Goal: Task Accomplishment & Management: Use online tool/utility

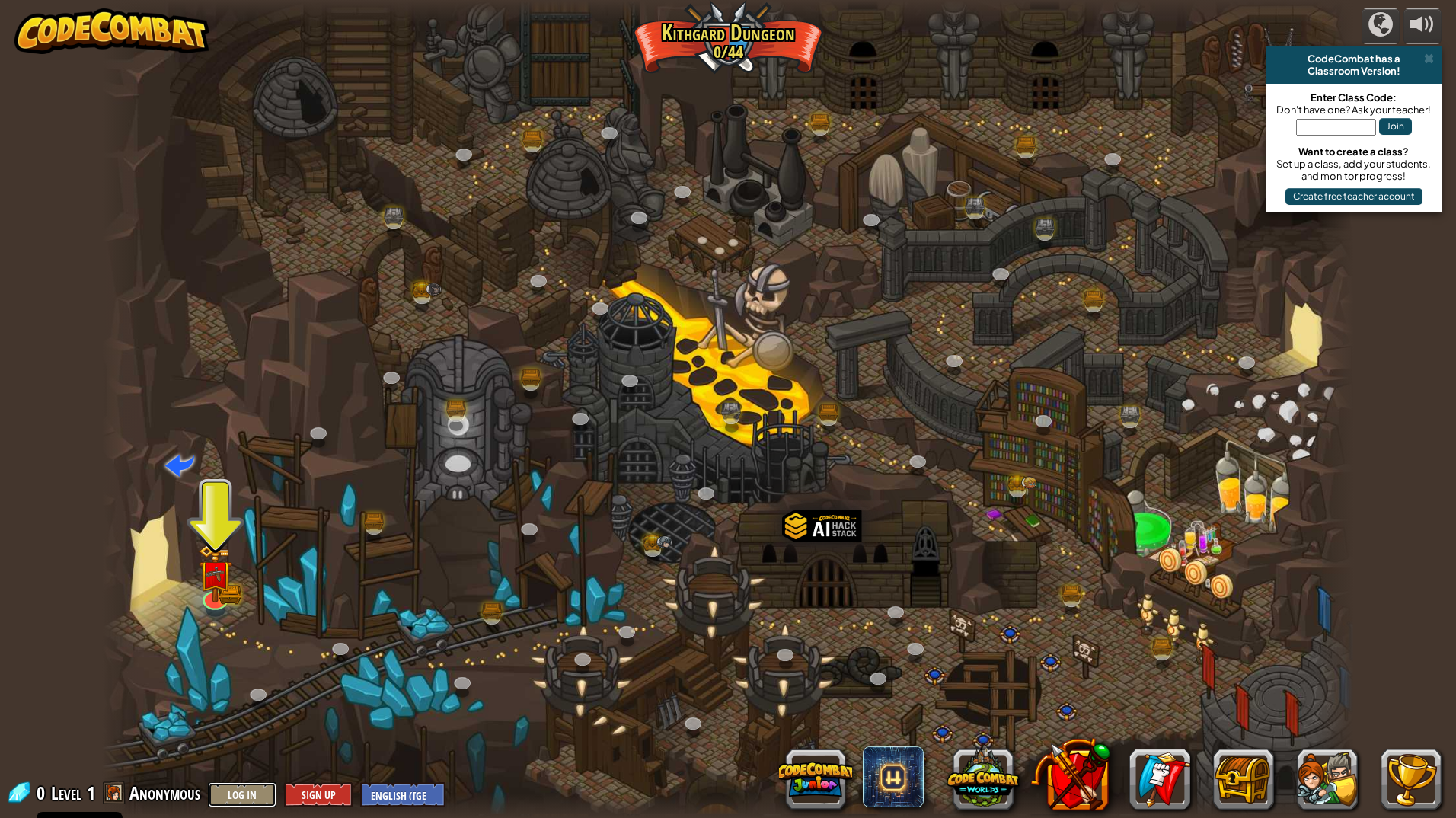
click at [236, 801] on button "Log In" at bounding box center [242, 795] width 69 height 25
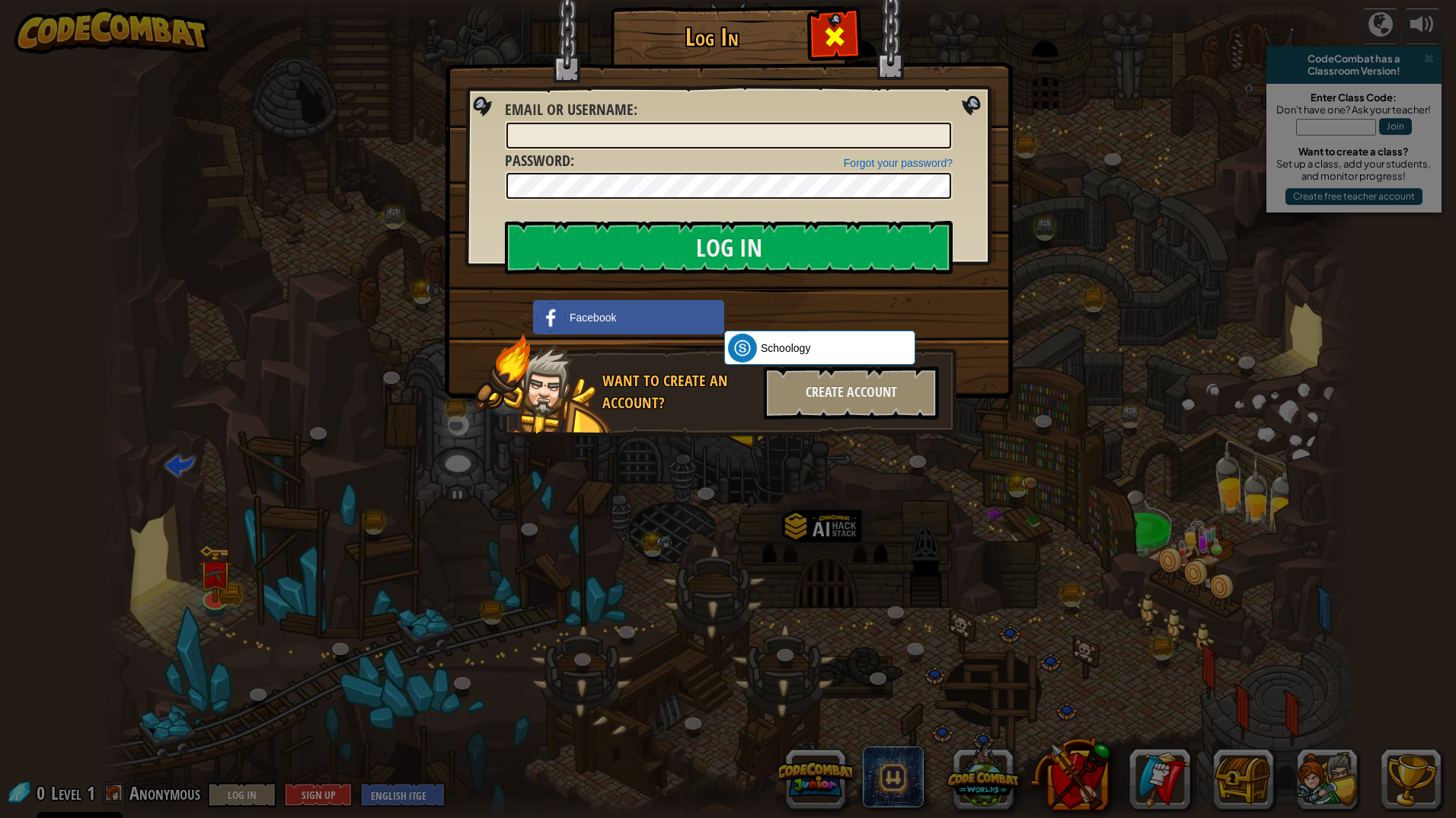
click at [845, 39] on span at bounding box center [835, 36] width 24 height 24
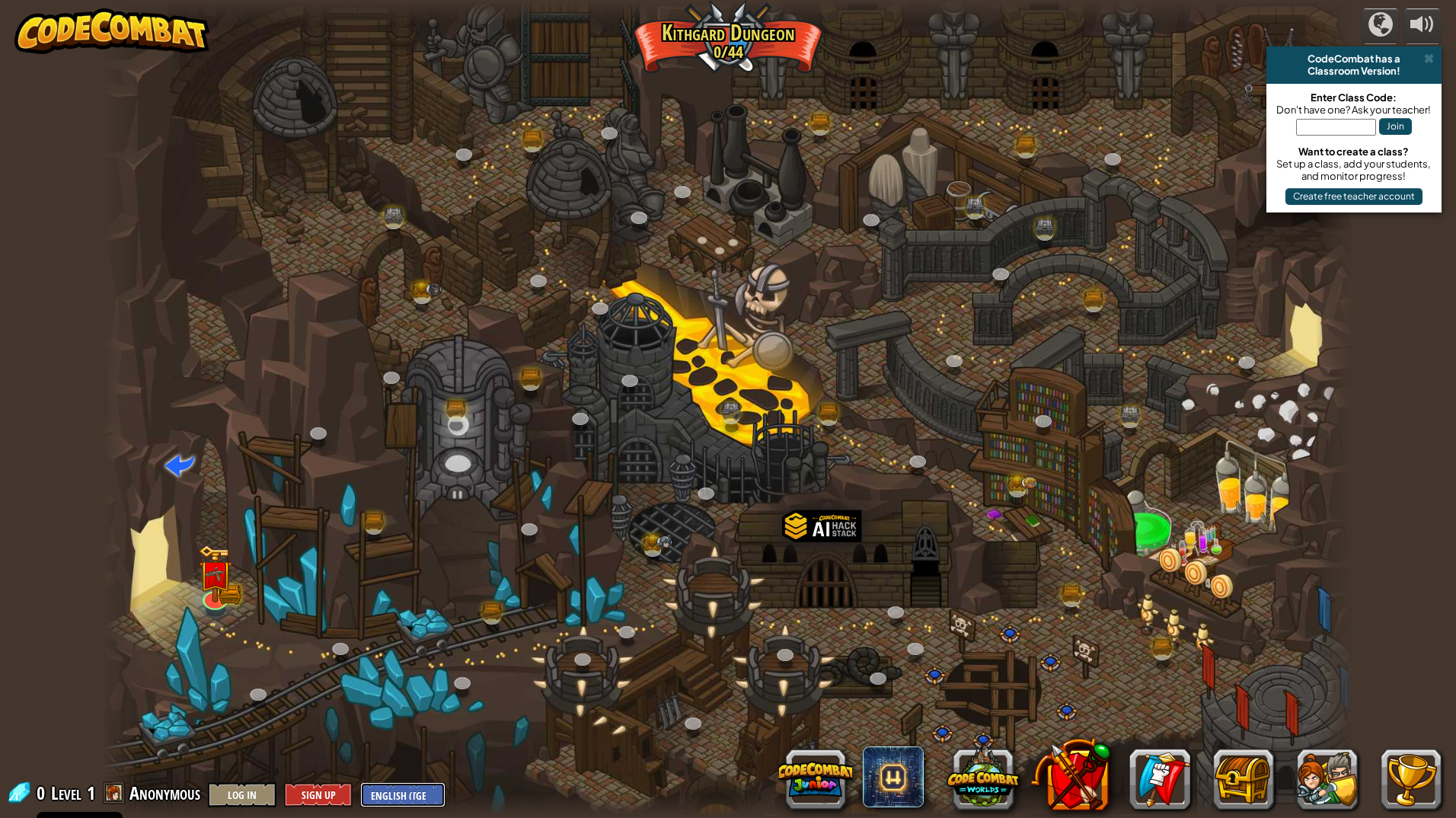
click at [408, 798] on select "English ([GEOGRAPHIC_DATA]) English ([GEOGRAPHIC_DATA]) 简体中文 繁體中文 русский españ…" at bounding box center [403, 795] width 85 height 25
click at [410, 794] on select "English ([GEOGRAPHIC_DATA]) English ([GEOGRAPHIC_DATA]) 简体中文 繁體中文 русский españ…" at bounding box center [403, 795] width 85 height 25
click at [385, 802] on select "English ([GEOGRAPHIC_DATA]) English ([GEOGRAPHIC_DATA]) 简体中文 繁體中文 русский españ…" at bounding box center [403, 795] width 85 height 25
drag, startPoint x: 404, startPoint y: 797, endPoint x: 423, endPoint y: 742, distance: 58.2
click at [404, 797] on select "English ([GEOGRAPHIC_DATA]) English ([GEOGRAPHIC_DATA]) 简体中文 繁體中文 русский españ…" at bounding box center [403, 795] width 85 height 25
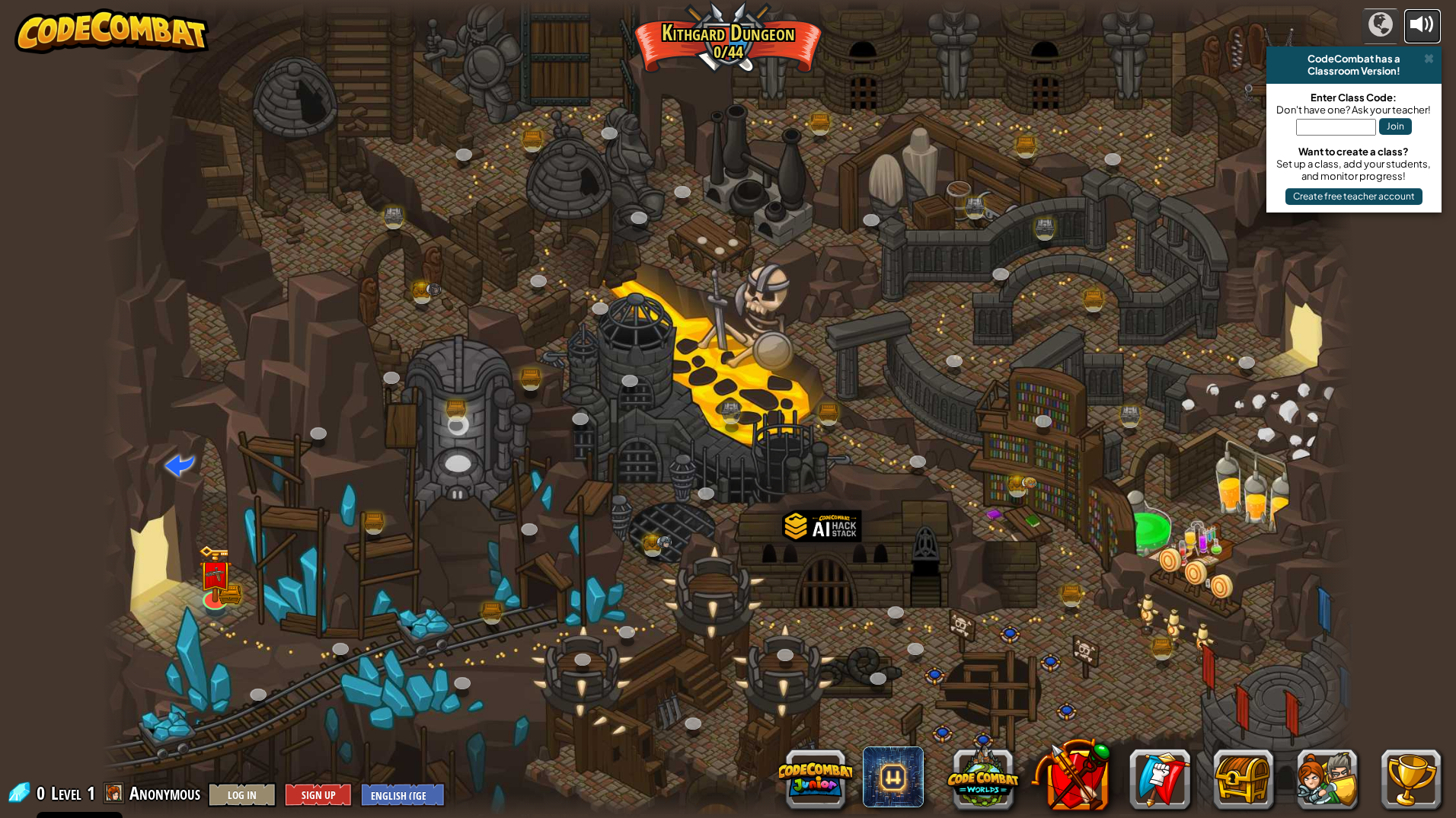
click at [1422, 24] on div at bounding box center [1422, 24] width 24 height 24
drag, startPoint x: 904, startPoint y: 557, endPoint x: 766, endPoint y: 377, distance: 226.8
click at [768, 383] on div at bounding box center [727, 409] width 1252 height 818
click at [220, 599] on div at bounding box center [215, 595] width 25 height 25
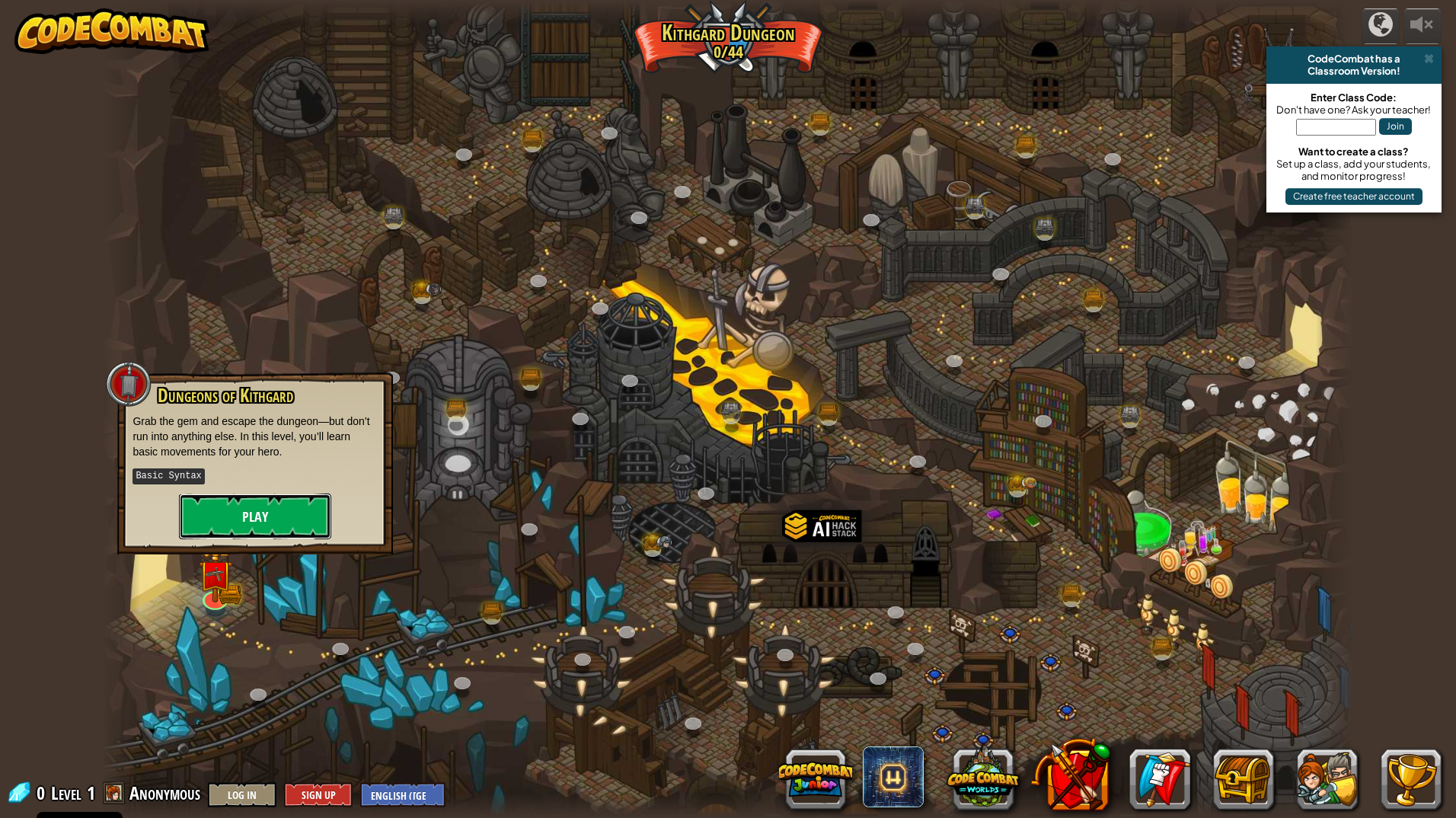
click at [251, 509] on button "Play" at bounding box center [255, 516] width 152 height 45
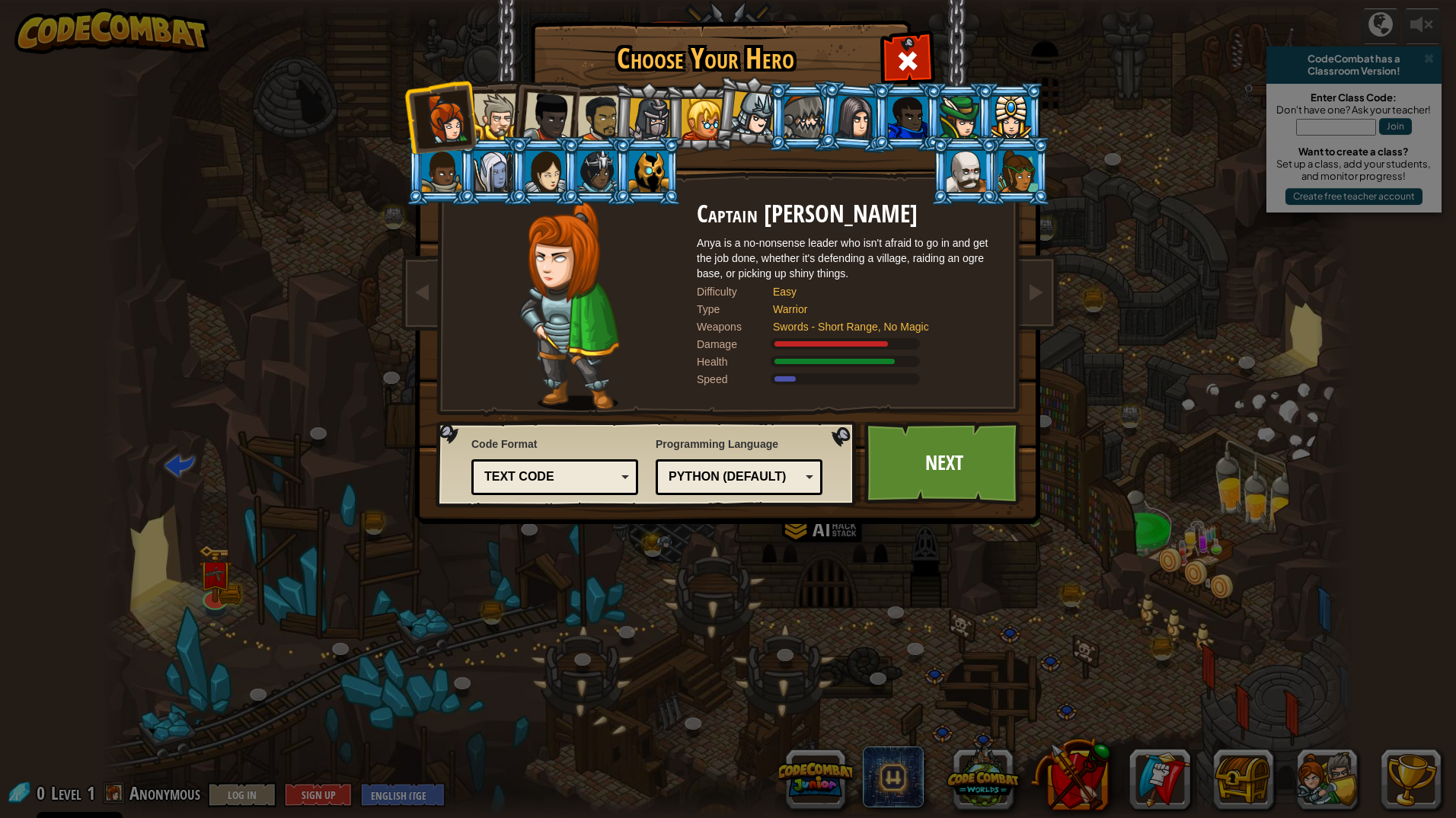
click at [559, 470] on div "Text code" at bounding box center [550, 477] width 132 height 18
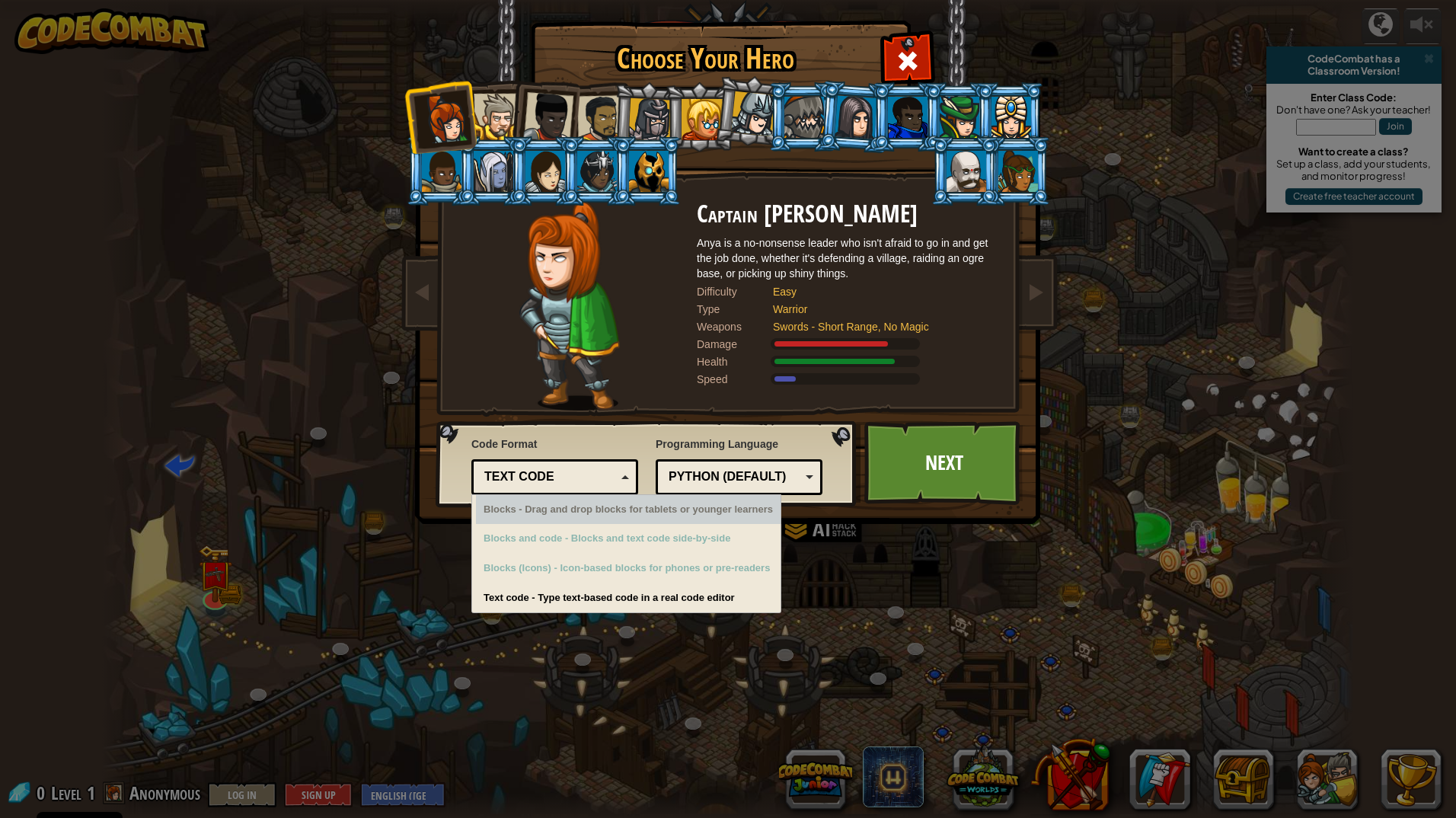
click at [614, 487] on div "Text code" at bounding box center [555, 478] width 147 height 24
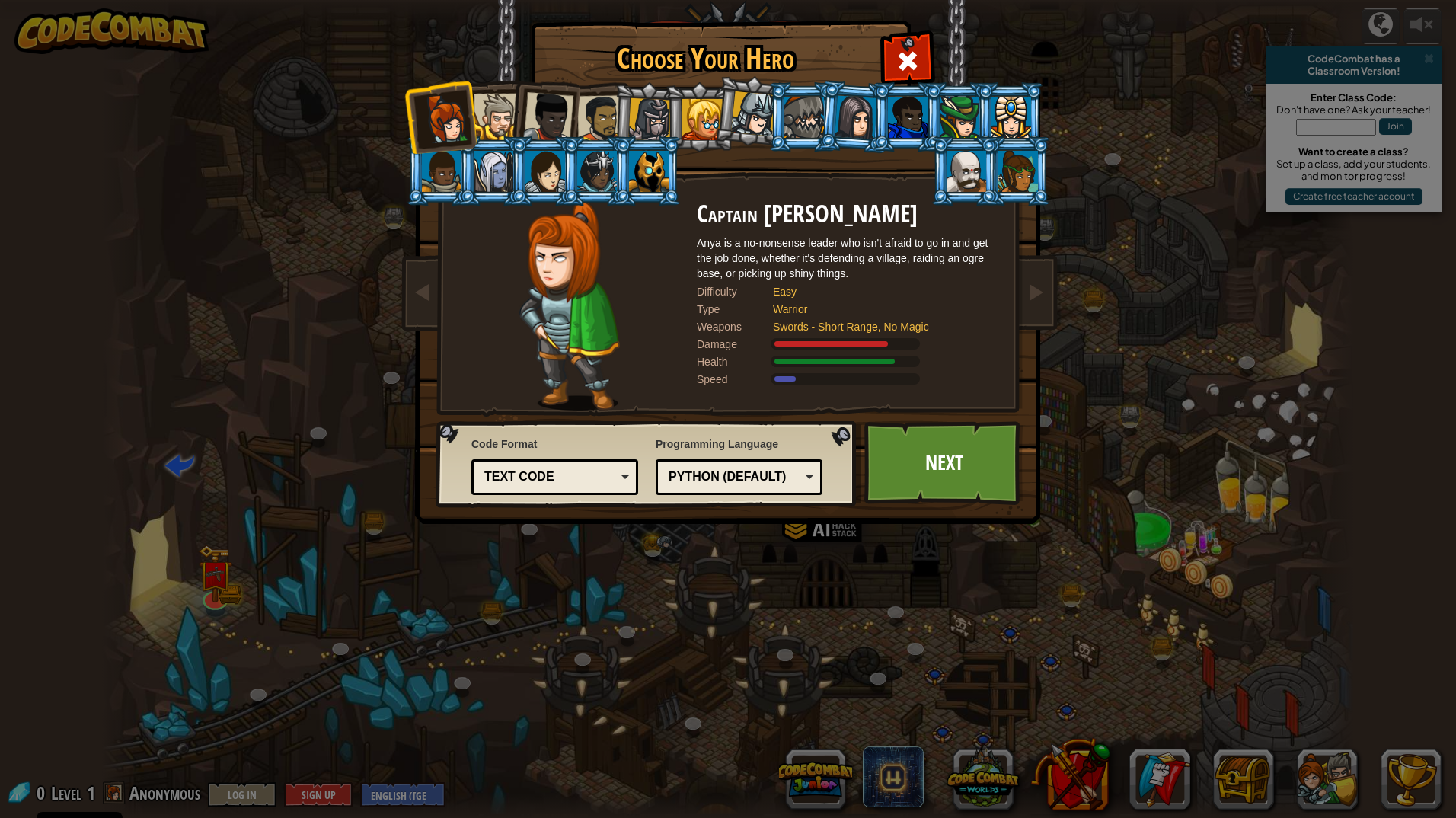
click at [758, 474] on div "Python (Default)" at bounding box center [735, 477] width 132 height 18
click at [912, 479] on link "Next" at bounding box center [943, 463] width 159 height 84
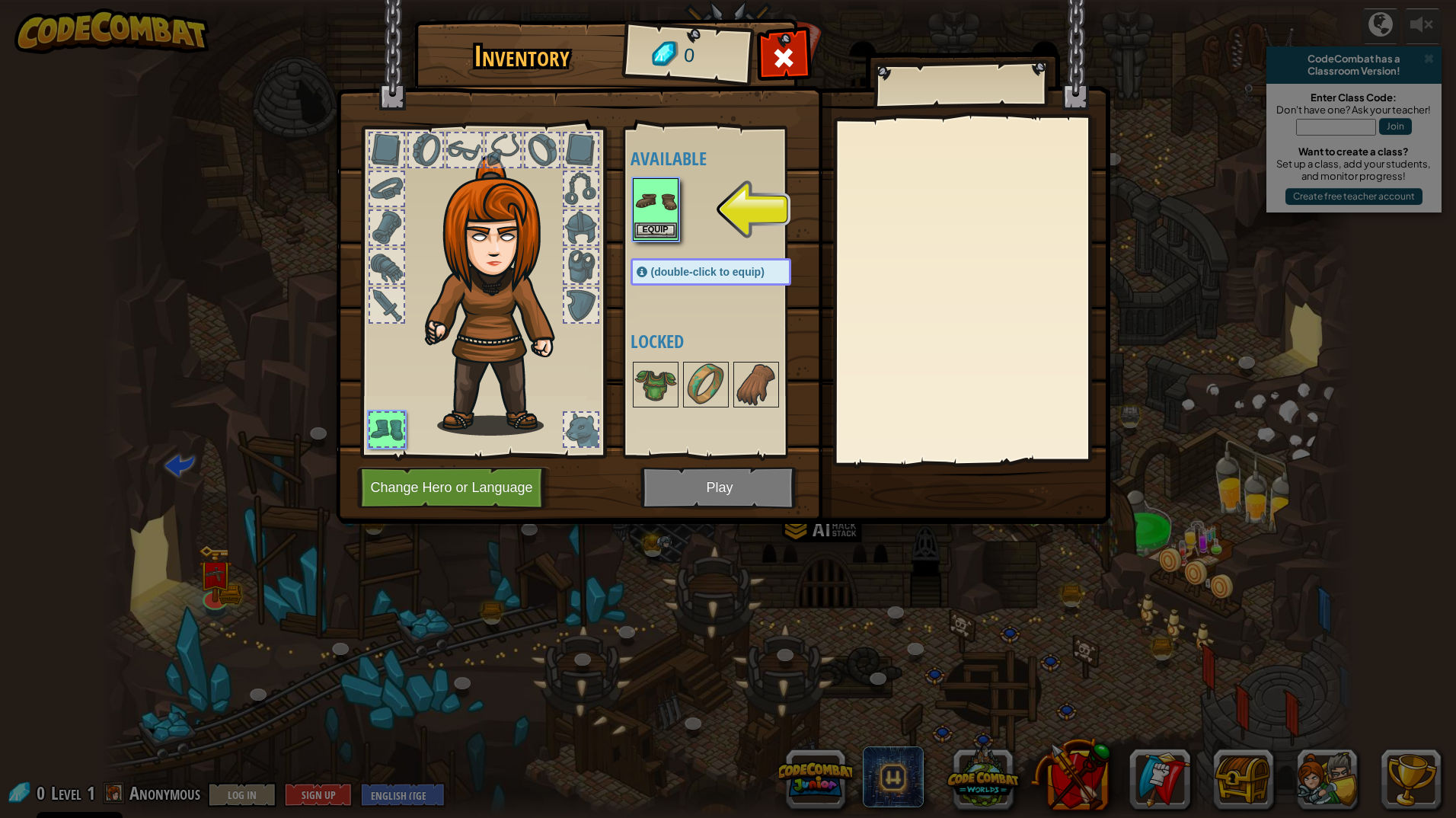
click at [667, 212] on img at bounding box center [656, 201] width 43 height 43
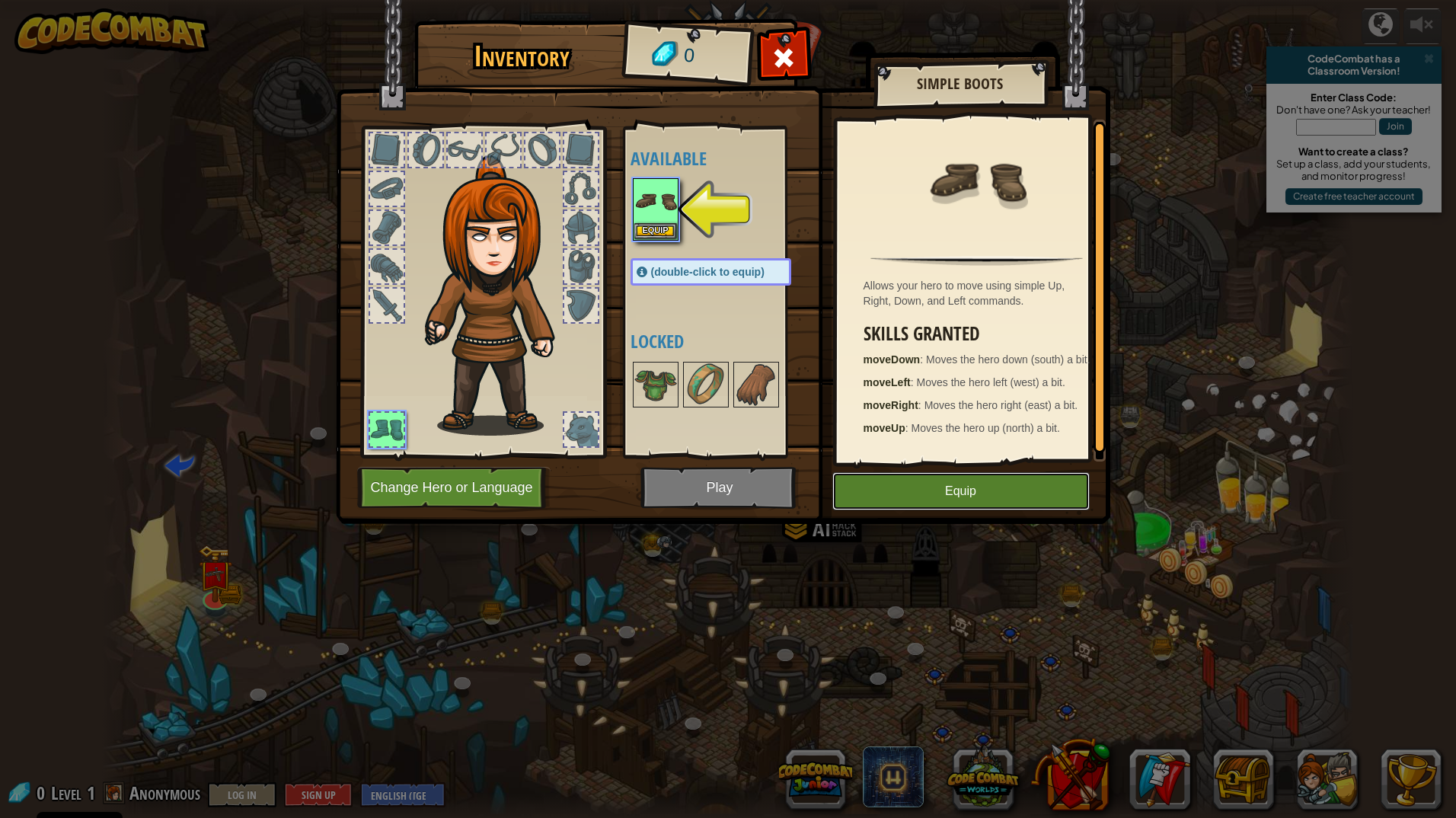
click at [897, 478] on button "Equip" at bounding box center [961, 491] width 257 height 38
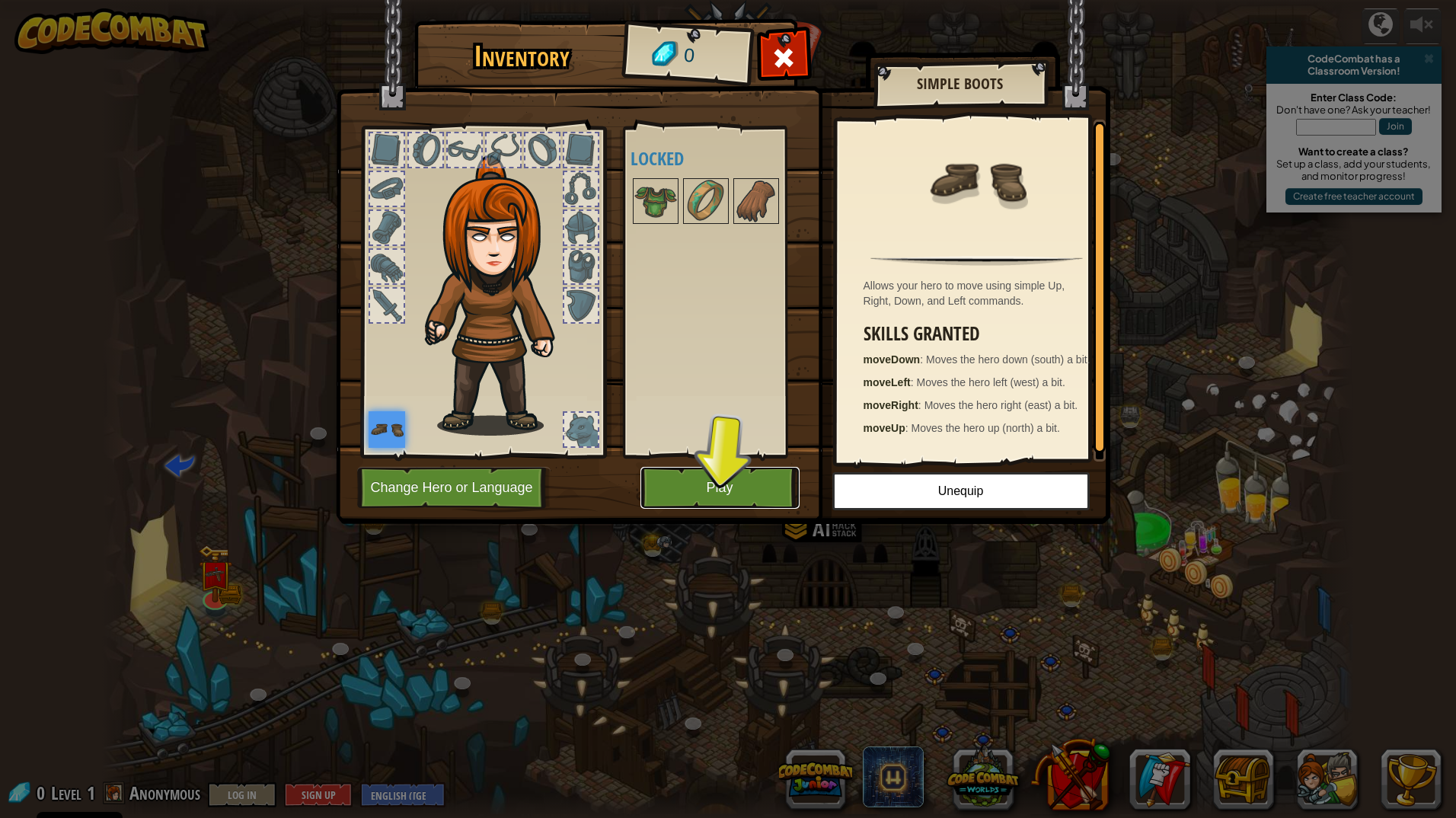
click at [752, 486] on button "Play" at bounding box center [720, 488] width 159 height 42
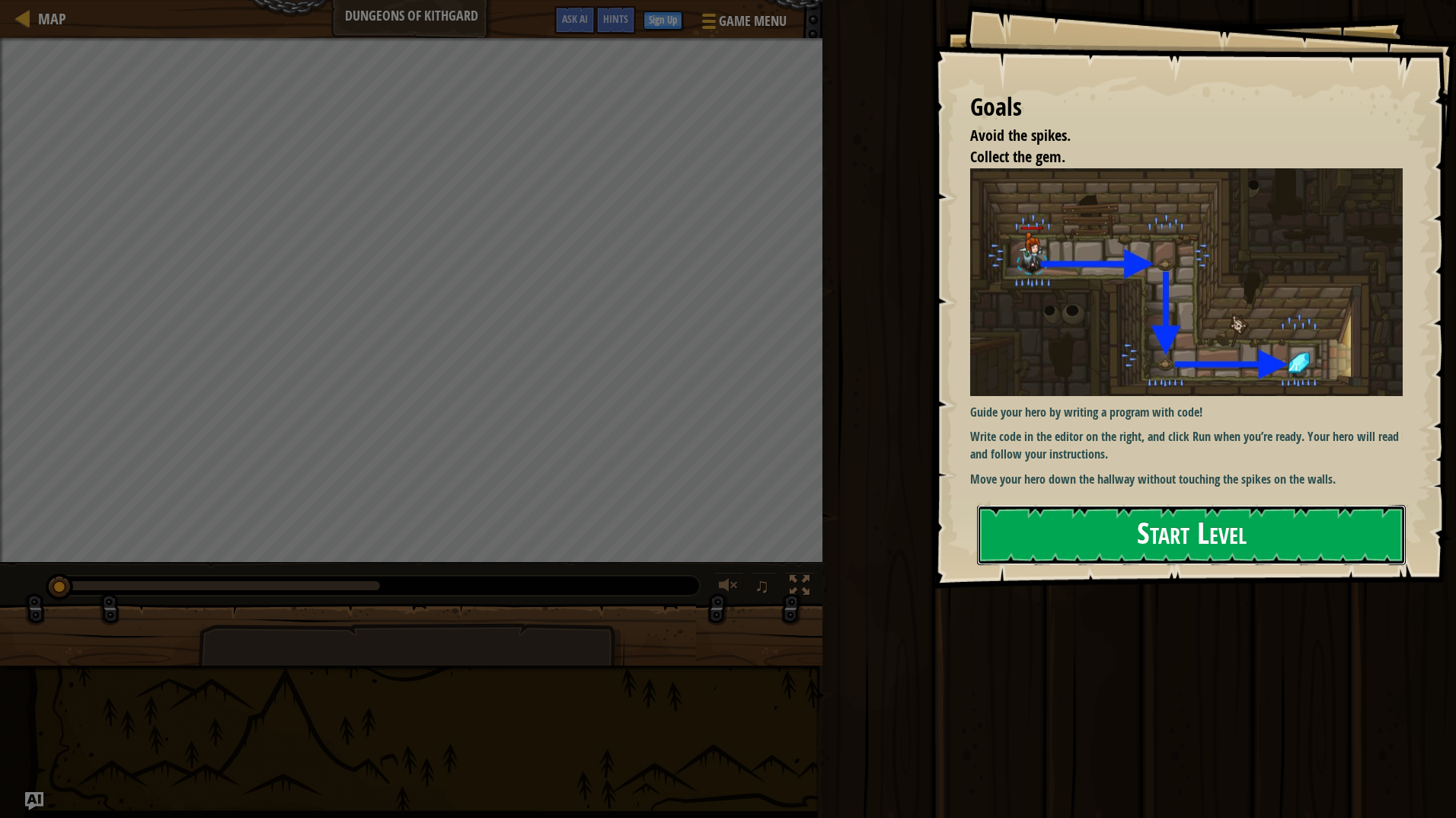
click at [1172, 536] on button "Start Level" at bounding box center [1191, 536] width 429 height 61
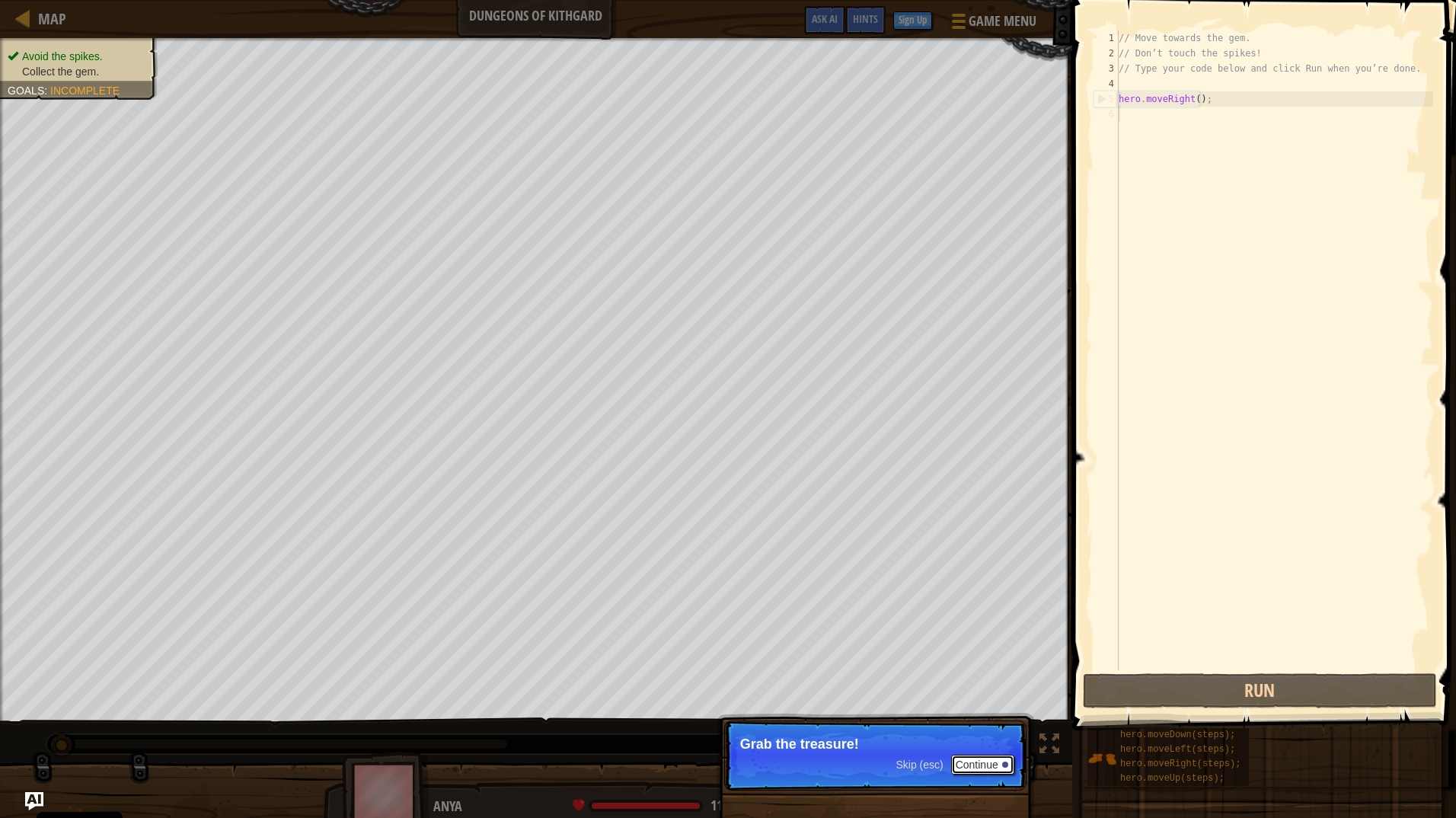
click at [979, 766] on button "Continue" at bounding box center [983, 765] width 63 height 20
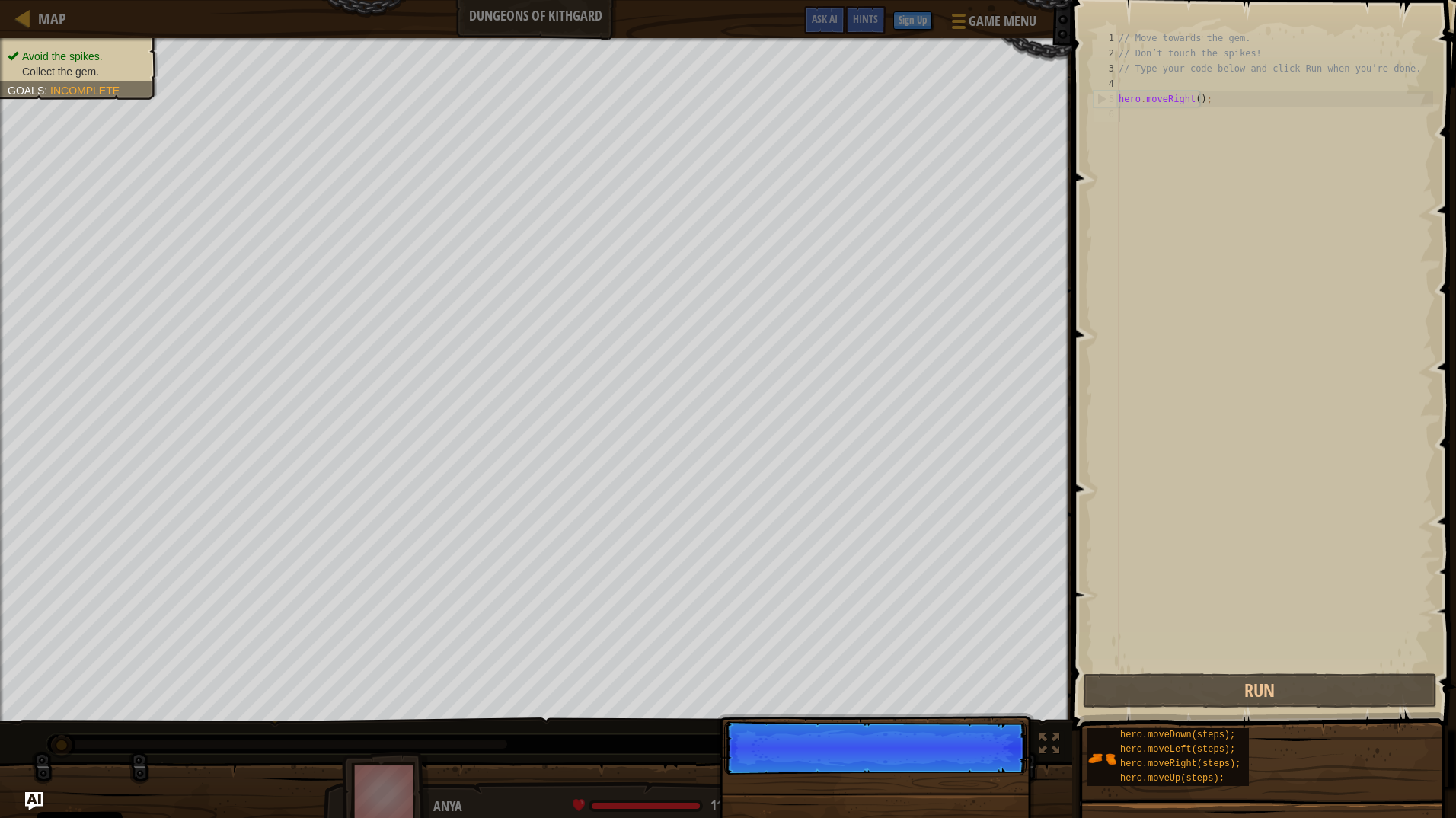
scroll to position [7, 0]
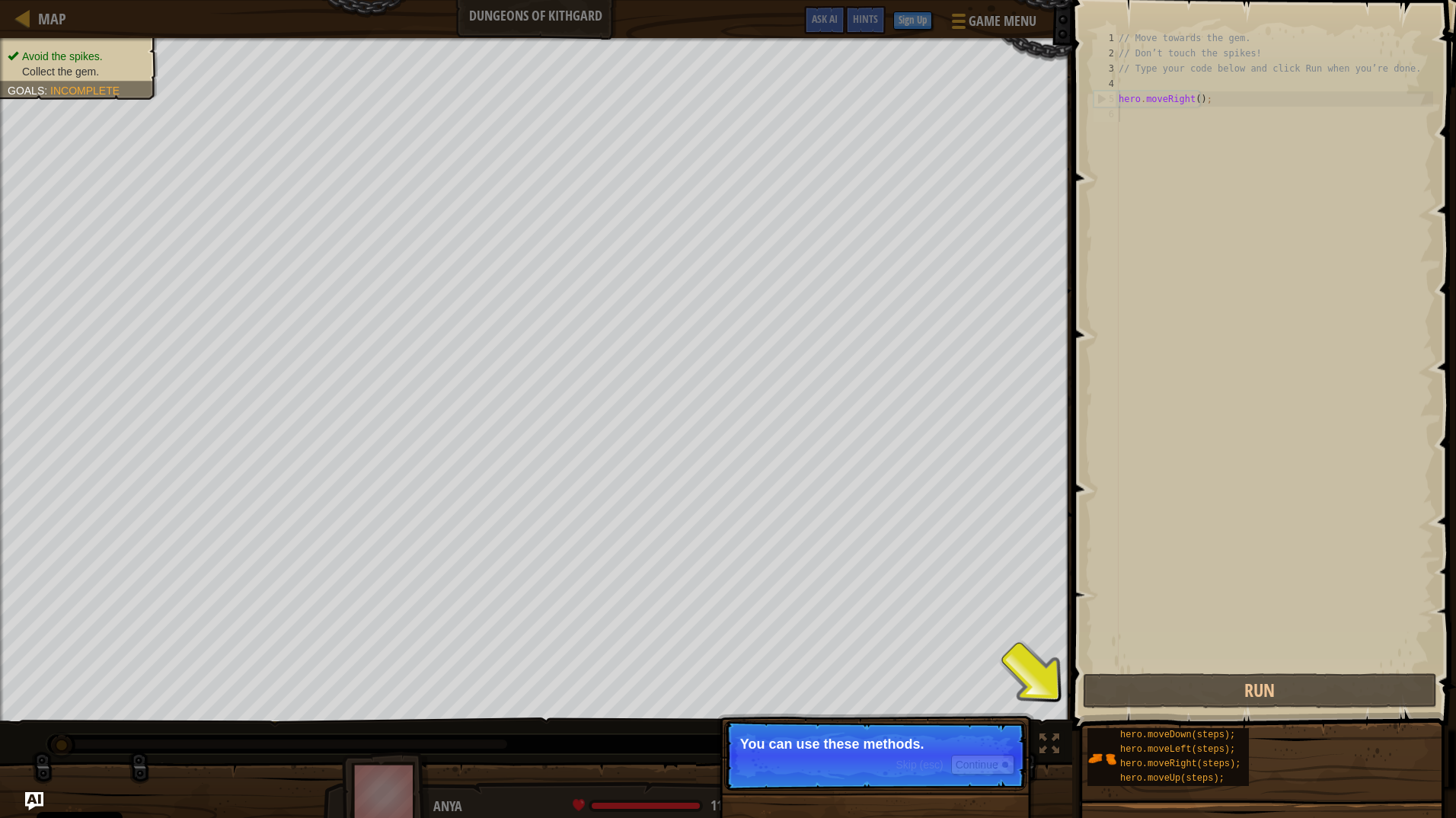
click at [874, 748] on p "You can use these methods." at bounding box center [876, 744] width 271 height 15
click at [966, 760] on button "Continue" at bounding box center [983, 765] width 63 height 20
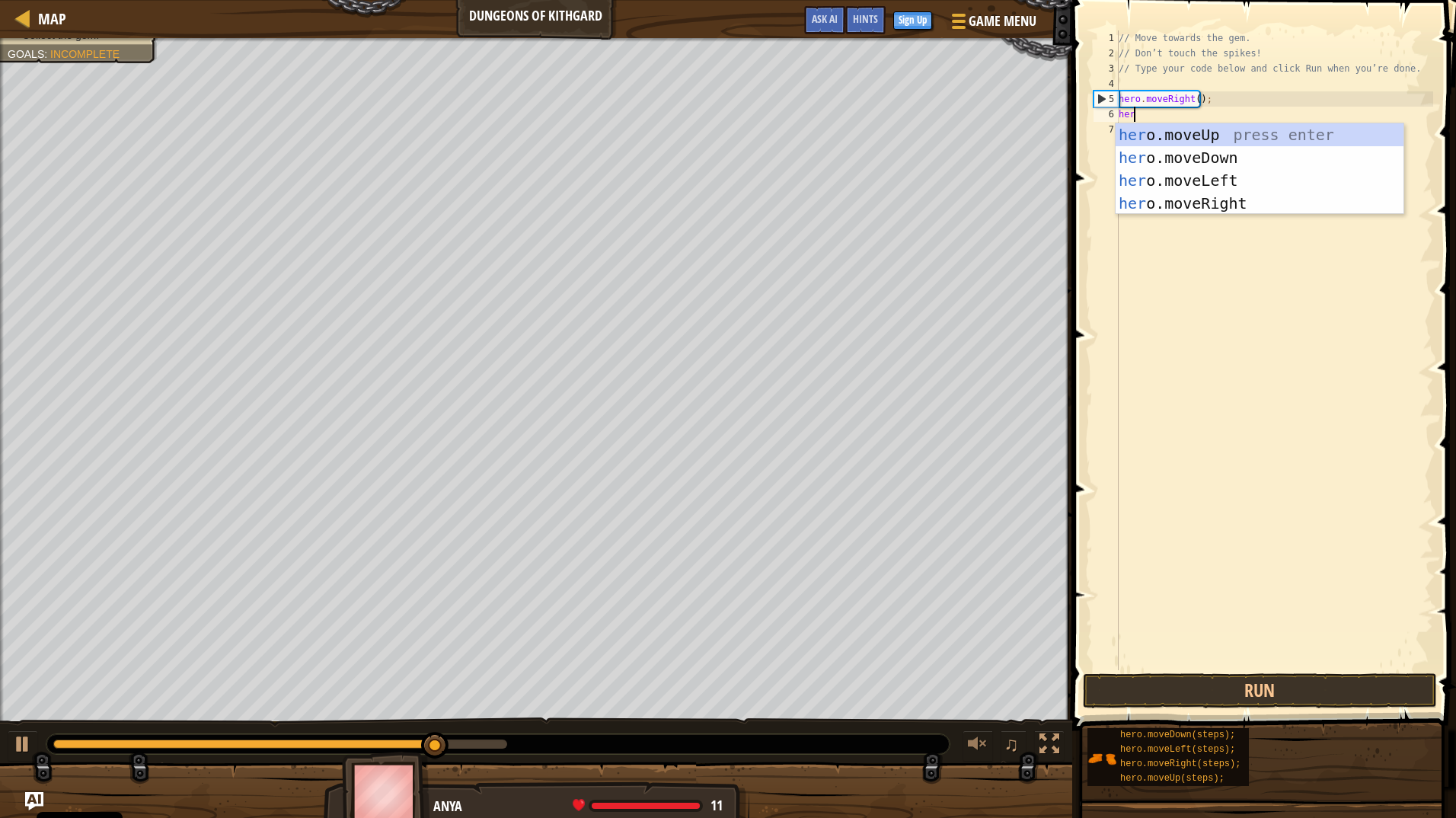
scroll to position [7, 1]
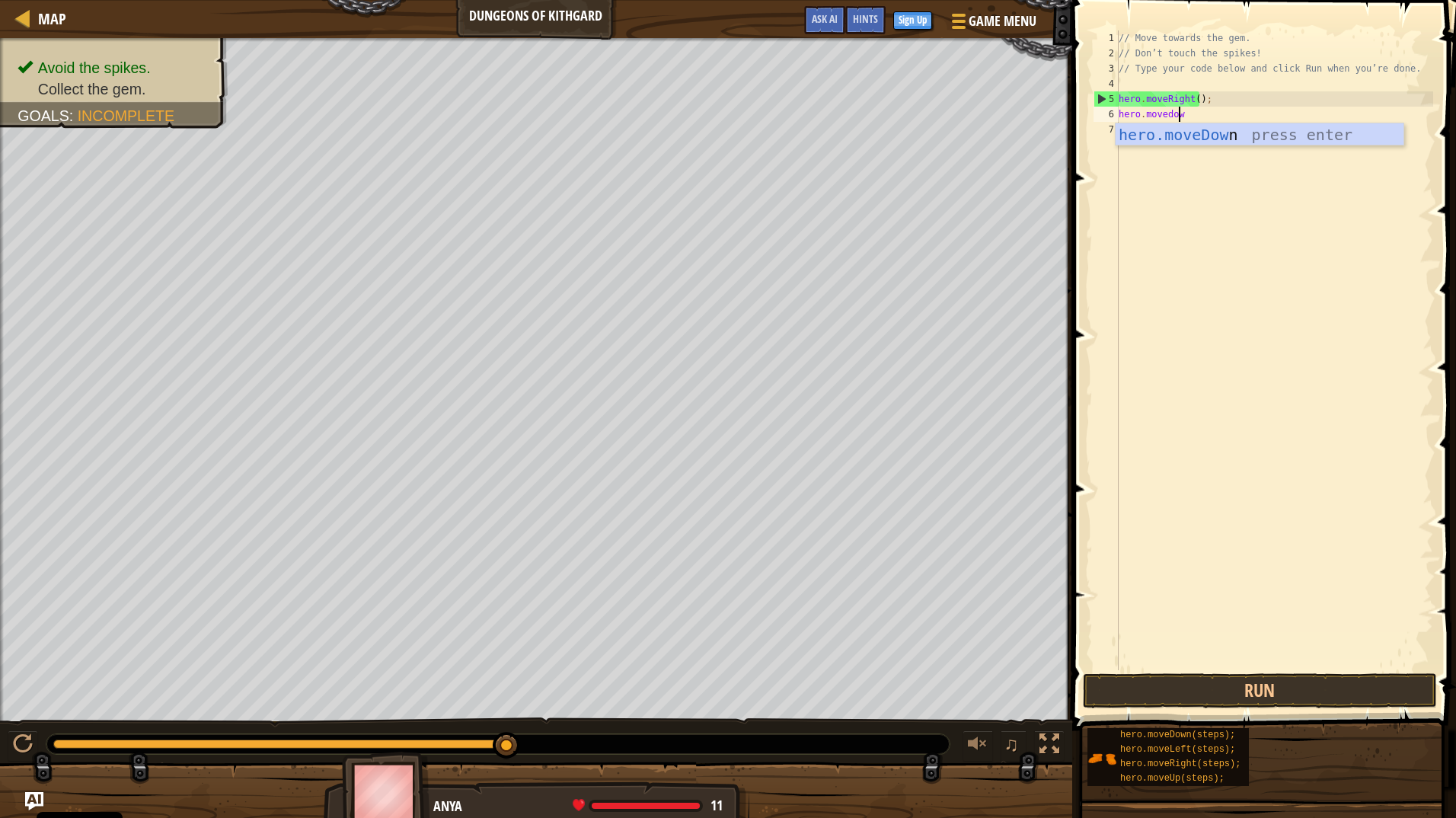
type textarea "hero.movedown"
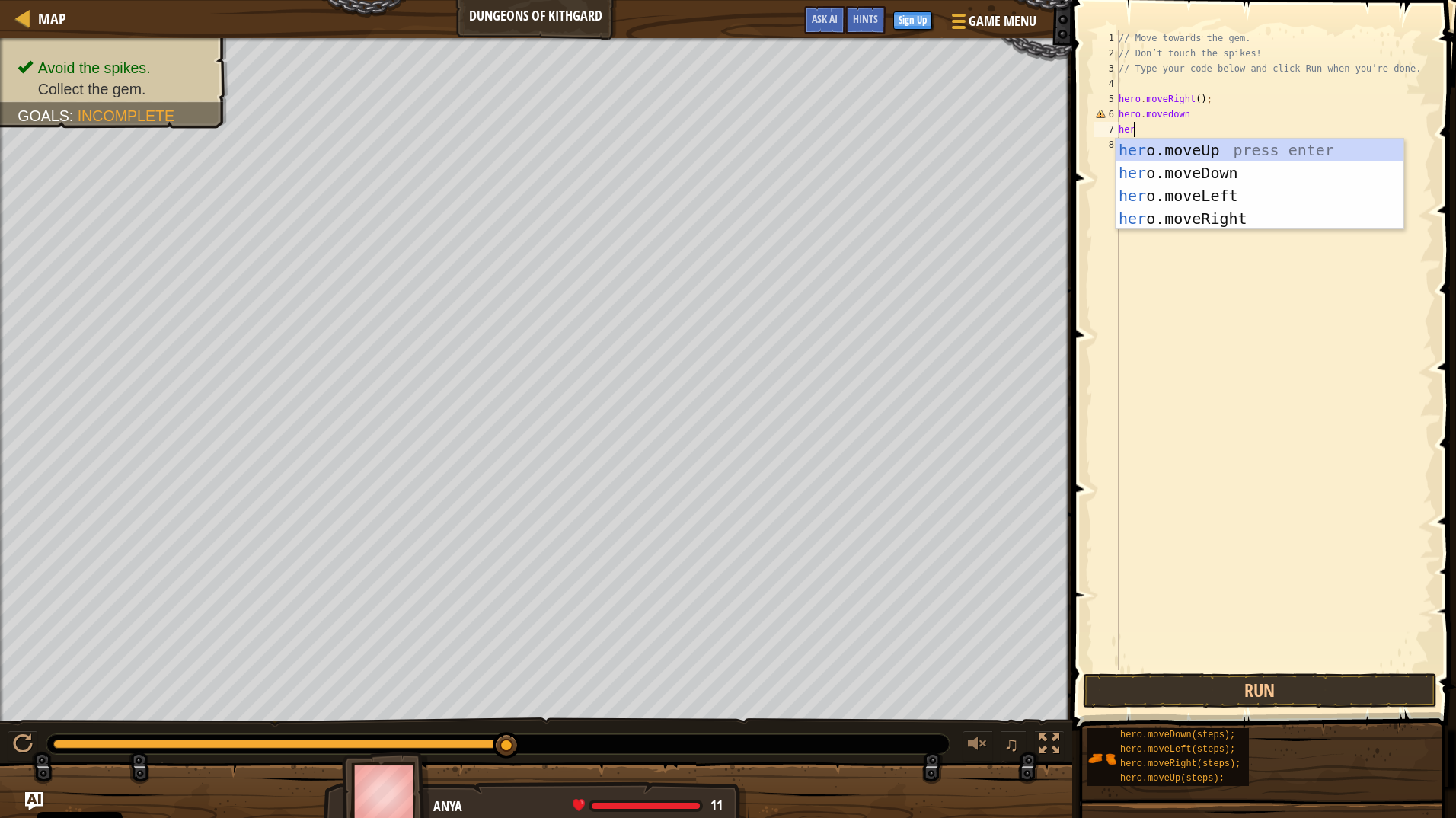
type textarea "hero"
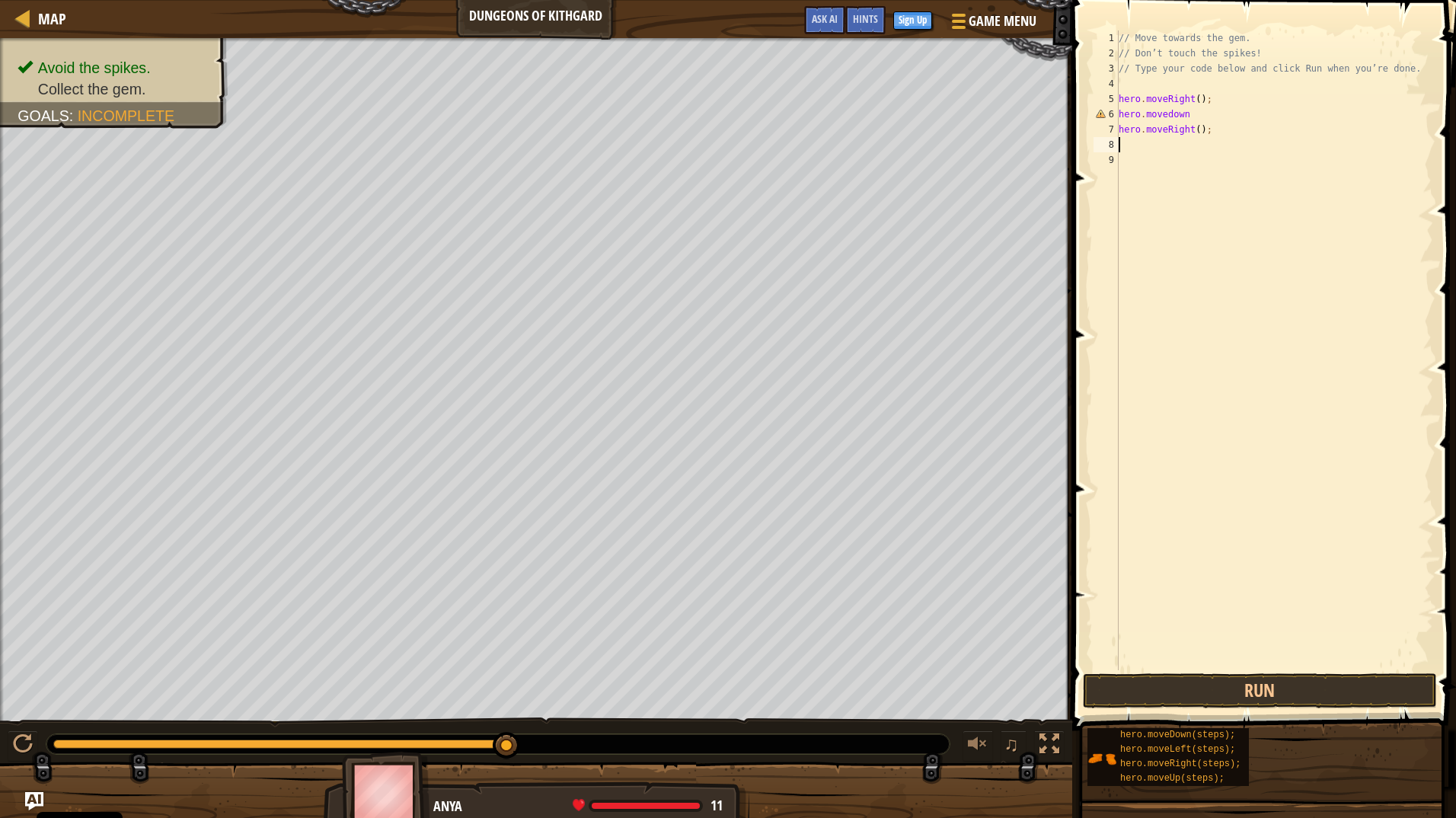
scroll to position [7, 0]
click at [1264, 691] on button "Run" at bounding box center [1260, 691] width 355 height 35
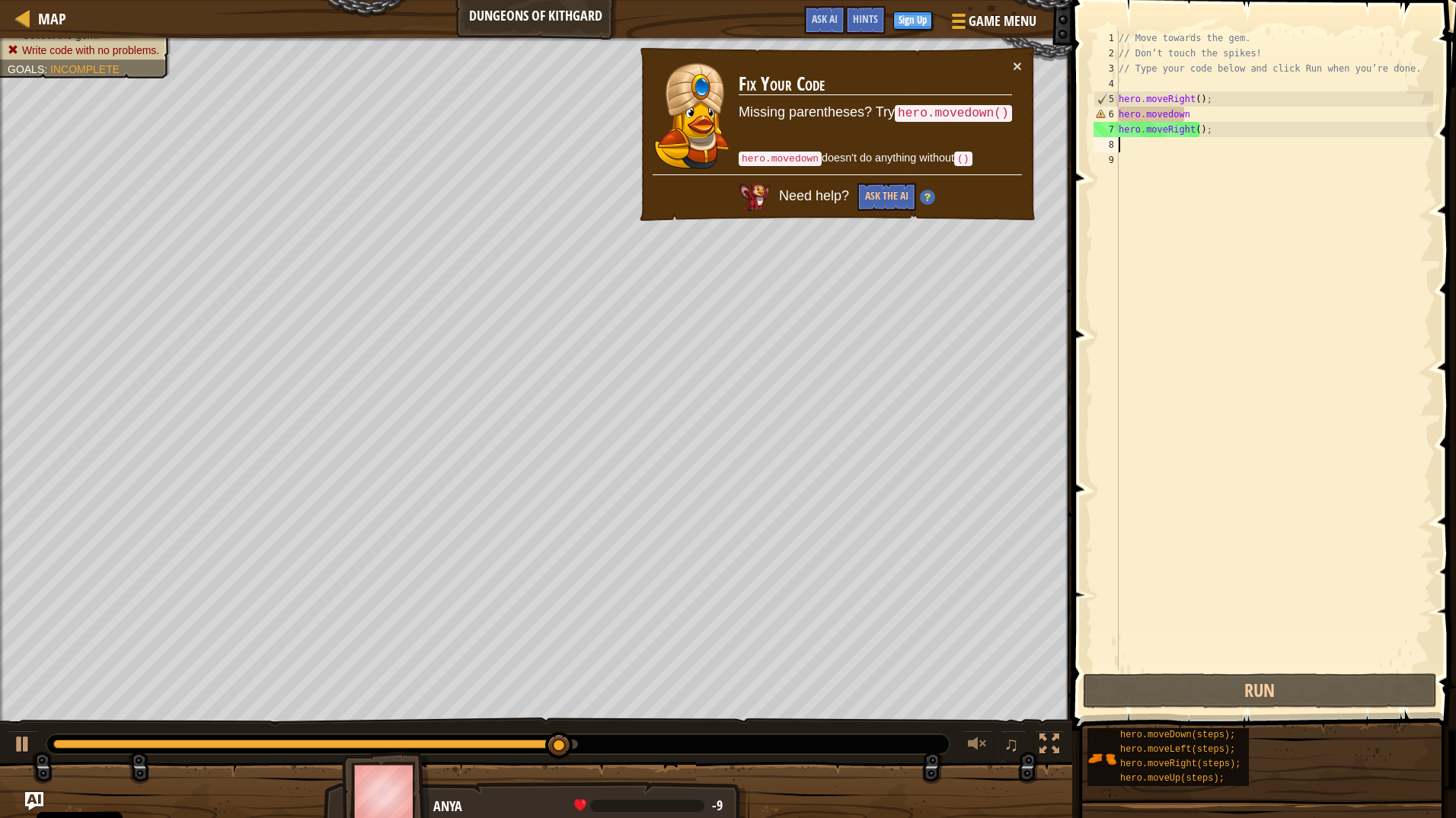
click at [1196, 115] on div "// Move towards the gem. // Don’t touch the spikes! // Type your code below and…" at bounding box center [1274, 365] width 318 height 670
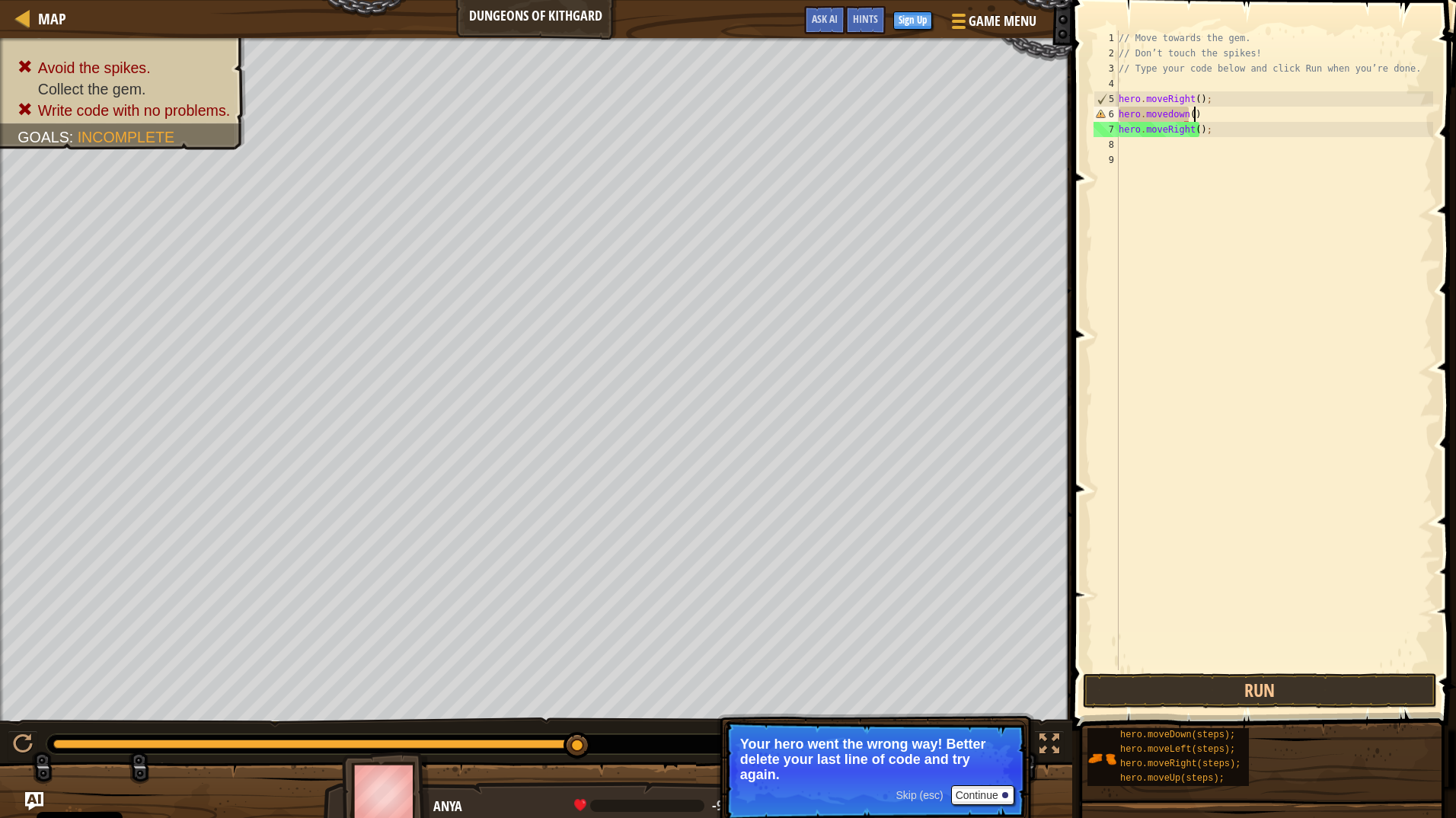
scroll to position [7, 5]
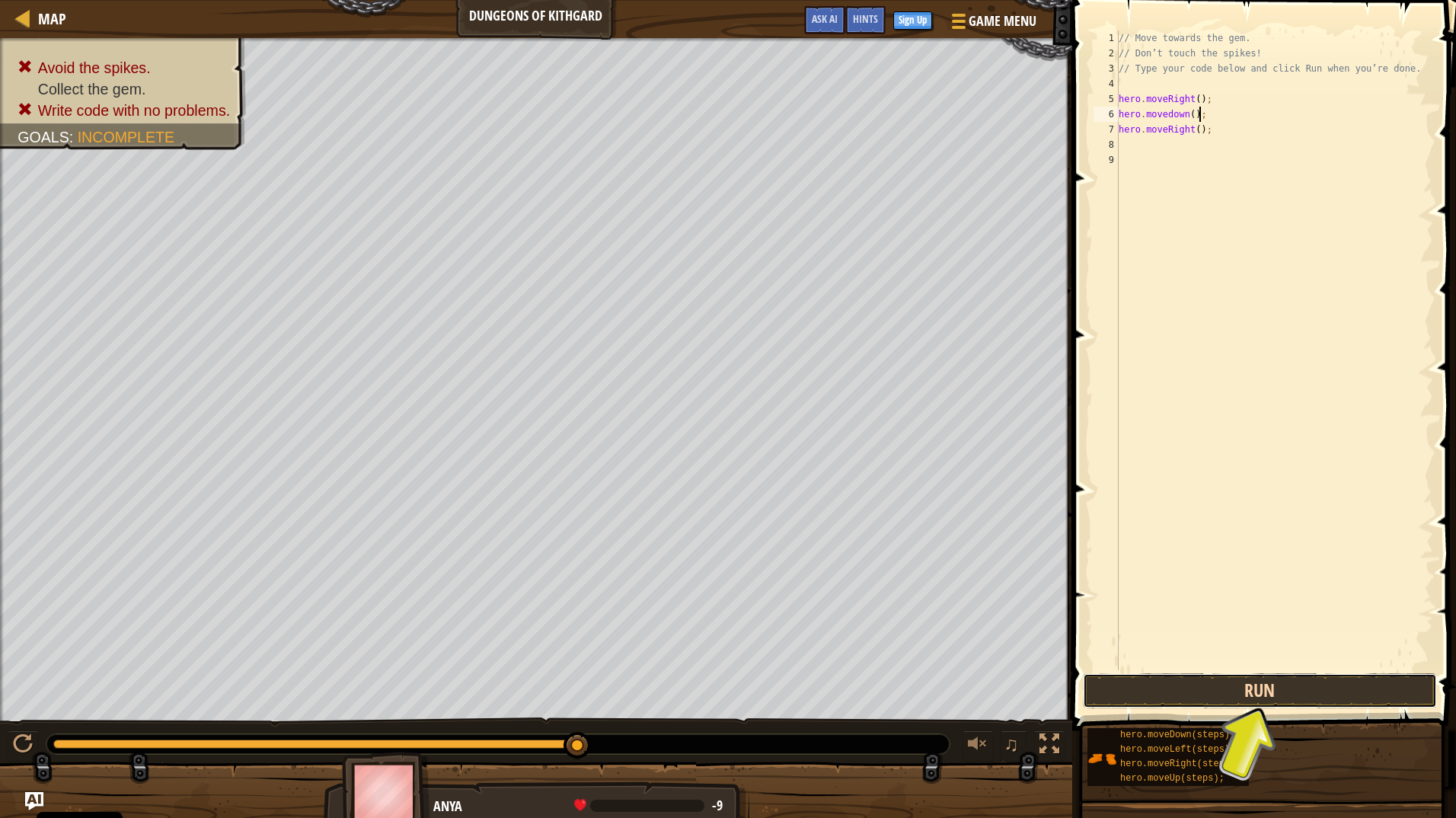
click at [1290, 695] on button "Run" at bounding box center [1260, 691] width 355 height 35
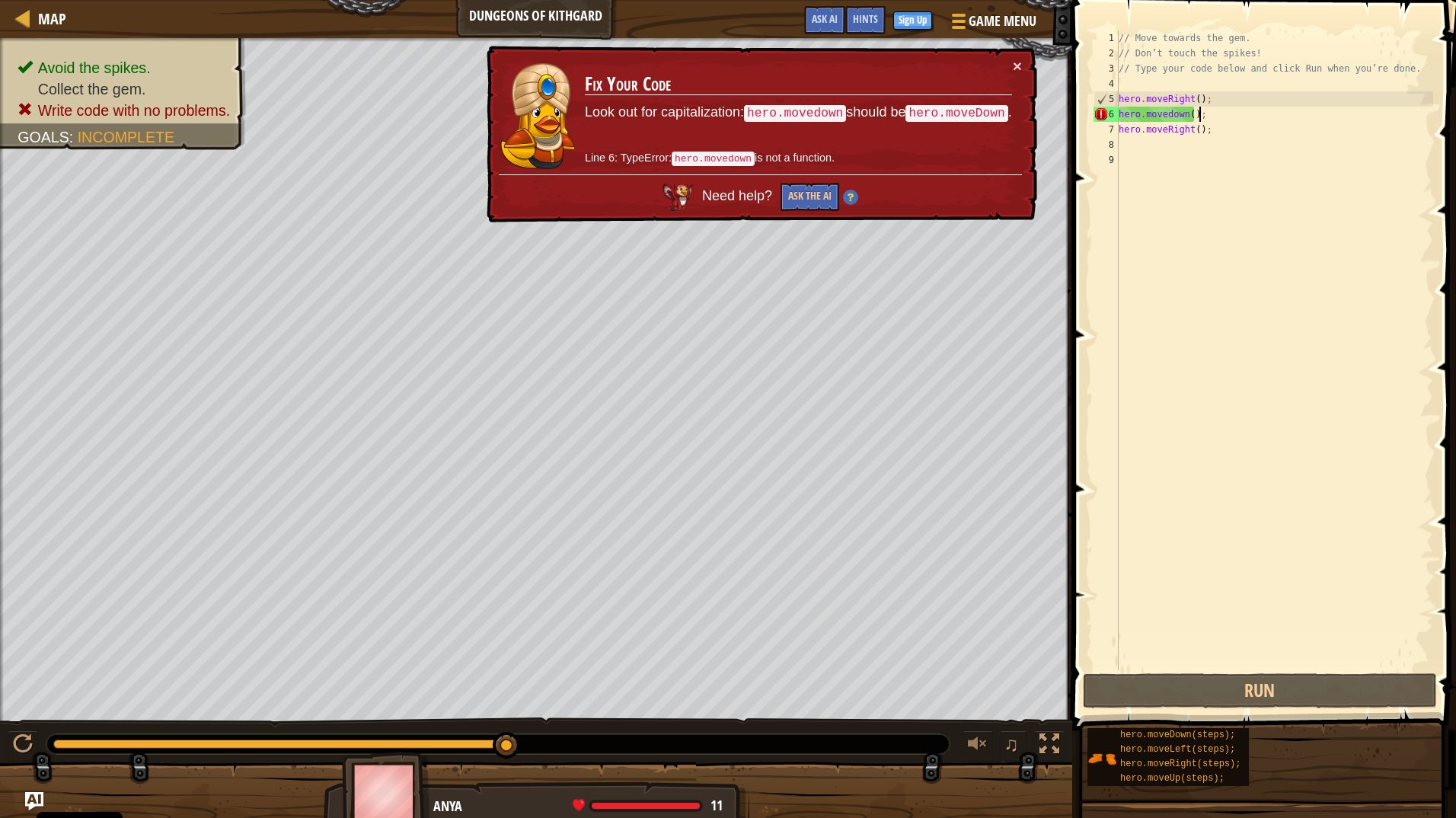
click at [1154, 113] on div "// Move towards the gem. // Don’t touch the spikes! // Type your code below and…" at bounding box center [1274, 365] width 318 height 670
click at [1163, 114] on div "// Move towards the gem. // Don’t touch the spikes! // Type your code below and…" at bounding box center [1274, 365] width 318 height 670
click at [1152, 118] on div "// Move towards the gem. // Don’t touch the spikes! // Type your code below and…" at bounding box center [1274, 365] width 318 height 670
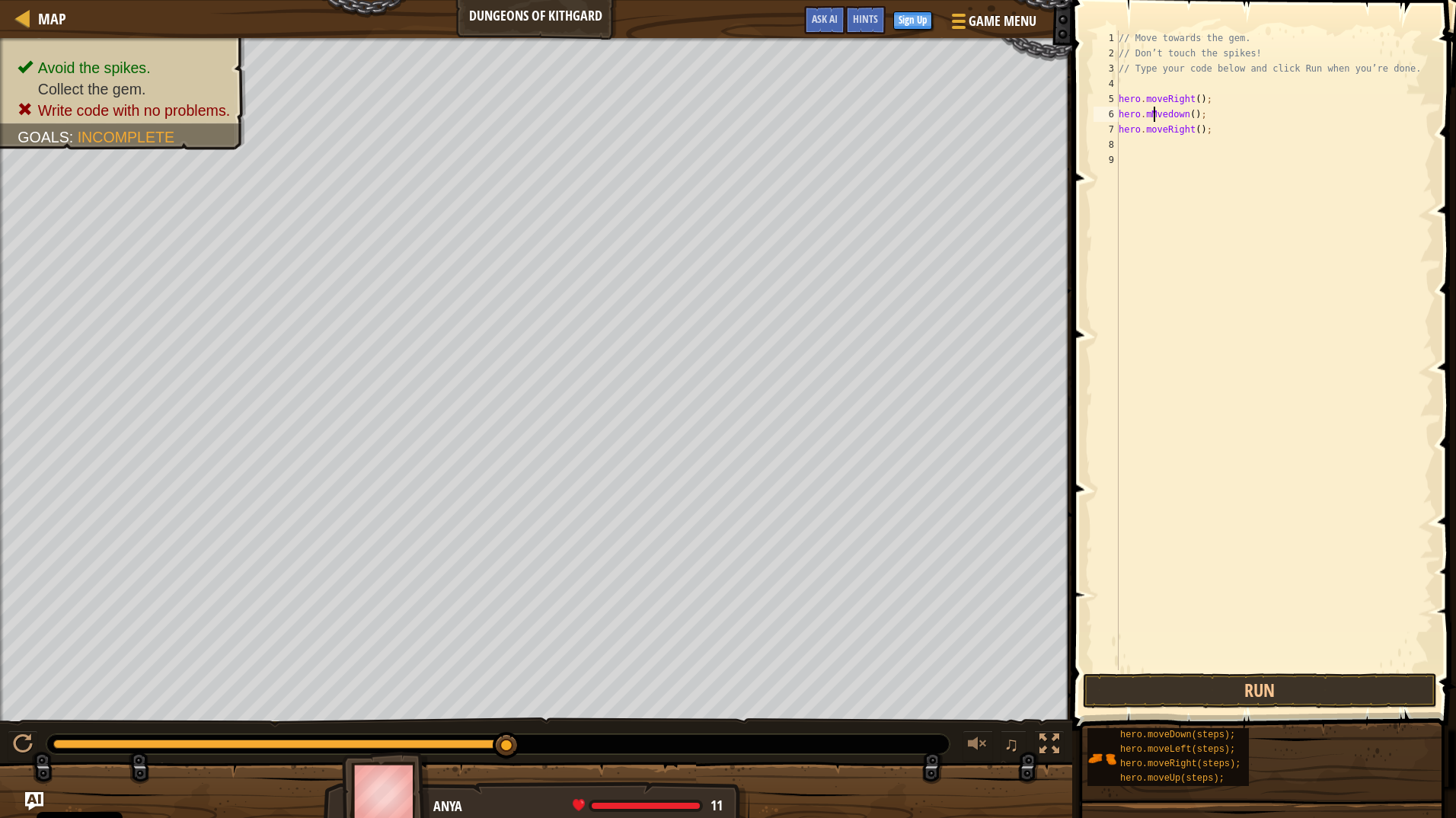
scroll to position [7, 3]
click at [1168, 113] on div "// Move towards the gem. // Don’t touch the spikes! // Type your code below and…" at bounding box center [1274, 365] width 318 height 670
click at [1153, 110] on div "// Move towards the gem. // Don’t touch the spikes! // Type your code below and…" at bounding box center [1274, 365] width 318 height 670
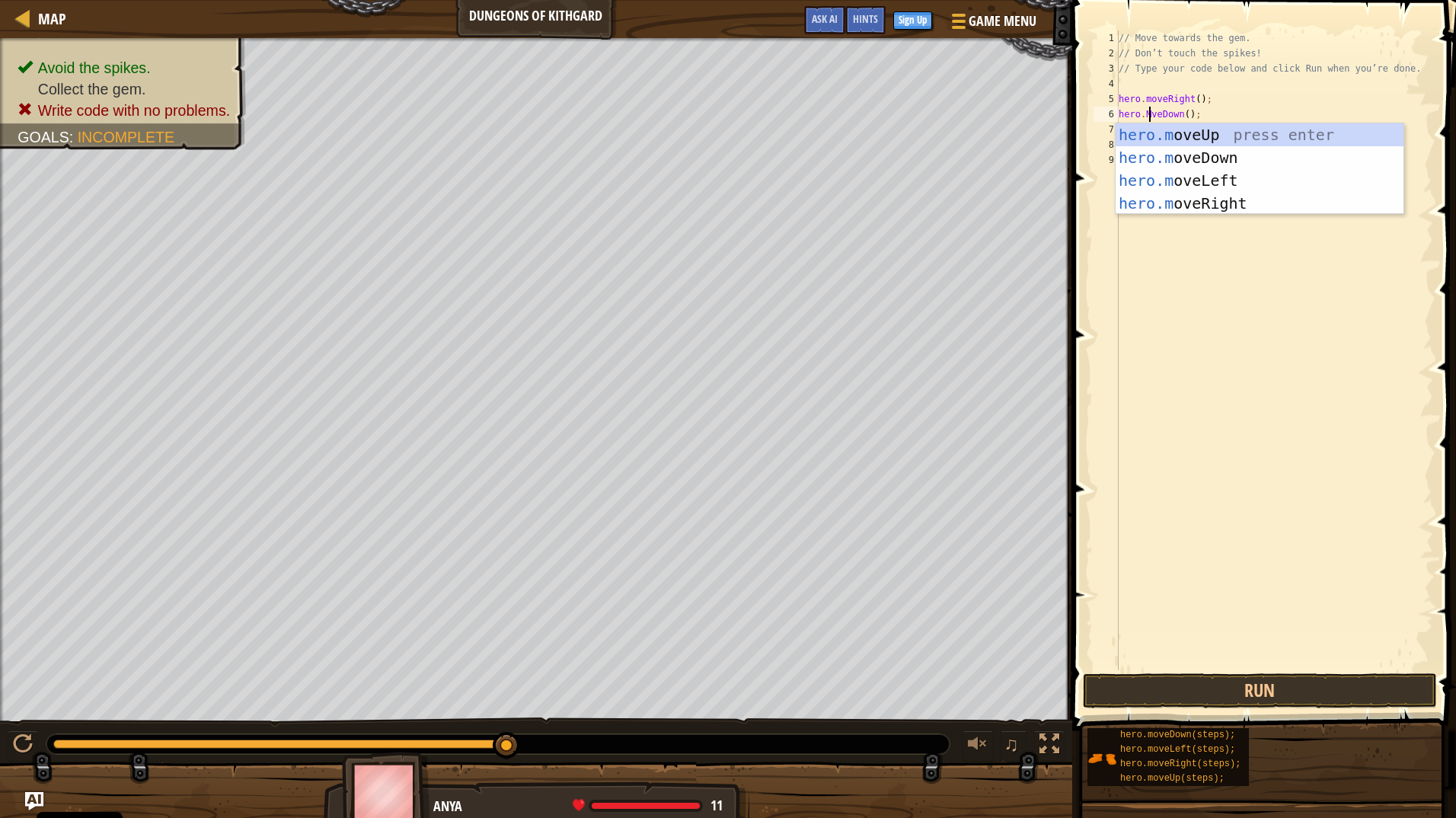
scroll to position [7, 3]
click at [1192, 134] on div "[DOMAIN_NAME] veDown press enter [DOMAIN_NAME] veUp press enter [DOMAIN_NAME] v…" at bounding box center [1259, 192] width 288 height 137
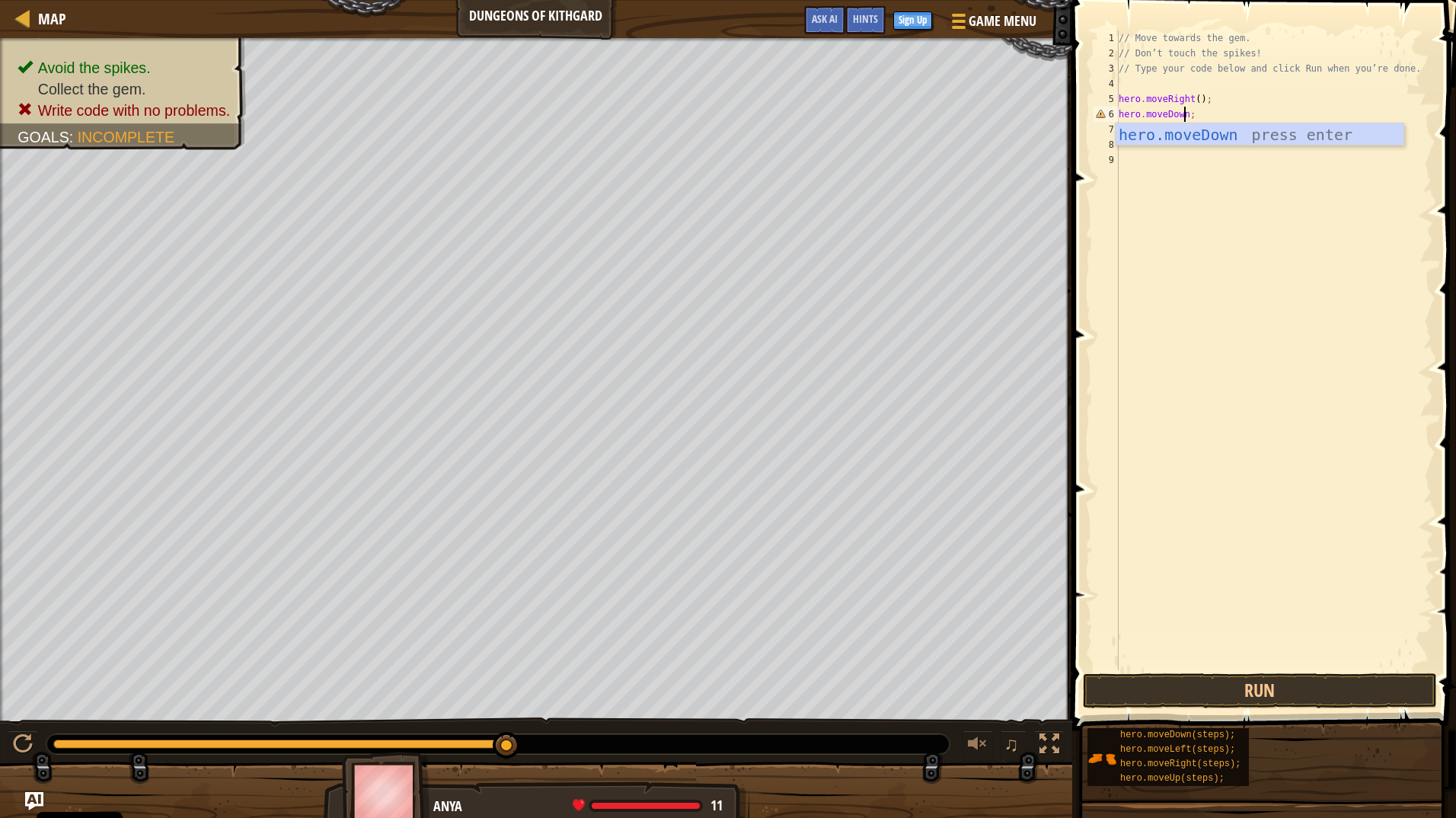
scroll to position [7, 5]
type textarea "hero.moveDown();"
click at [1251, 686] on button "Run" at bounding box center [1260, 691] width 355 height 35
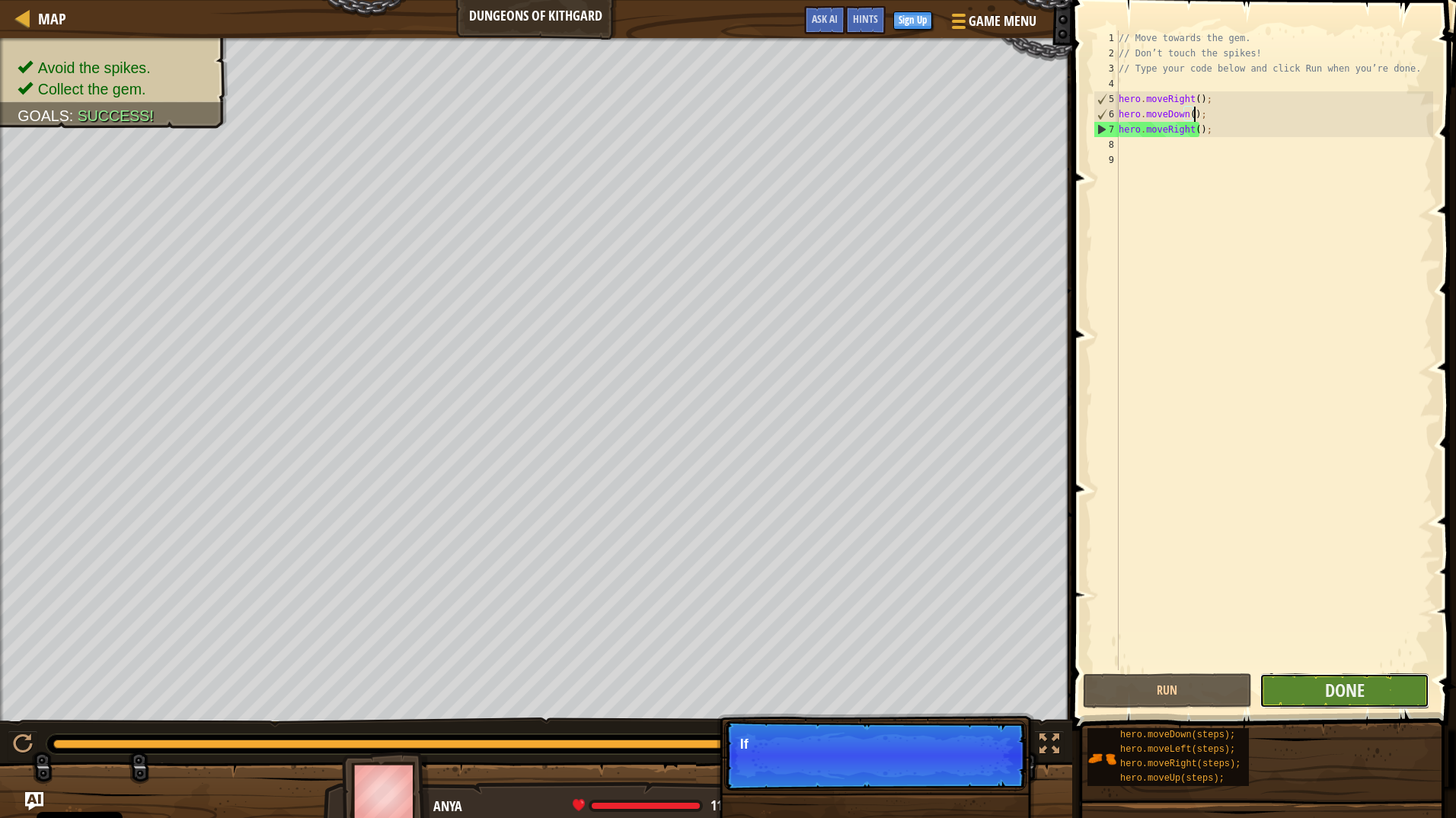
click at [1380, 690] on button "Done" at bounding box center [1345, 691] width 170 height 35
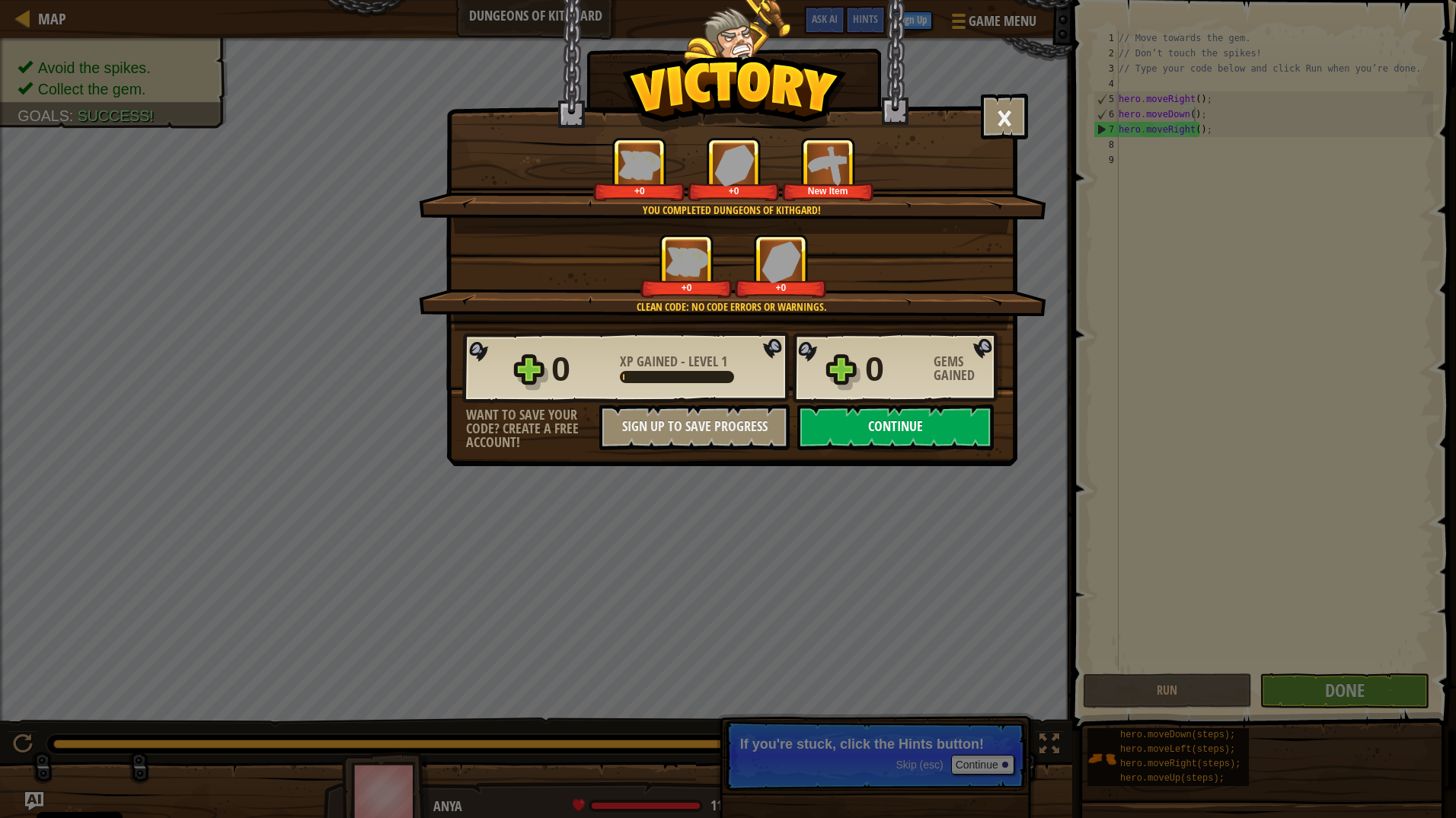
click at [889, 441] on button "Continue" at bounding box center [896, 427] width 197 height 45
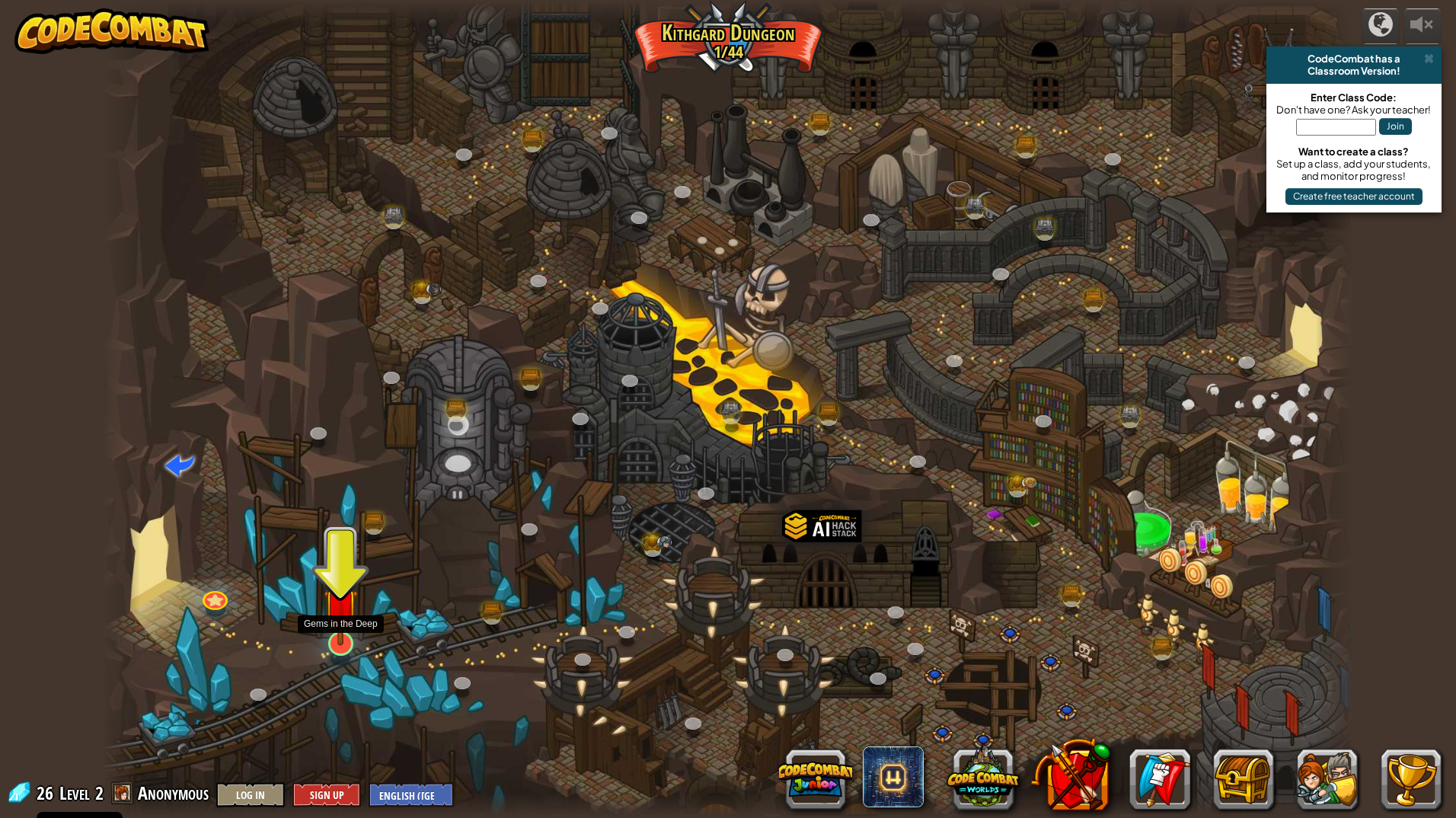
click at [353, 647] on div "Twisted Canyon (Locked) Challenge: collect the most gold using all the programm…" at bounding box center [727, 409] width 1252 height 818
click at [347, 654] on div at bounding box center [341, 644] width 25 height 25
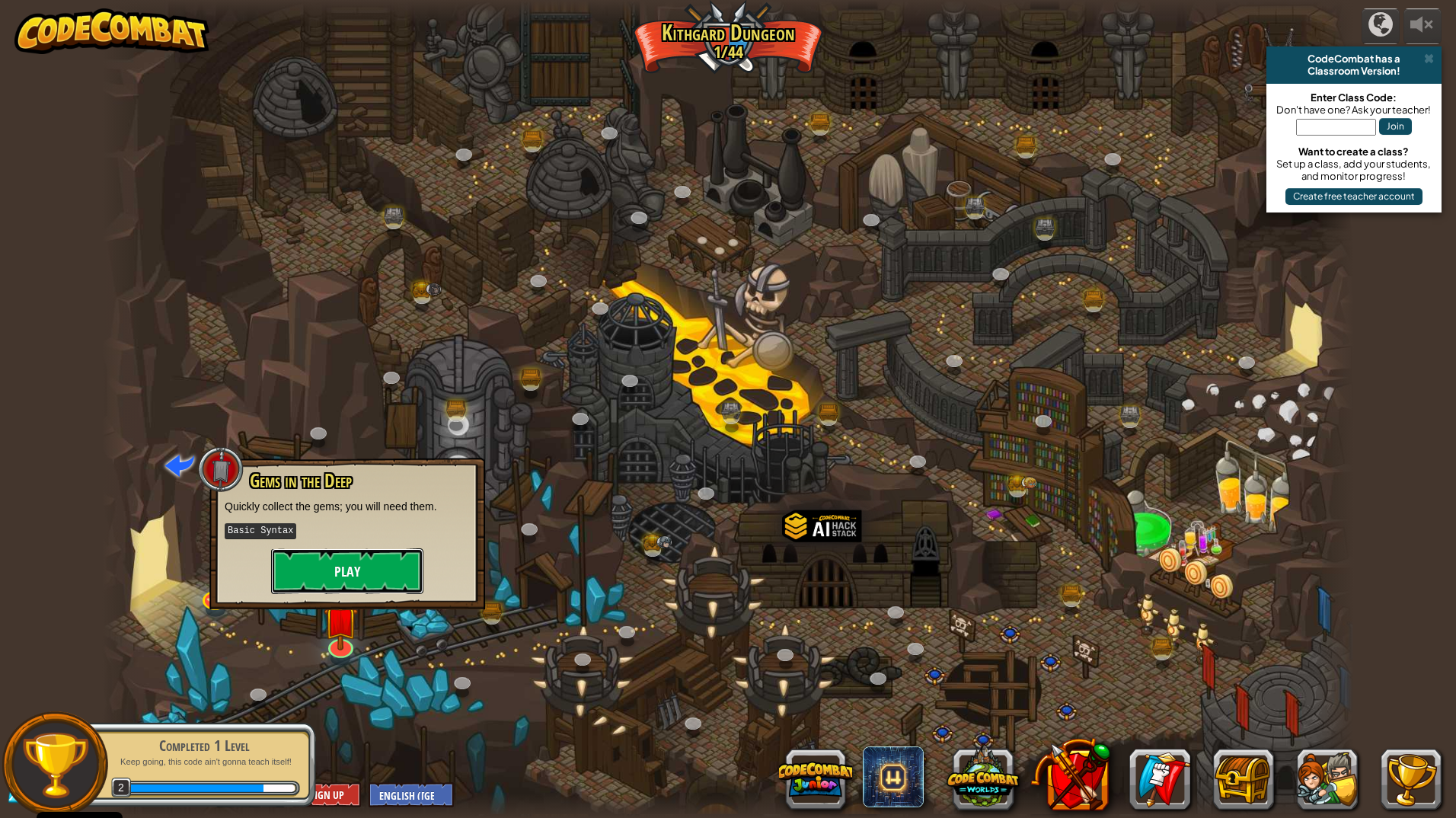
click at [340, 571] on button "Play" at bounding box center [347, 571] width 152 height 45
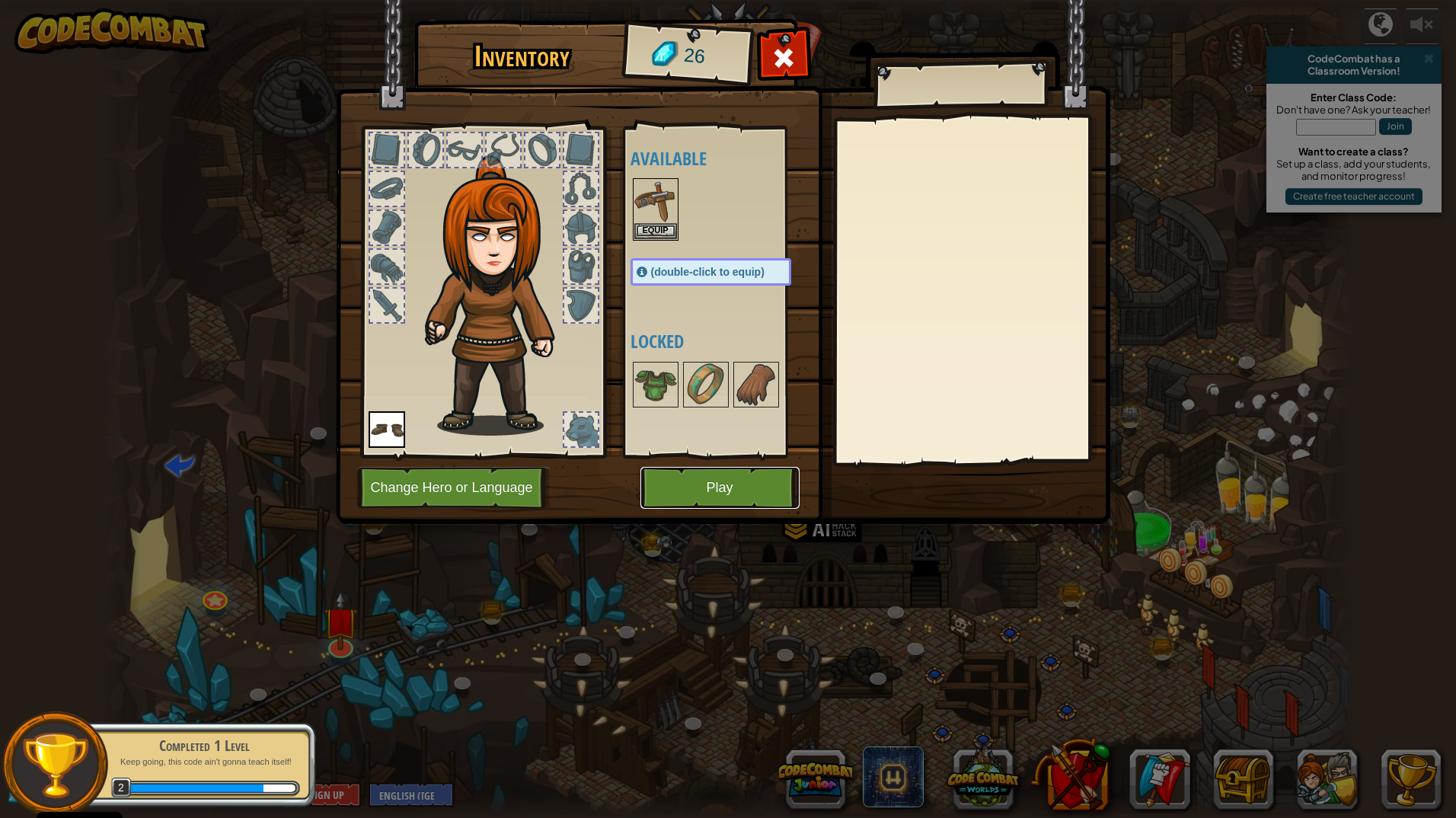
click at [704, 485] on button "Play" at bounding box center [720, 488] width 159 height 42
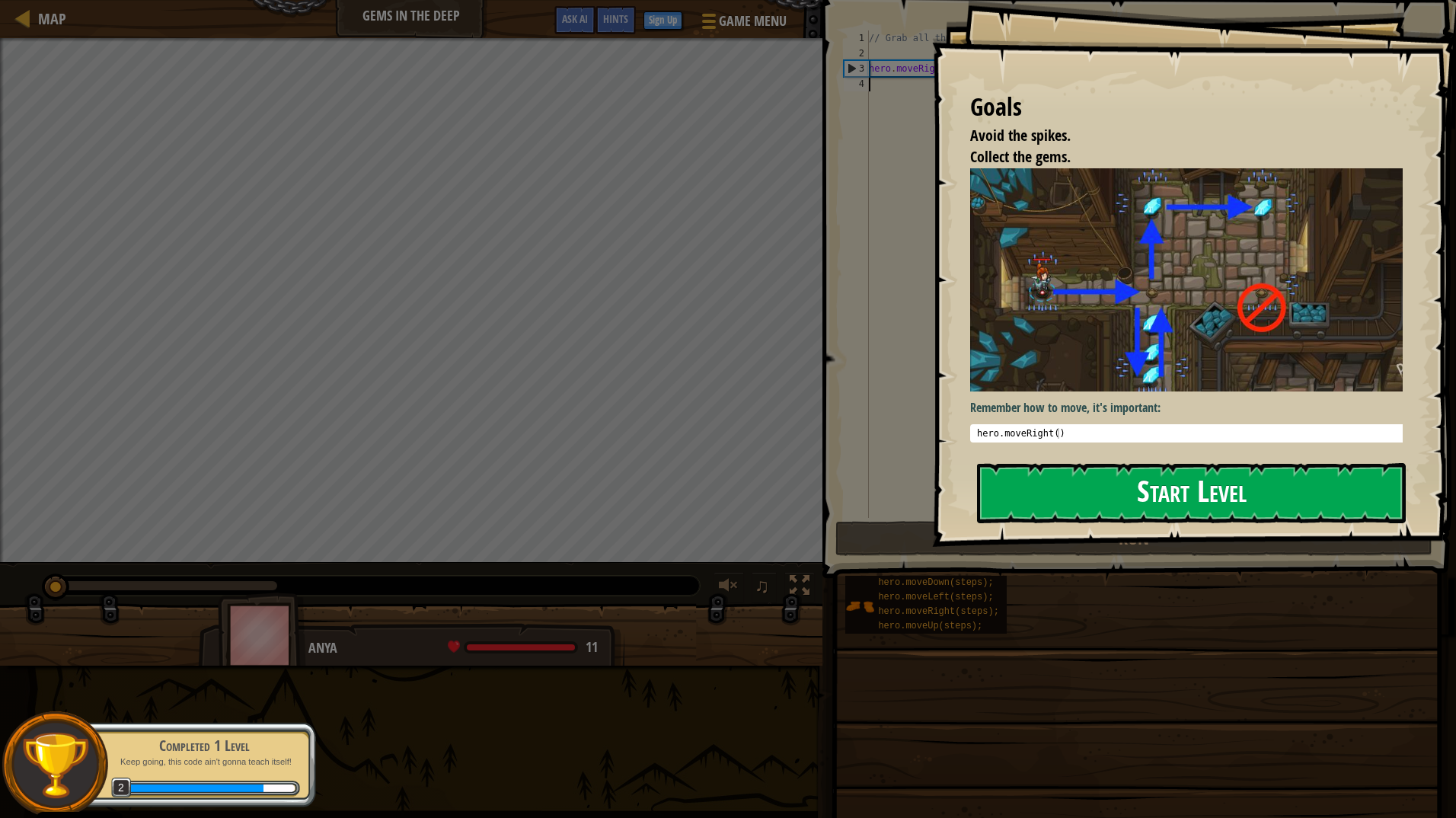
click at [1156, 508] on button "Start Level" at bounding box center [1191, 493] width 429 height 61
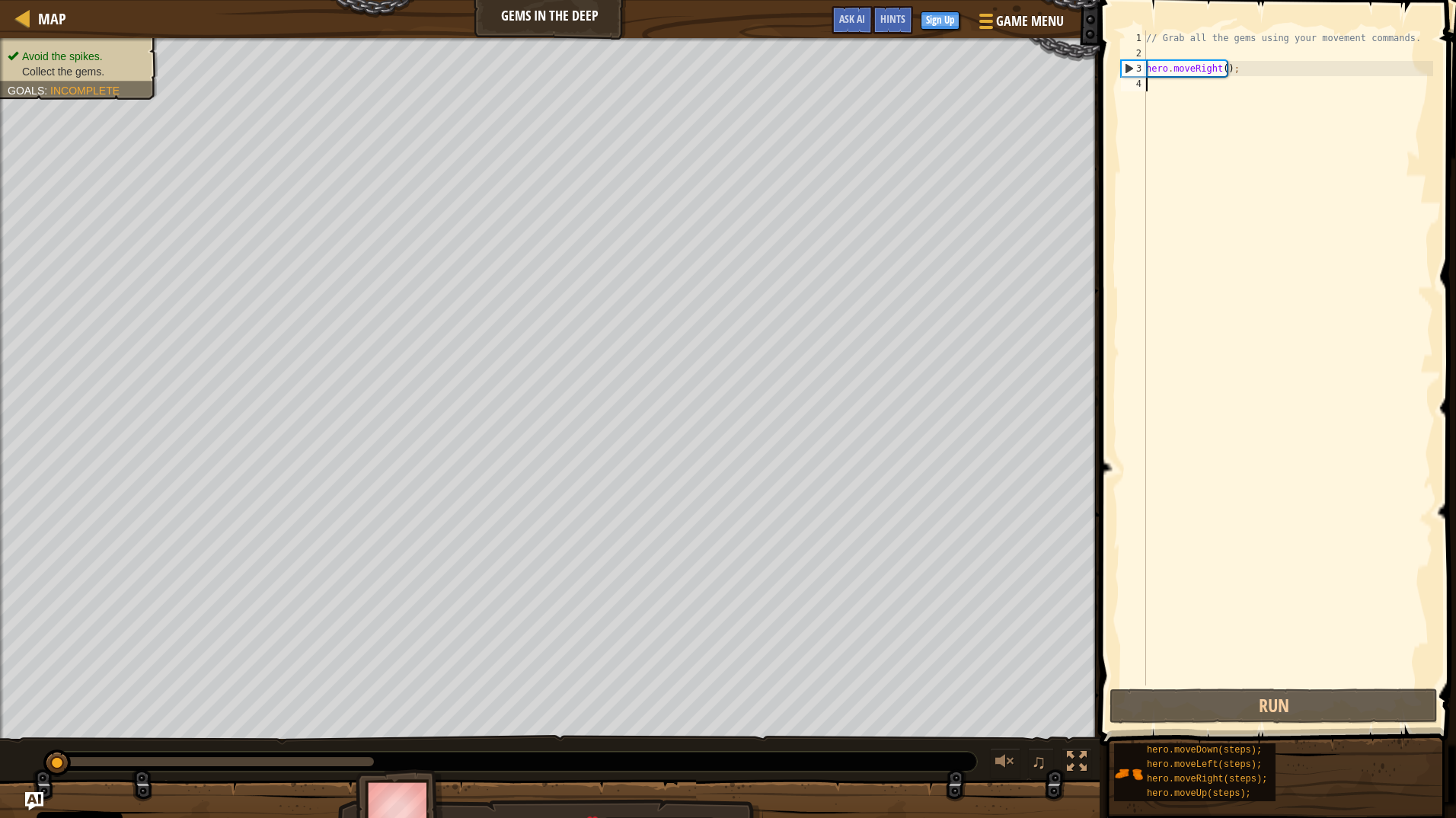
scroll to position [7, 0]
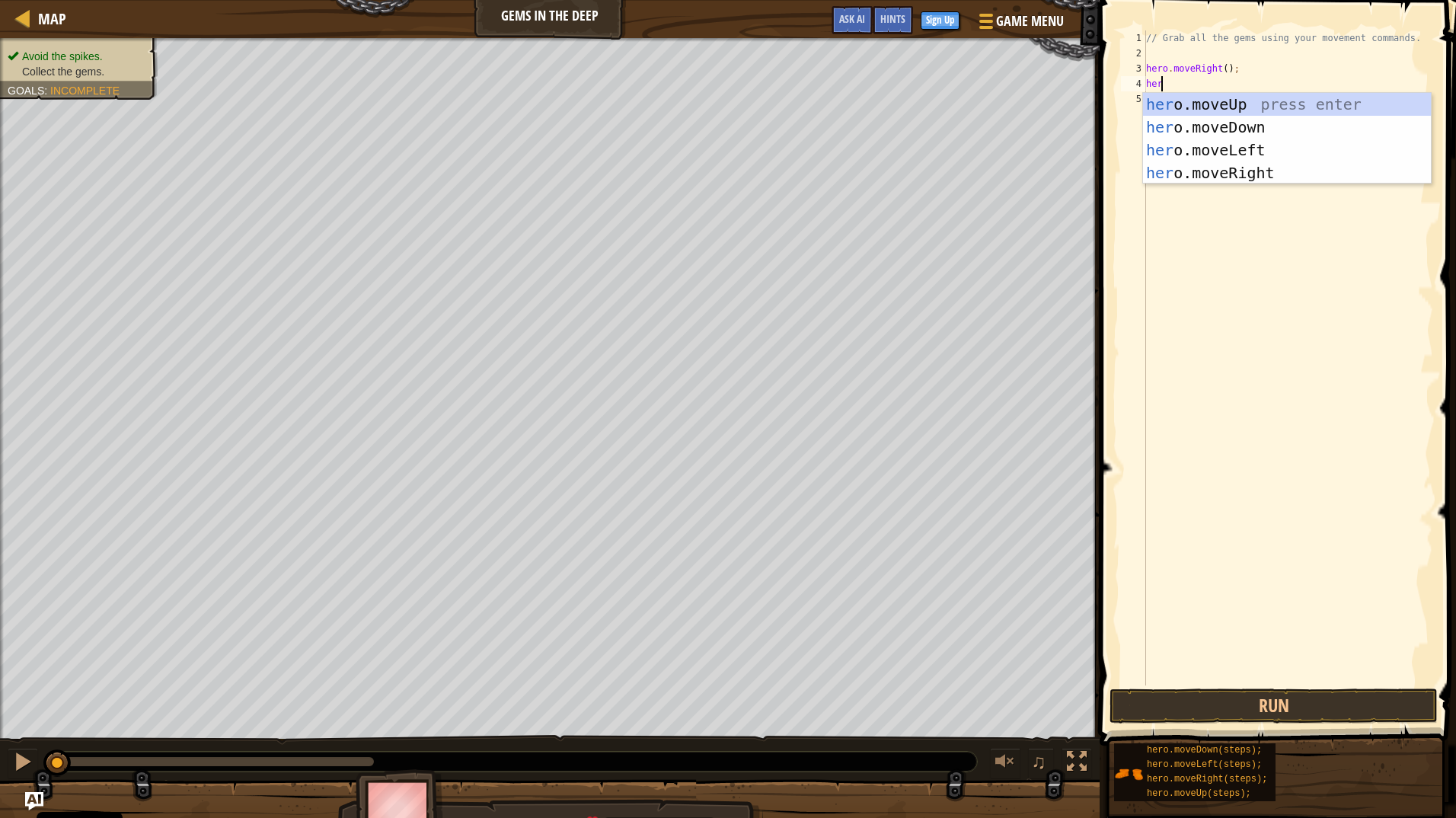
type textarea "hero"
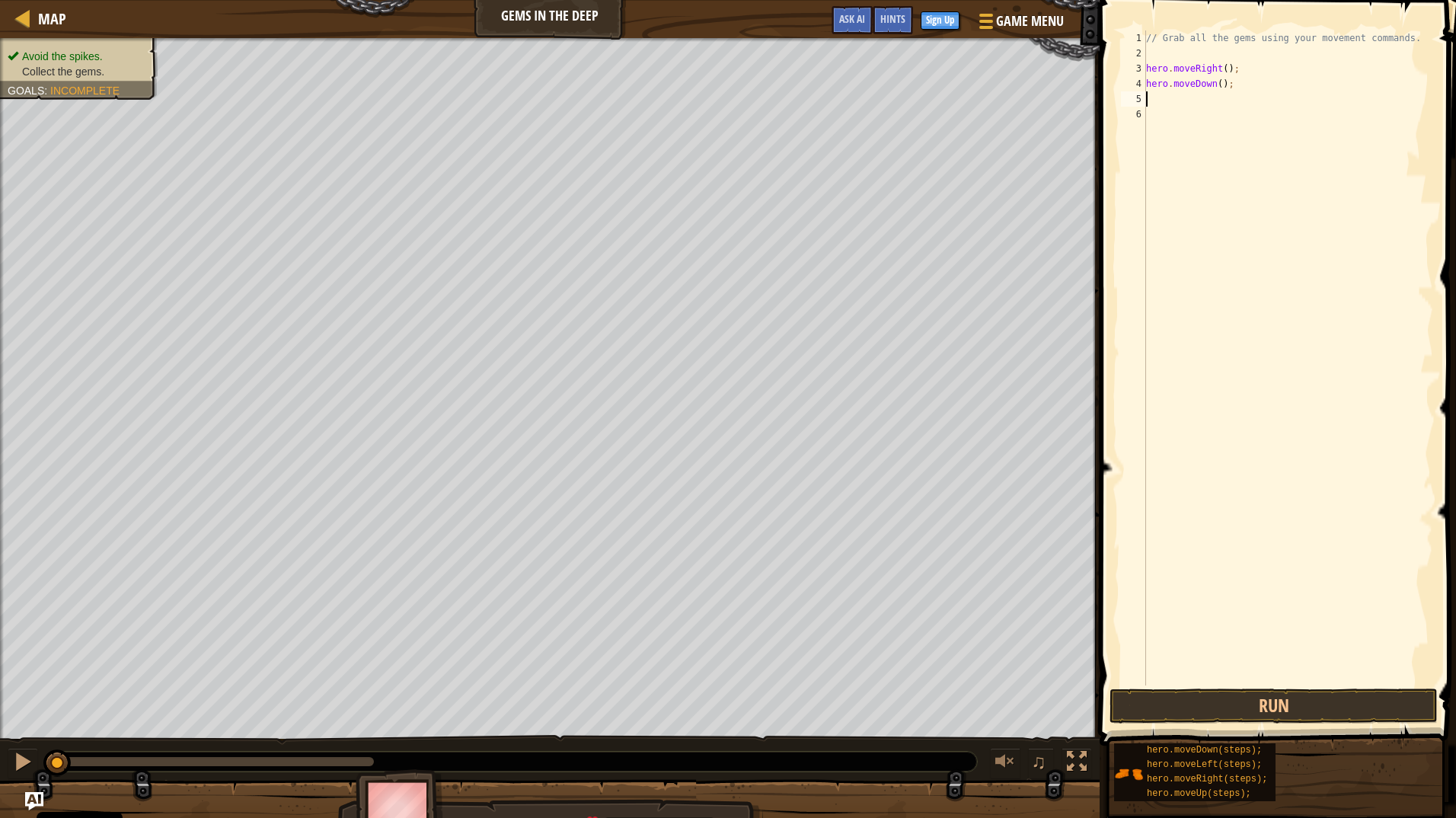
type textarea "e"
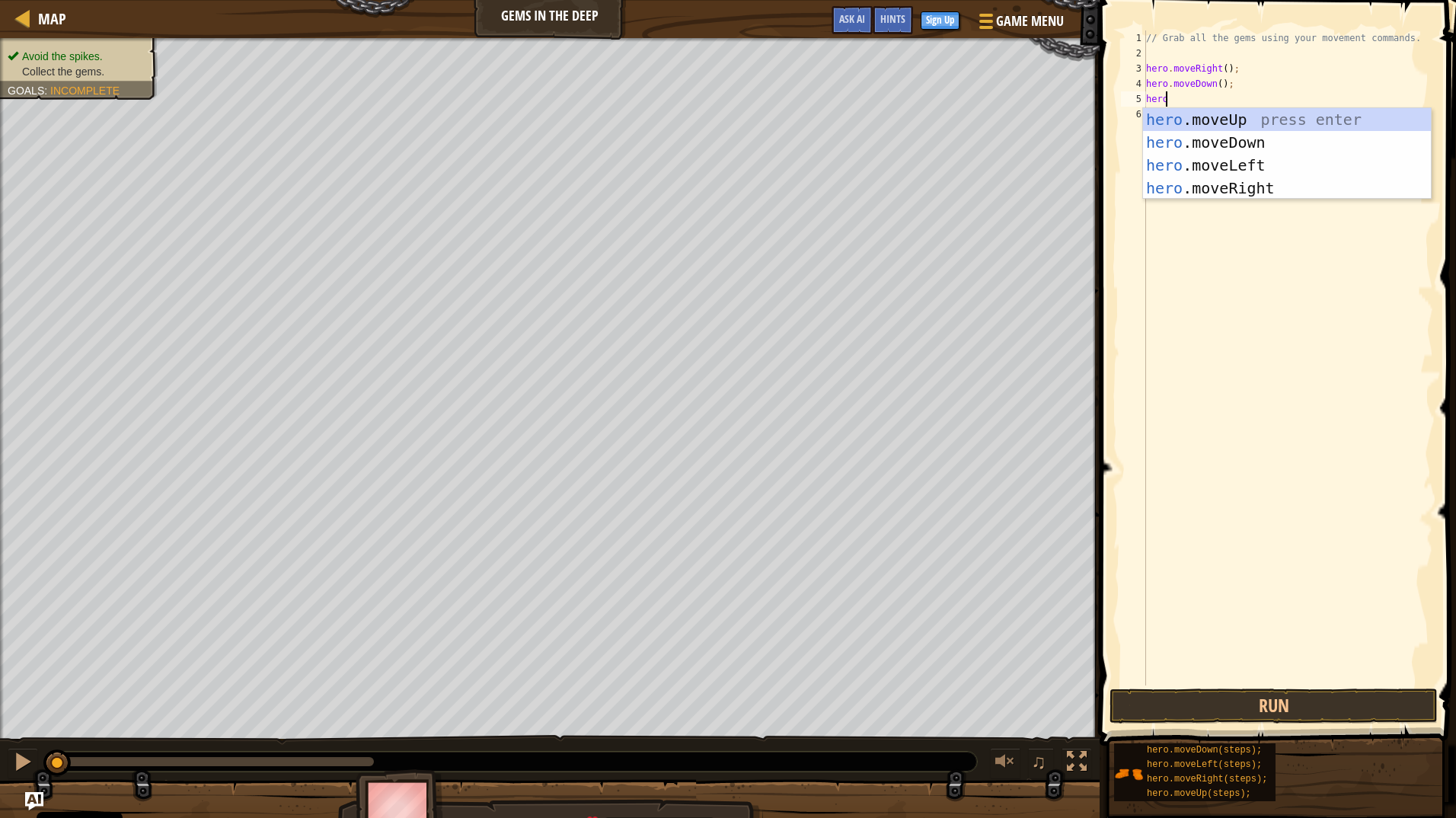
scroll to position [7, 1]
type textarea "hero."
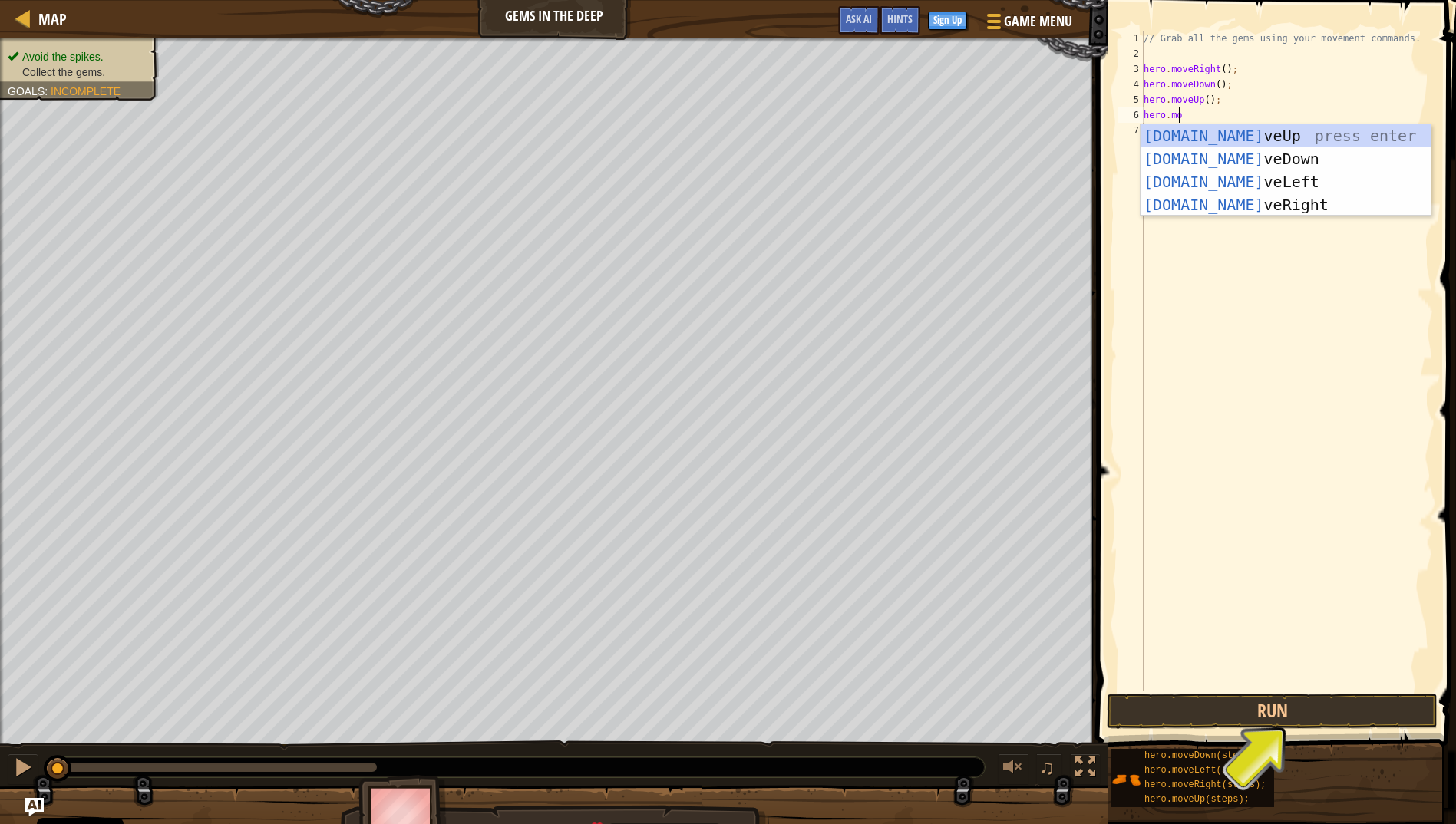
scroll to position [7, 3]
type textarea "hero.move"
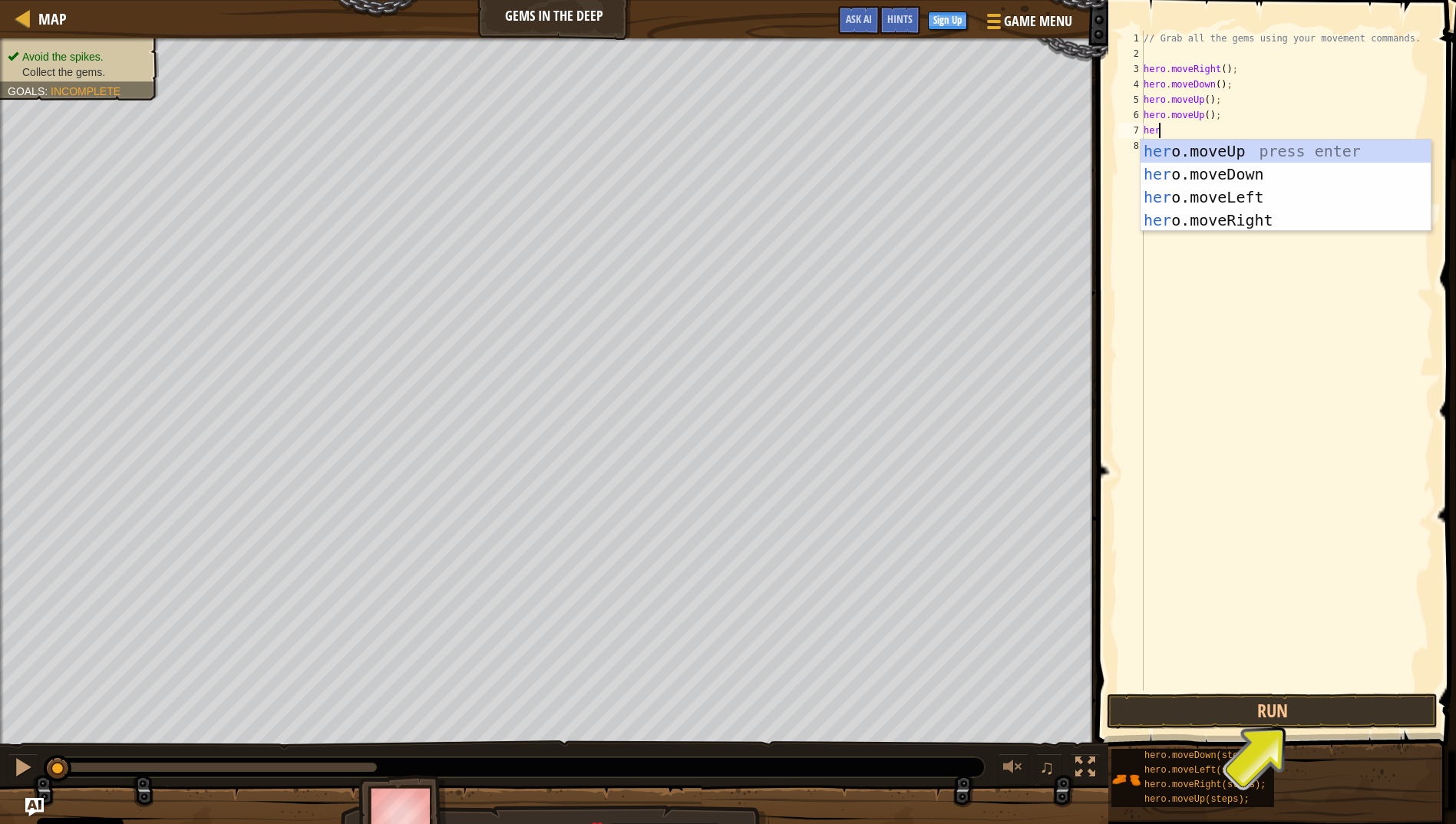
scroll to position [7, 1]
type textarea "hero."
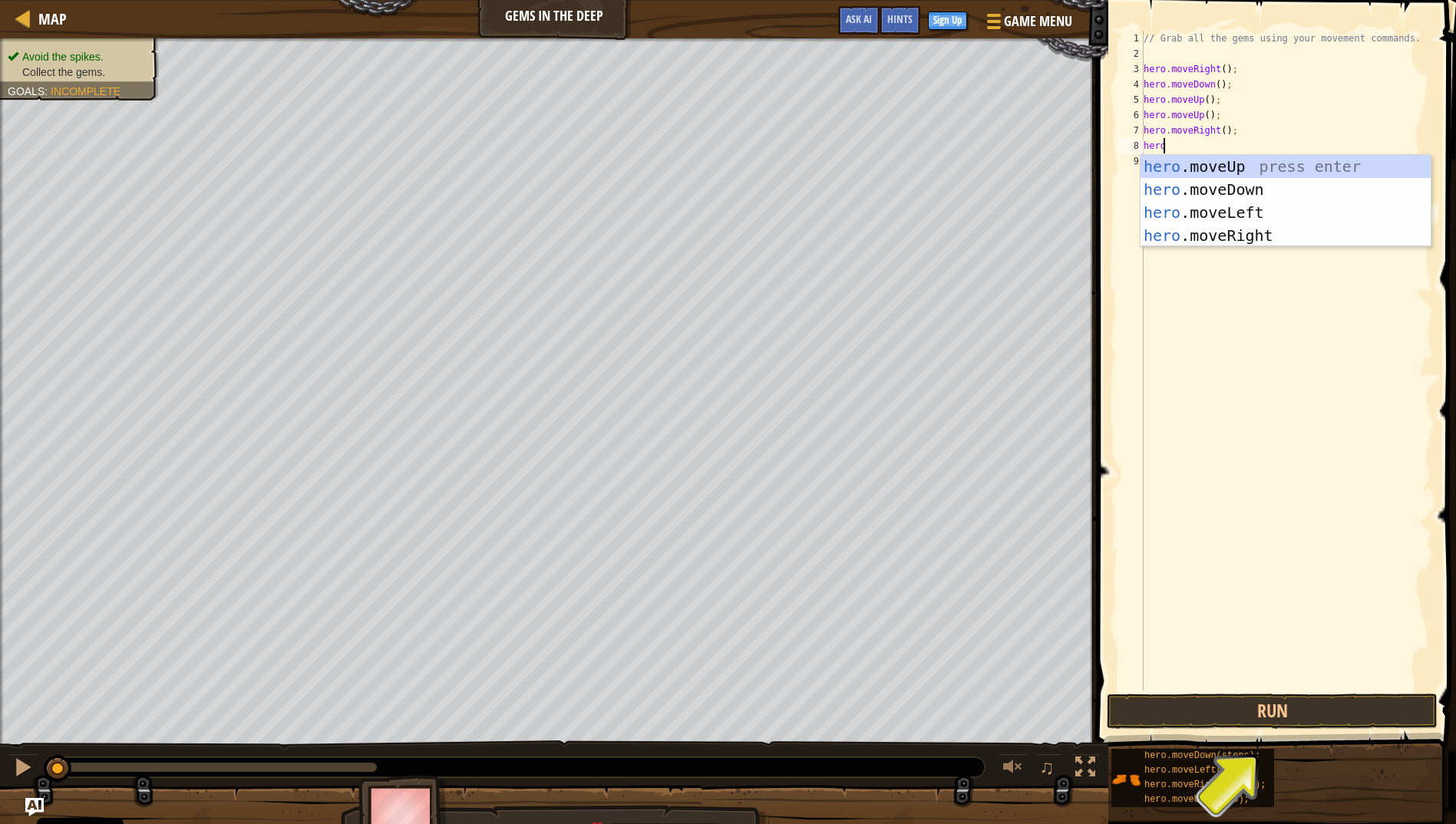
type textarea "hero."
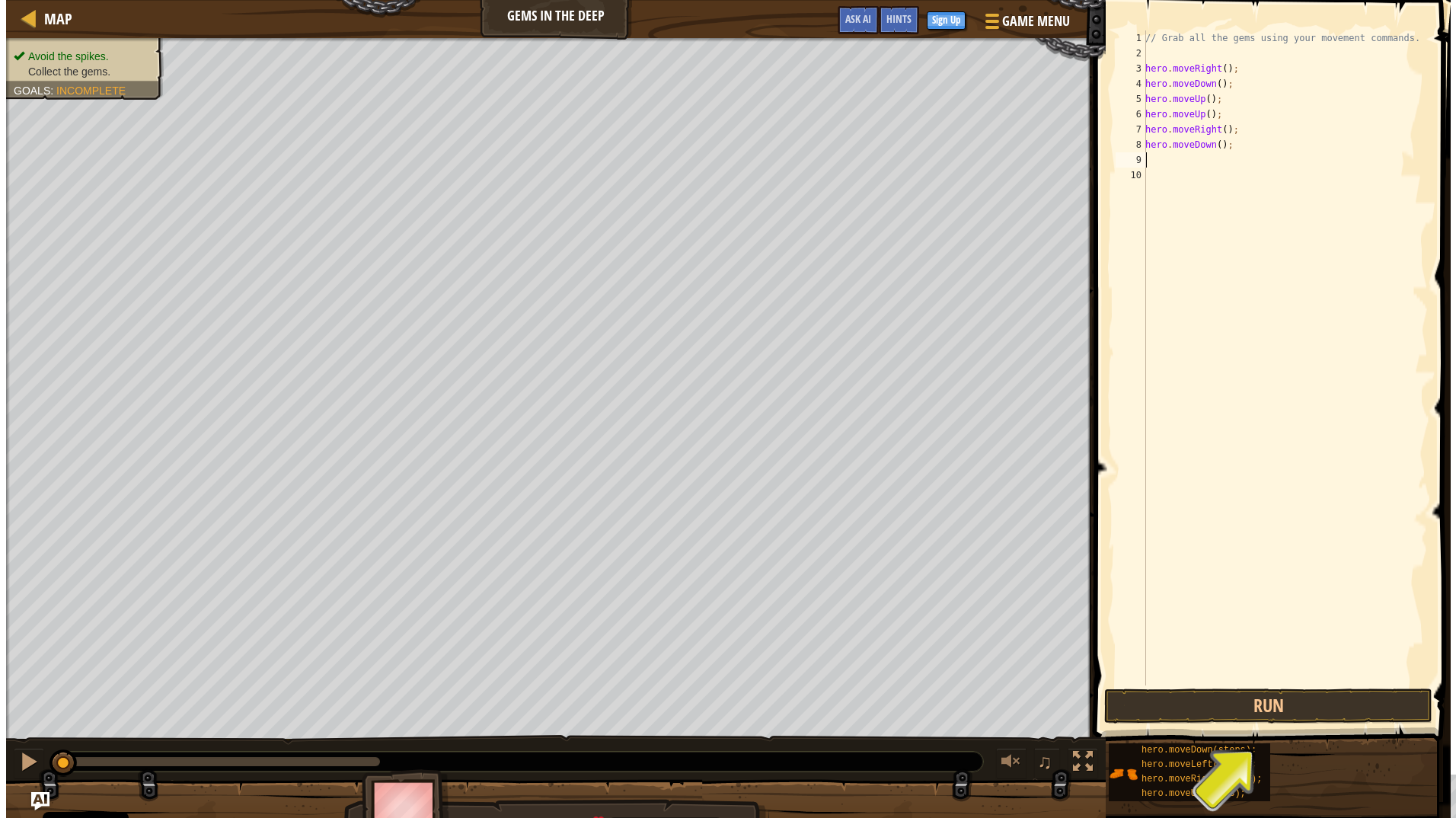
scroll to position [7, 0]
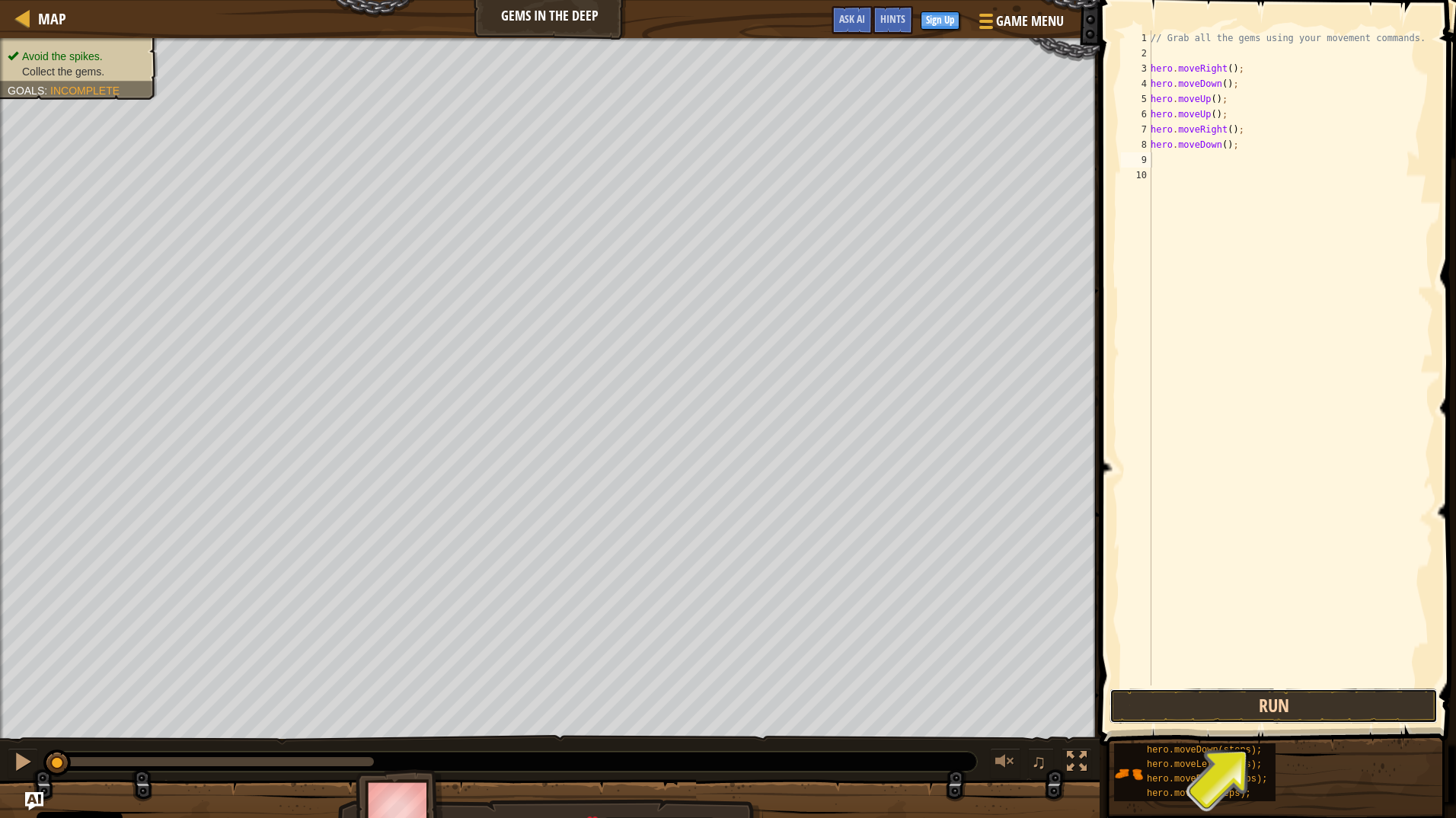
click at [1242, 710] on button "Run" at bounding box center [1274, 706] width 329 height 35
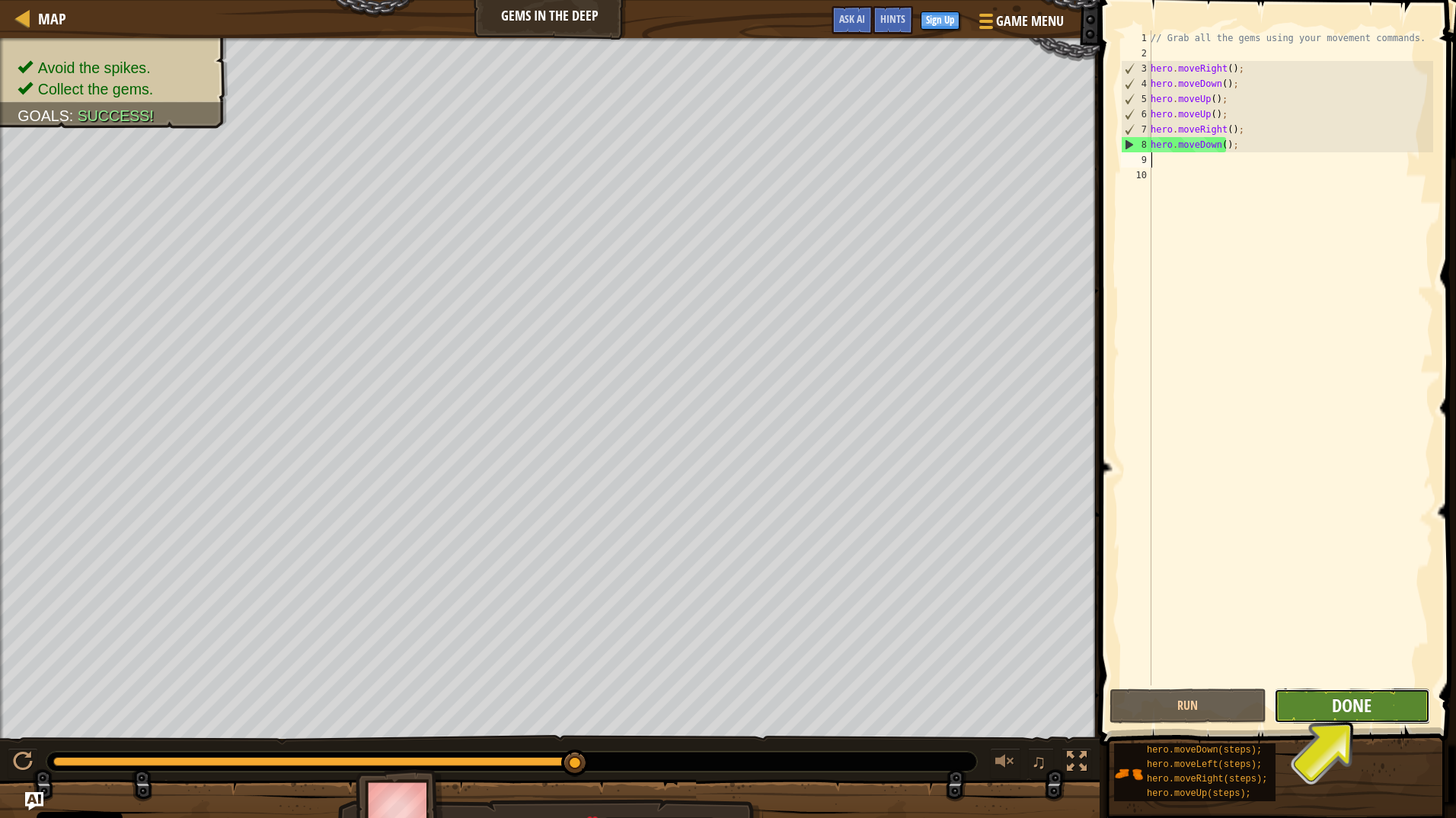
click at [1344, 714] on span "Done" at bounding box center [1352, 705] width 40 height 24
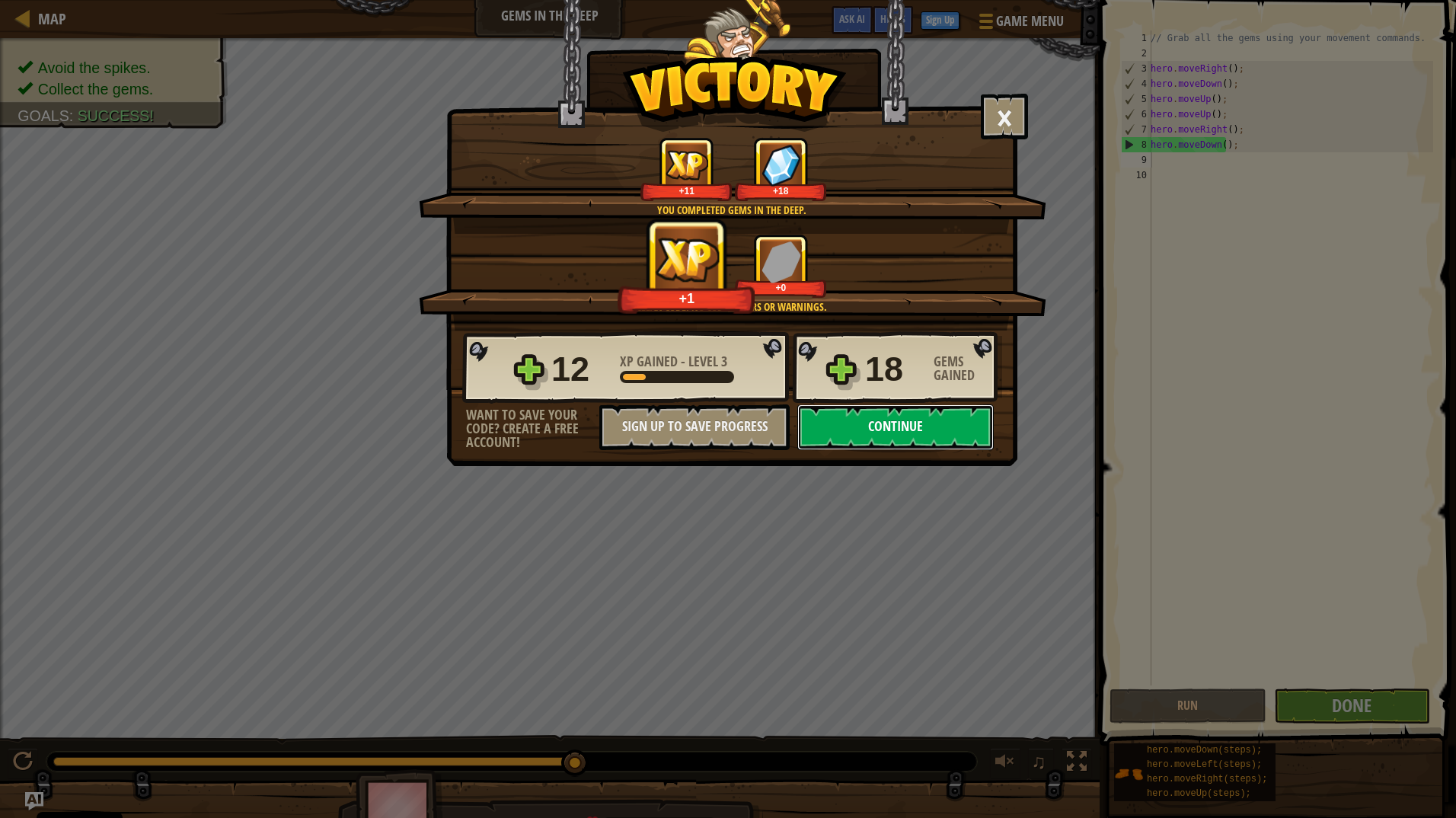
click at [888, 428] on button "Continue" at bounding box center [896, 427] width 197 height 45
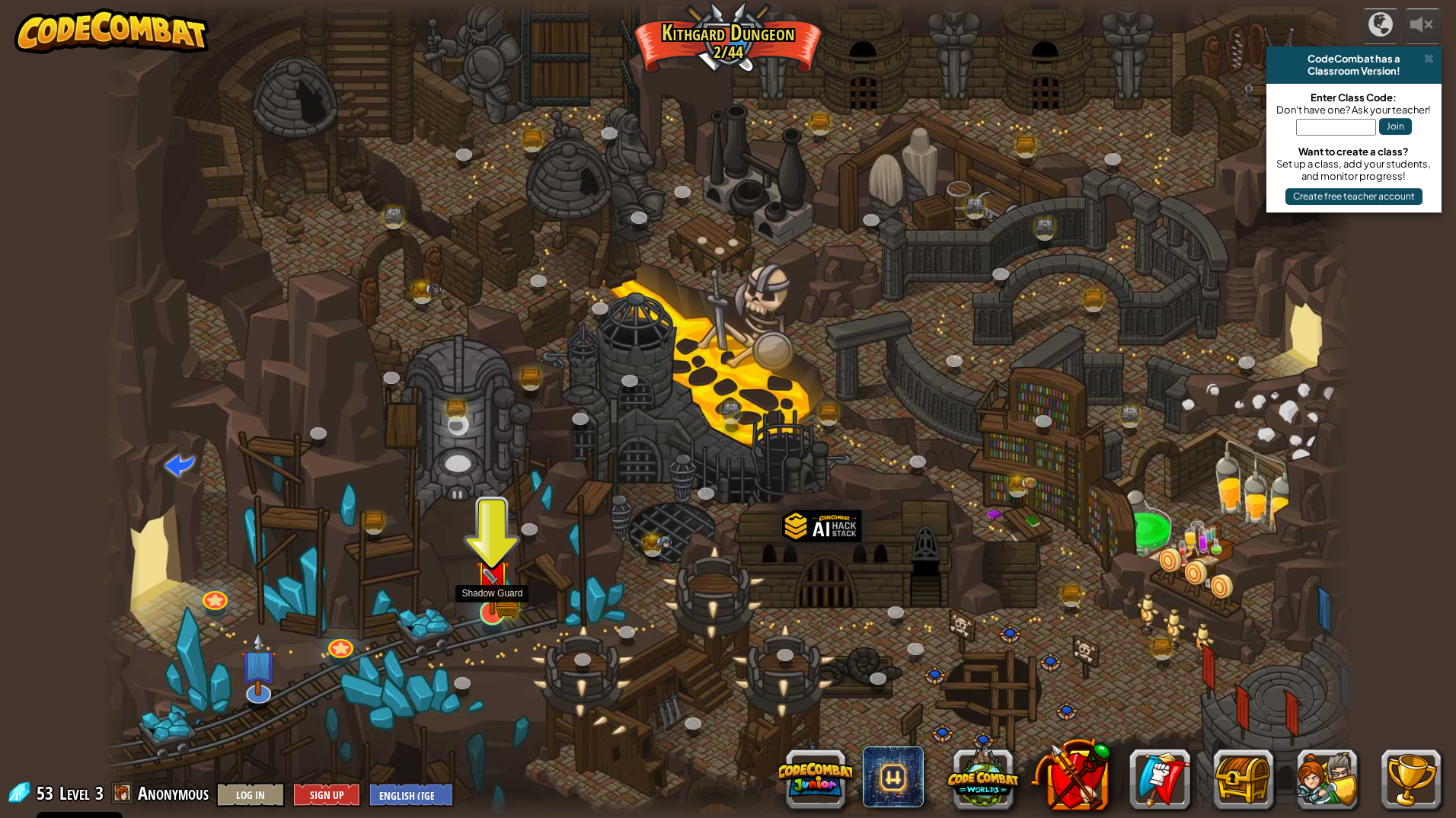
click at [492, 612] on img at bounding box center [493, 577] width 35 height 77
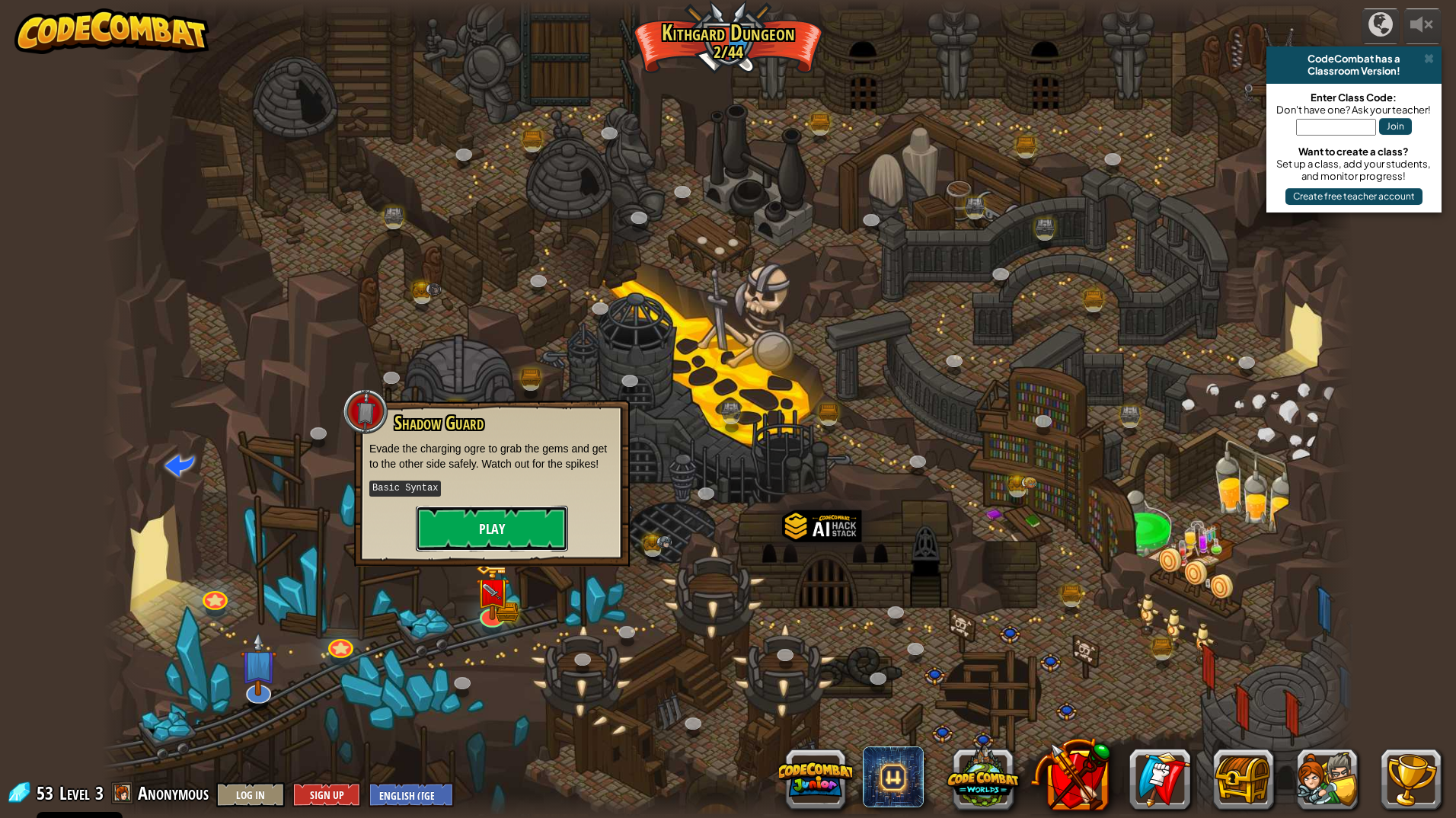
click at [518, 520] on button "Play" at bounding box center [492, 529] width 152 height 45
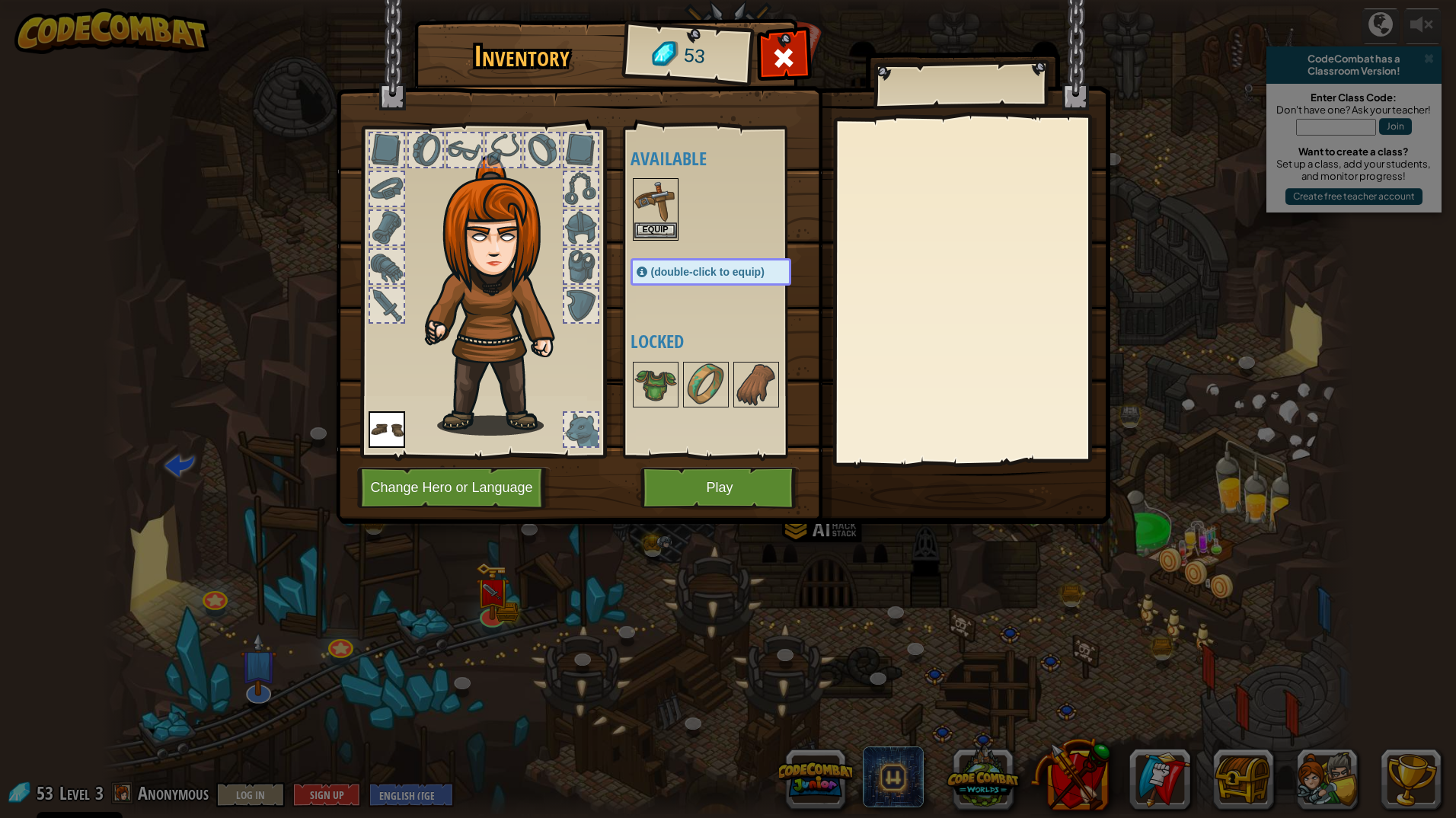
click at [657, 222] on img at bounding box center [656, 201] width 43 height 43
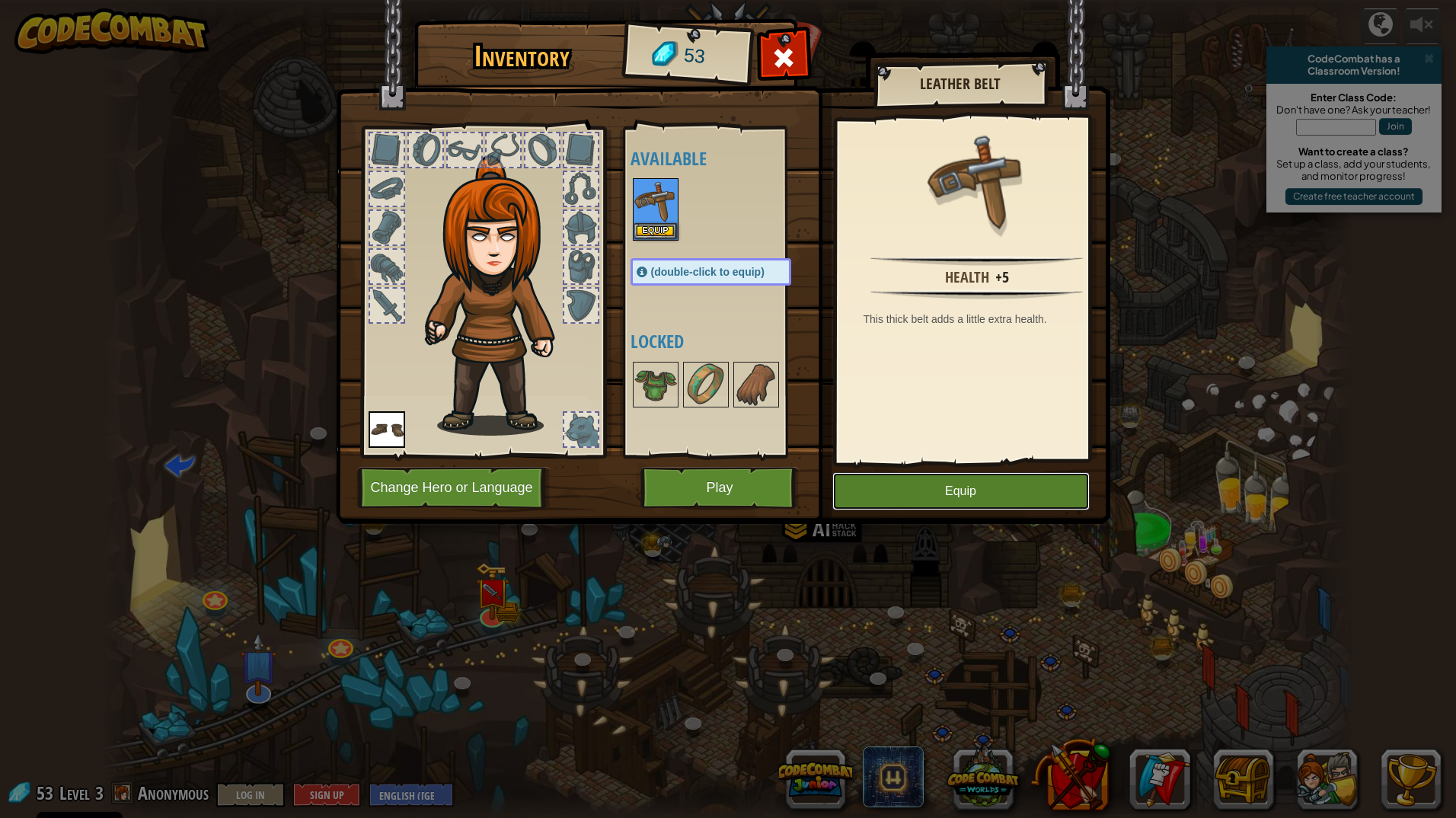
click at [952, 490] on button "Equip" at bounding box center [961, 491] width 257 height 38
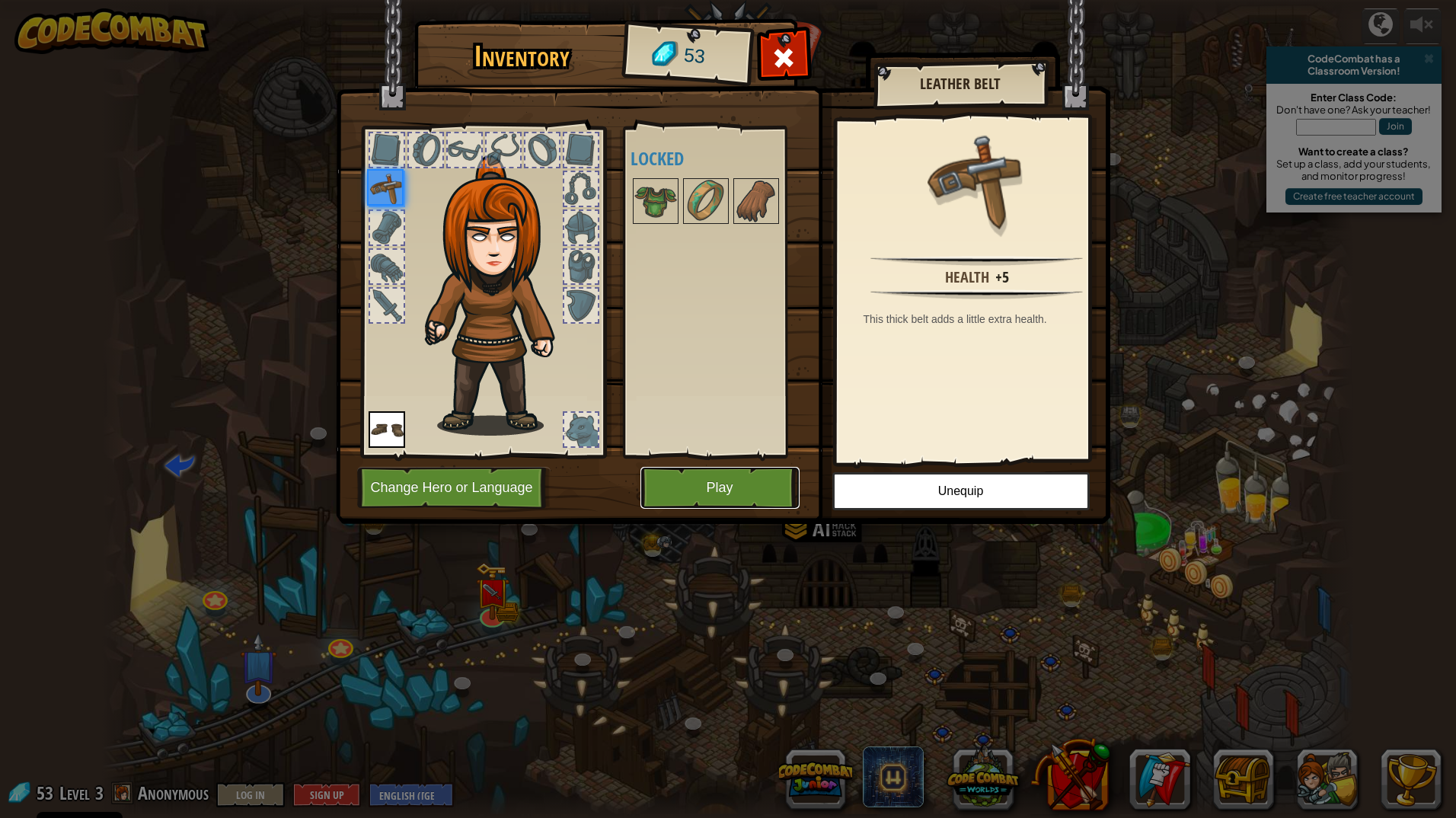
click at [772, 493] on button "Play" at bounding box center [720, 488] width 159 height 42
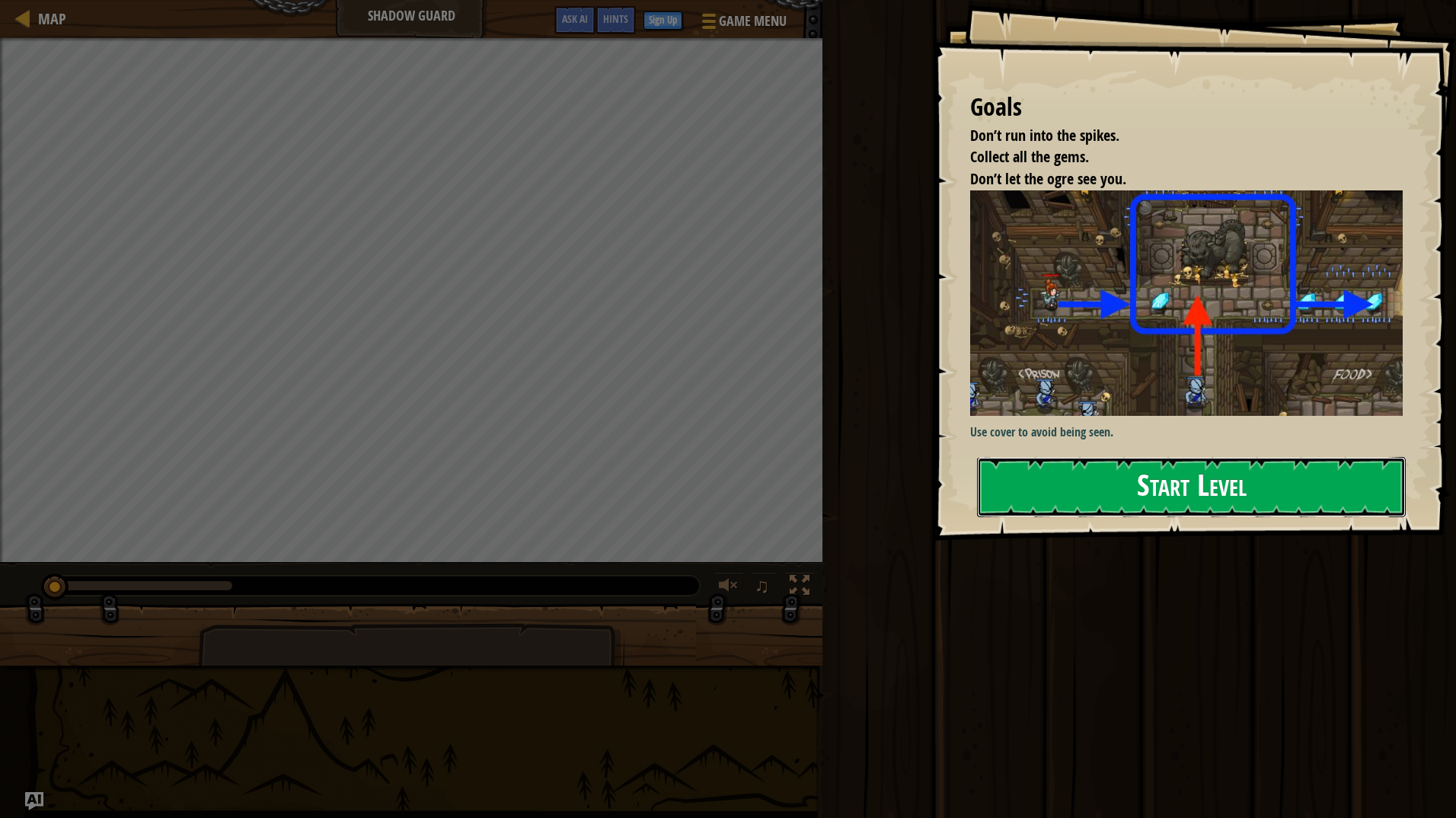
click at [1124, 499] on button "Start Level" at bounding box center [1191, 488] width 429 height 61
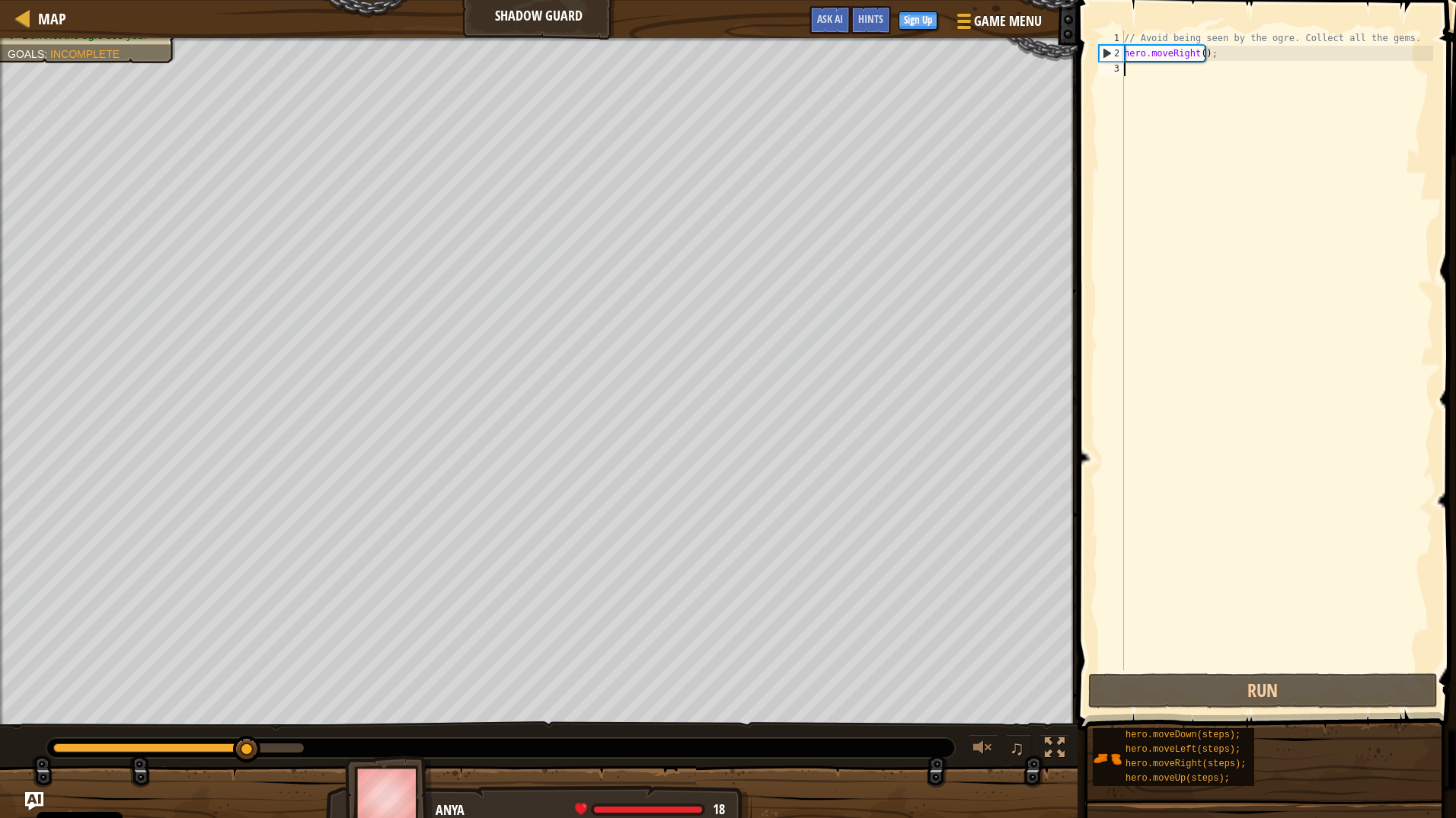
type textarea "h"
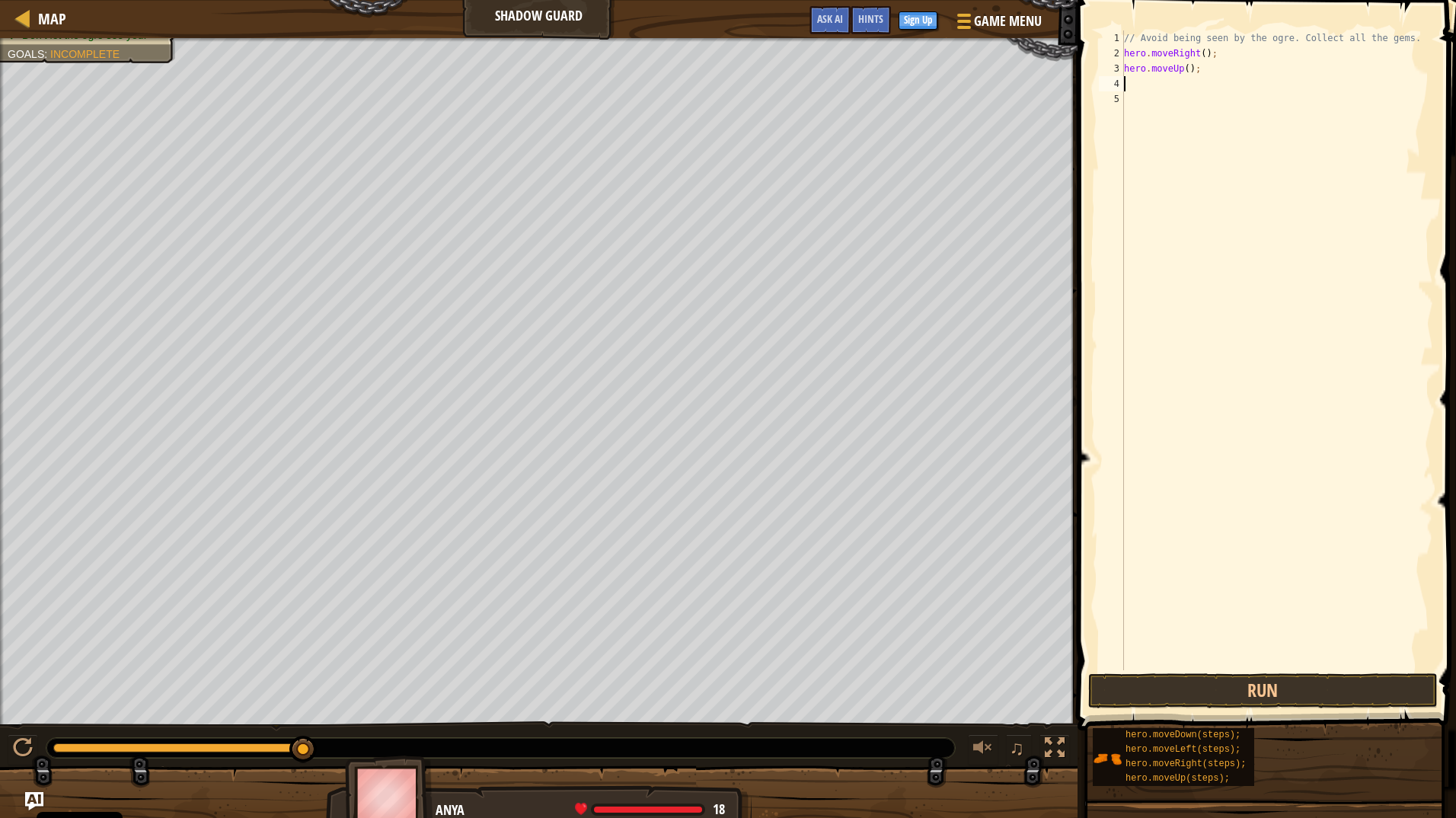
type textarea "h"
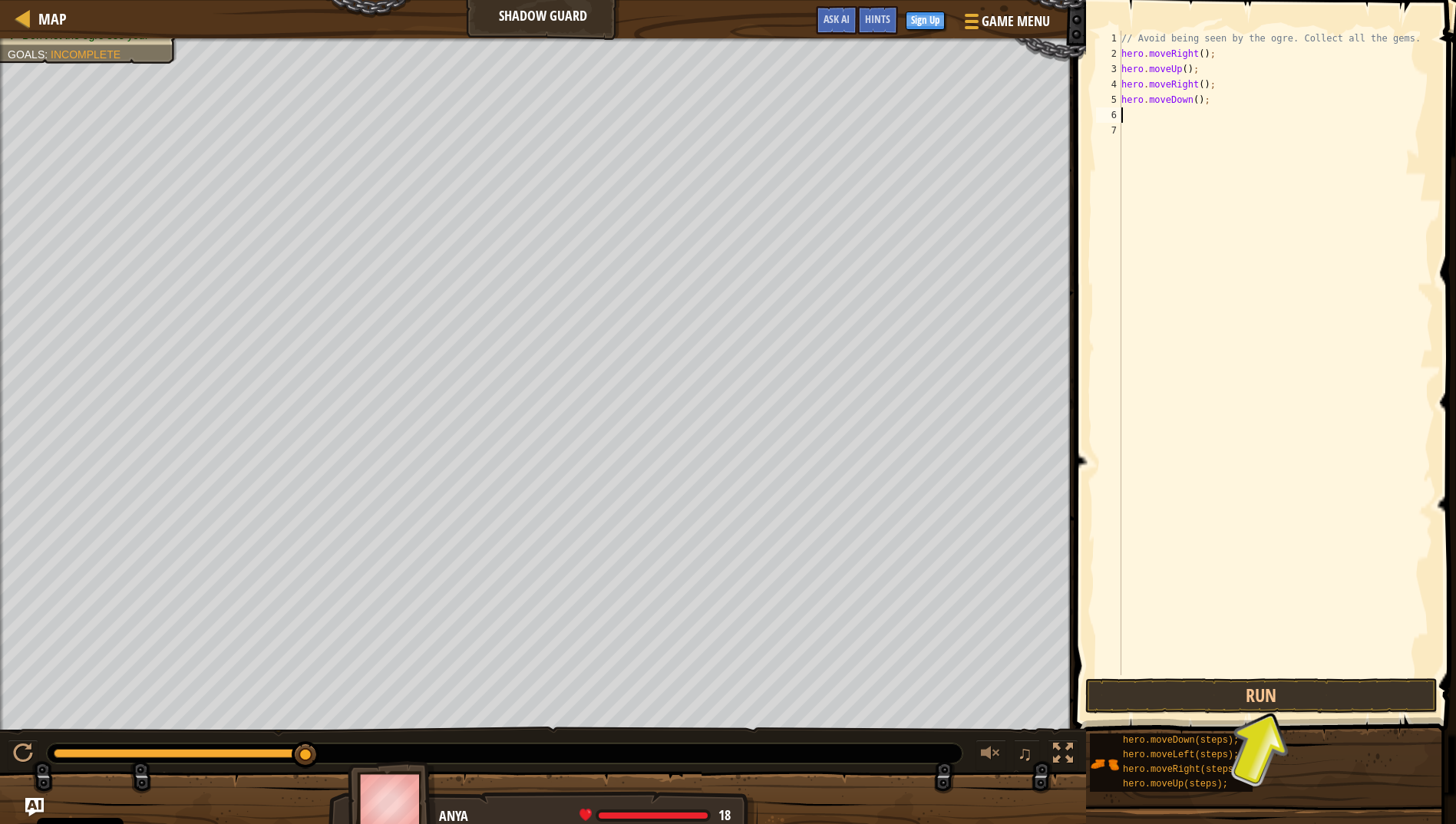
type textarea "h"
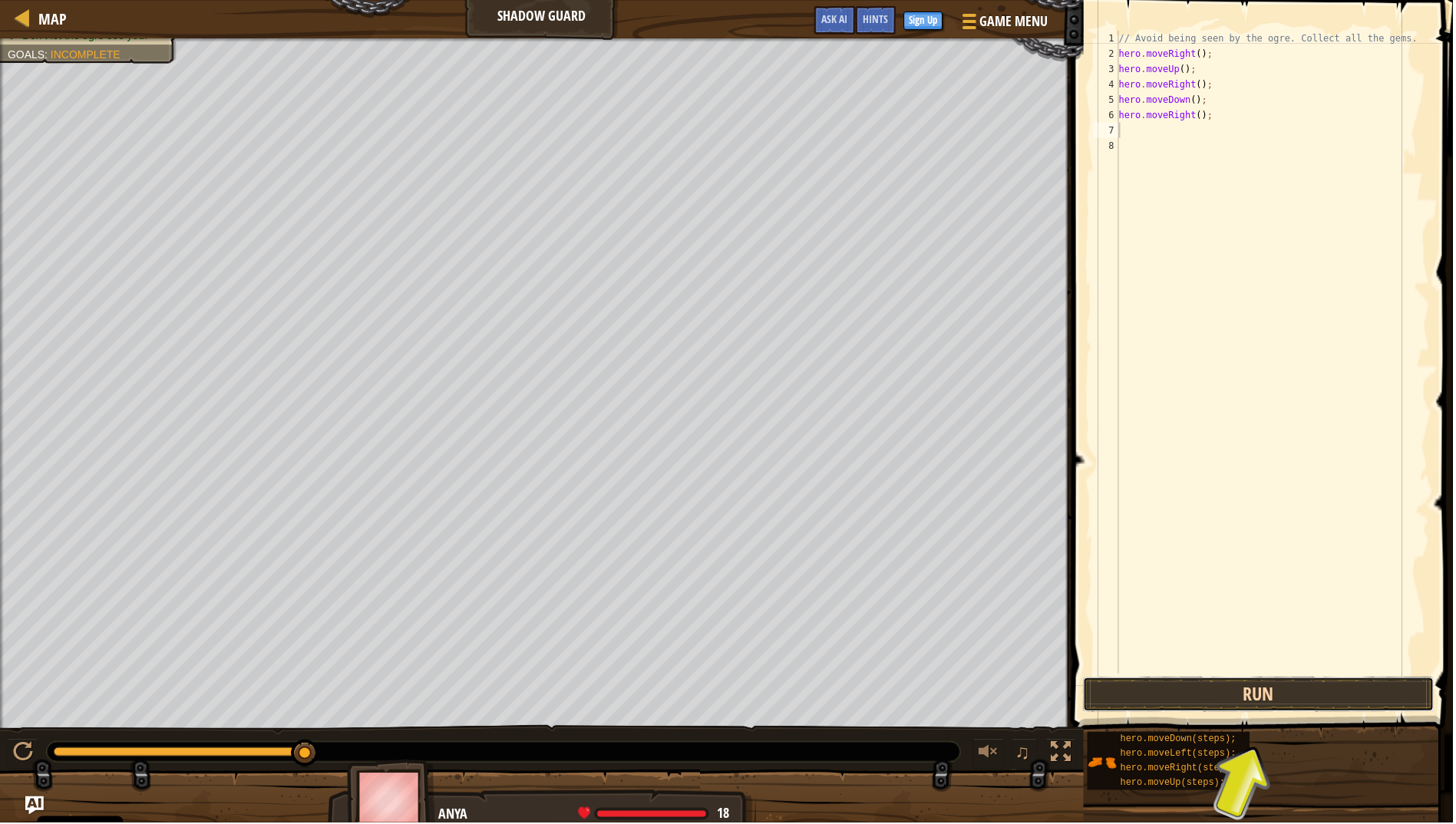
click at [1248, 699] on button "Run" at bounding box center [1261, 696] width 352 height 36
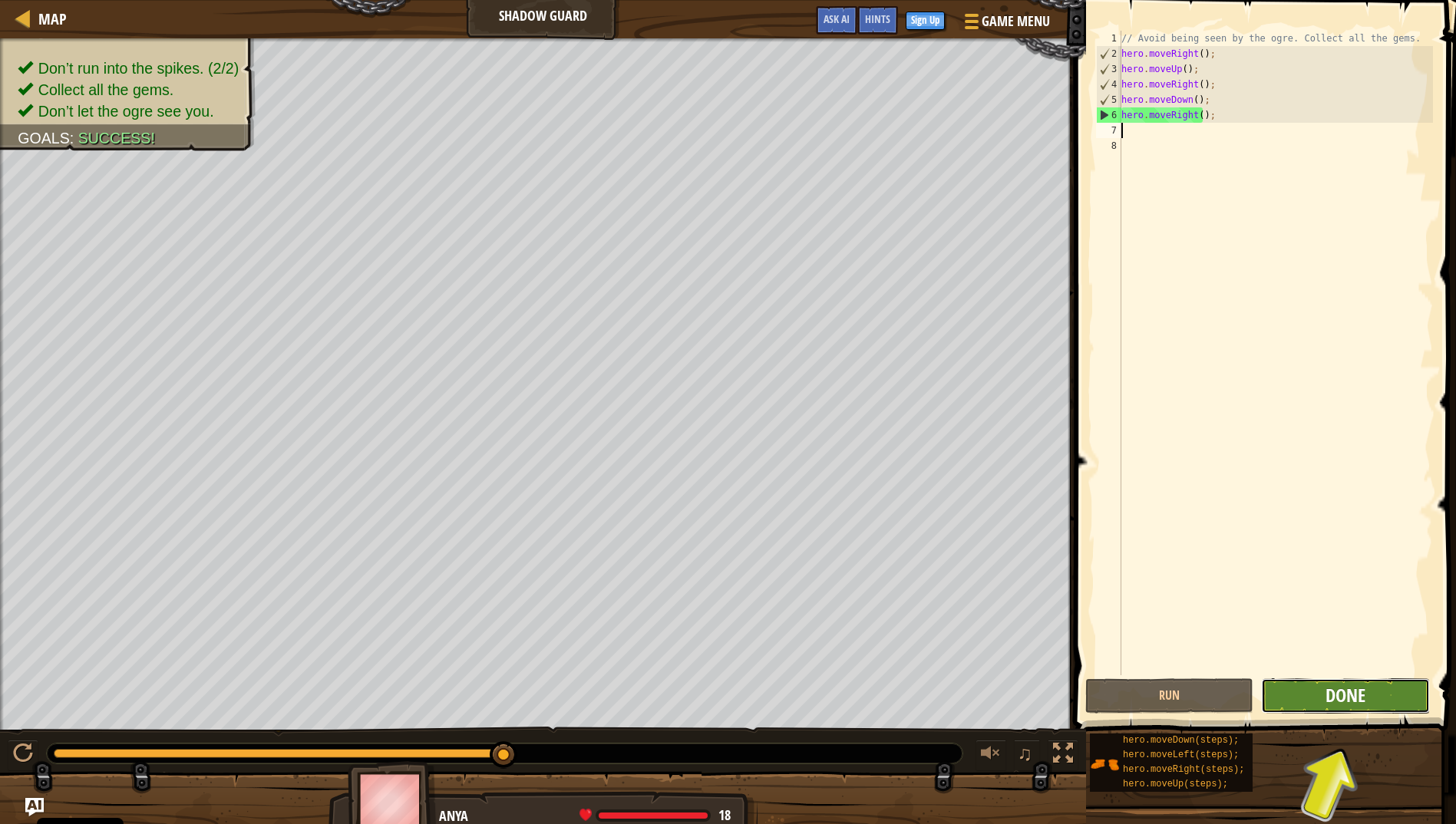
click at [1335, 698] on span "Done" at bounding box center [1345, 694] width 40 height 25
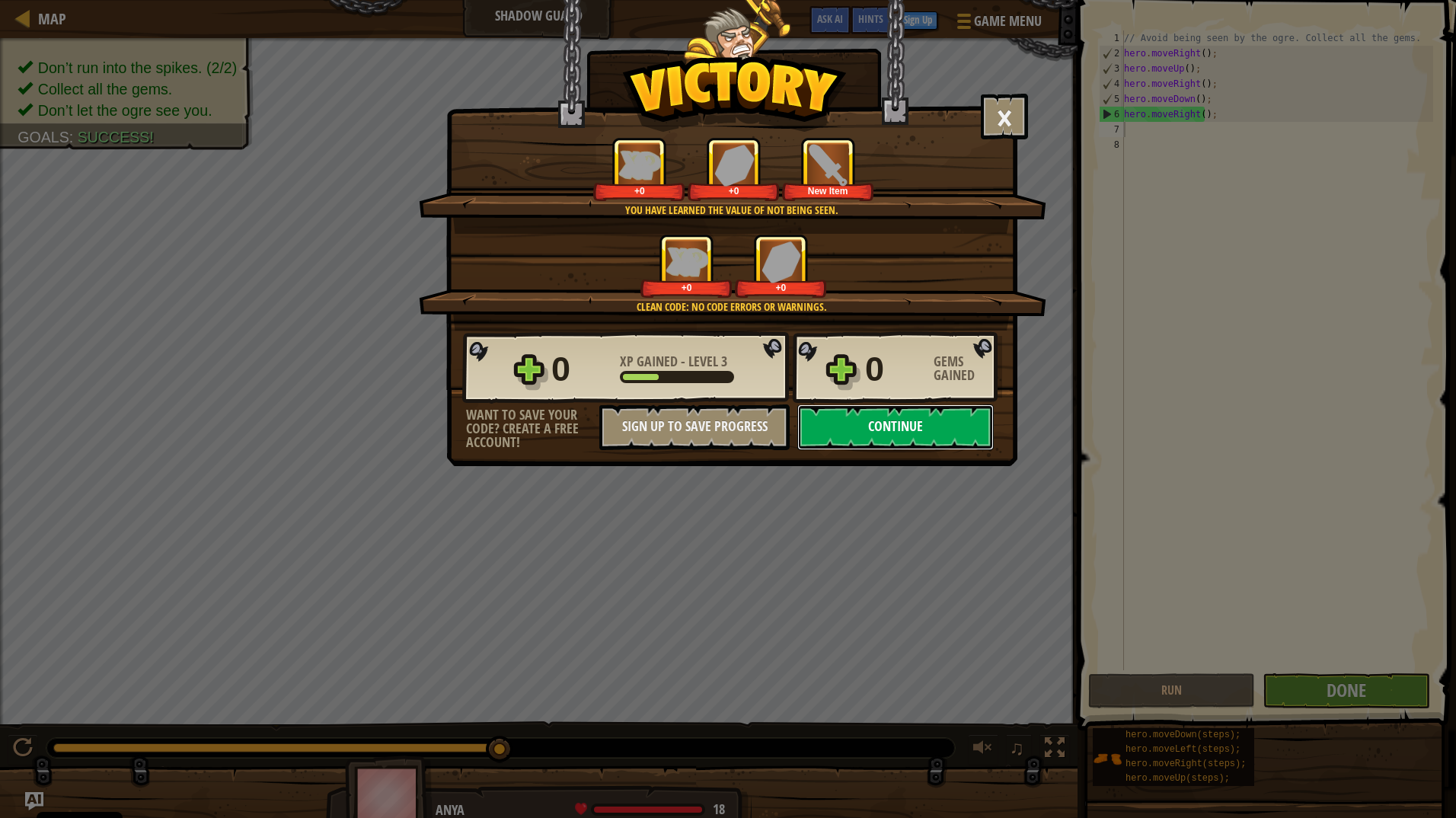
click at [929, 435] on button "Continue" at bounding box center [896, 427] width 197 height 45
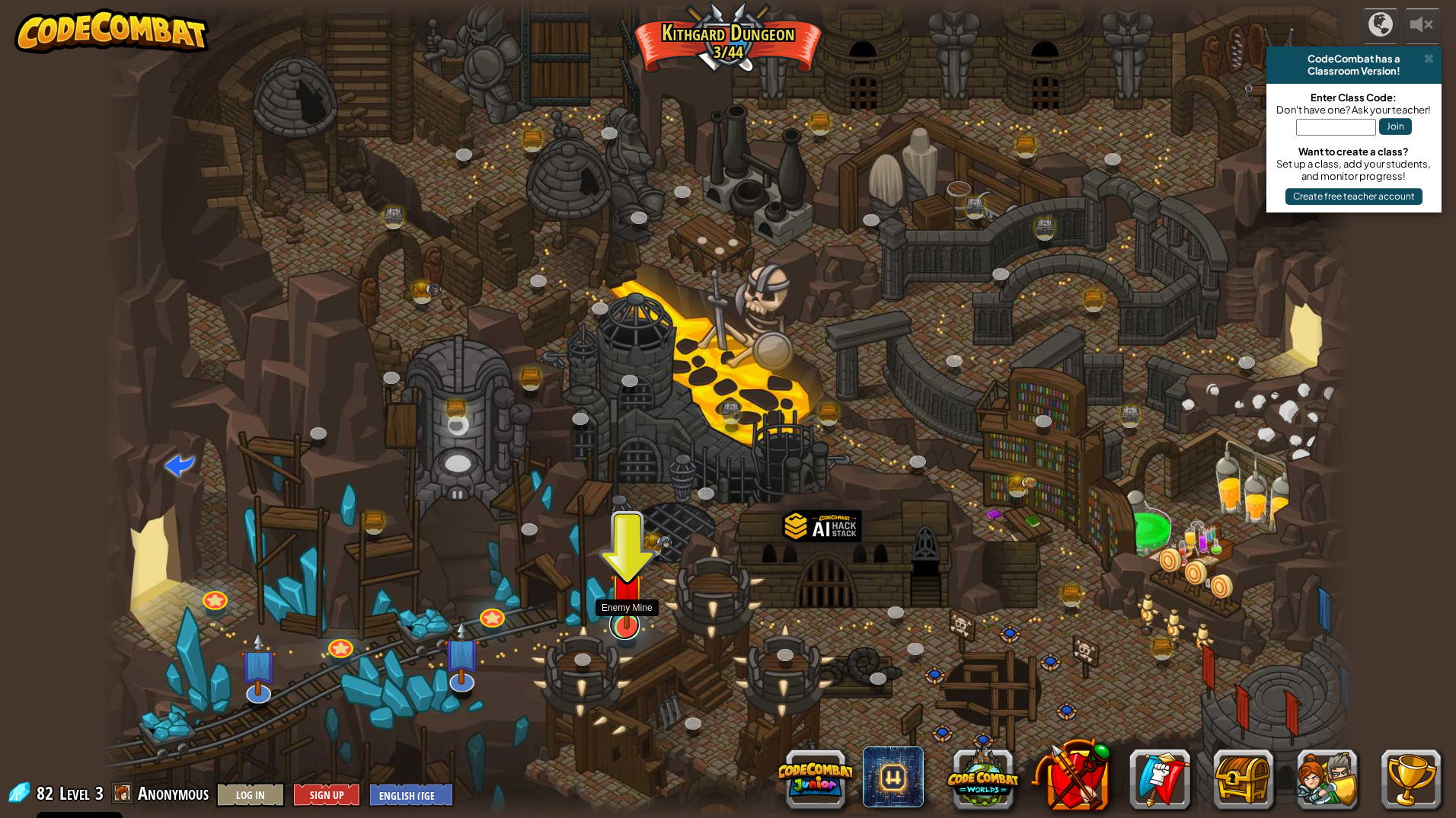
click at [629, 634] on link at bounding box center [625, 625] width 30 height 30
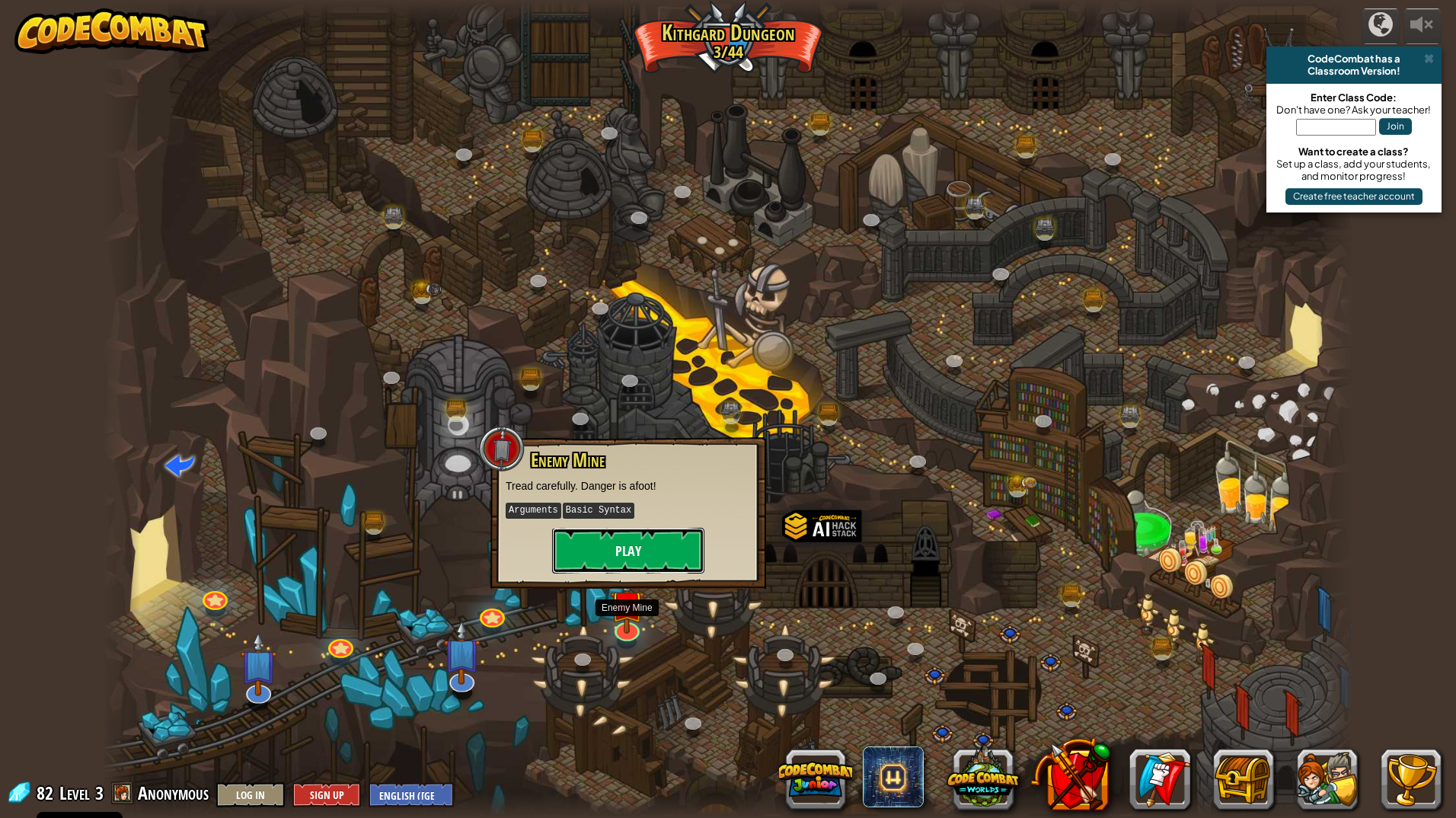
click at [646, 555] on button "Play" at bounding box center [628, 551] width 152 height 45
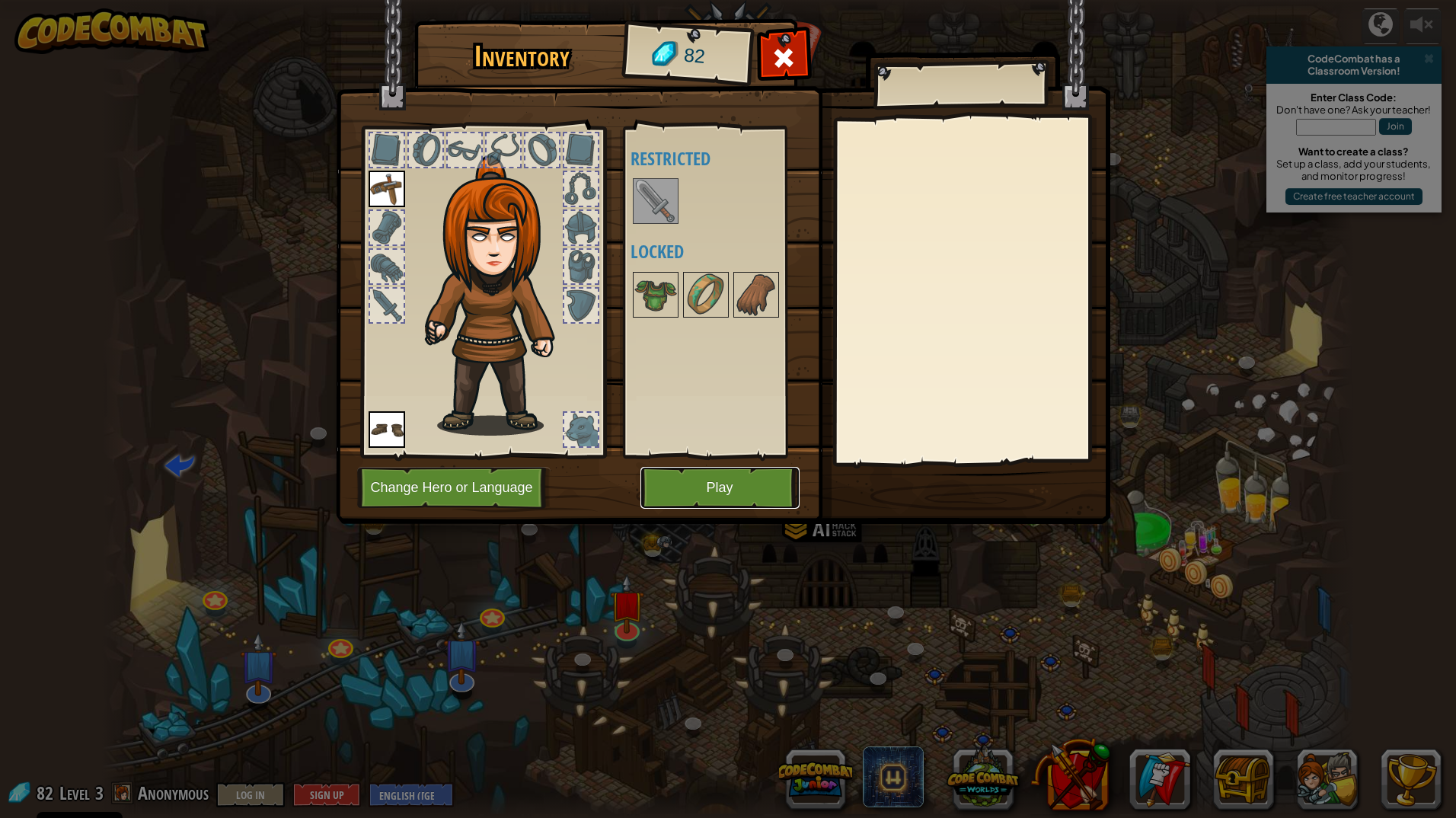
click at [725, 488] on button "Play" at bounding box center [720, 488] width 159 height 42
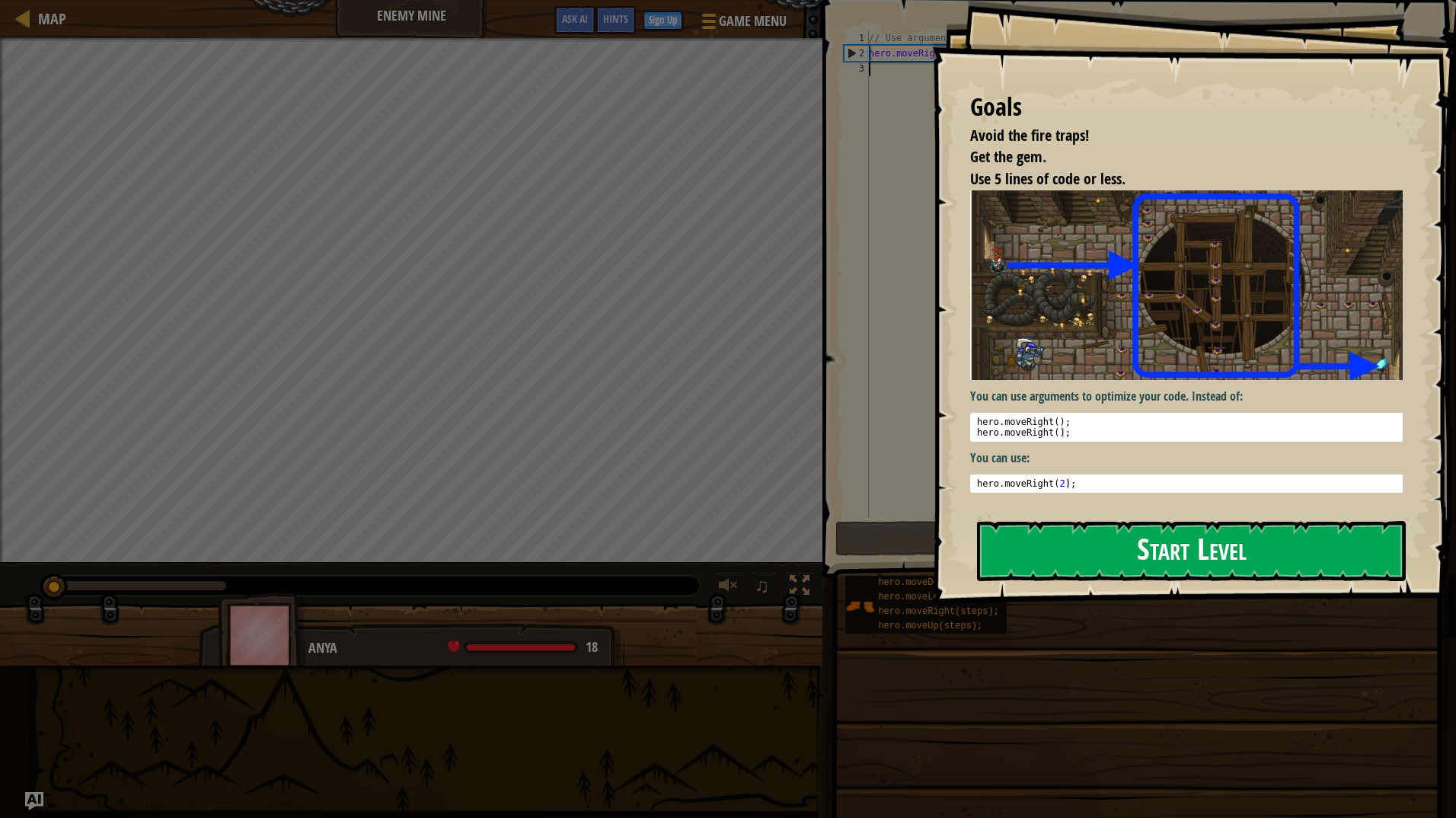
click at [1203, 559] on button "Start Level" at bounding box center [1191, 551] width 429 height 61
